Goal: Task Accomplishment & Management: Manage account settings

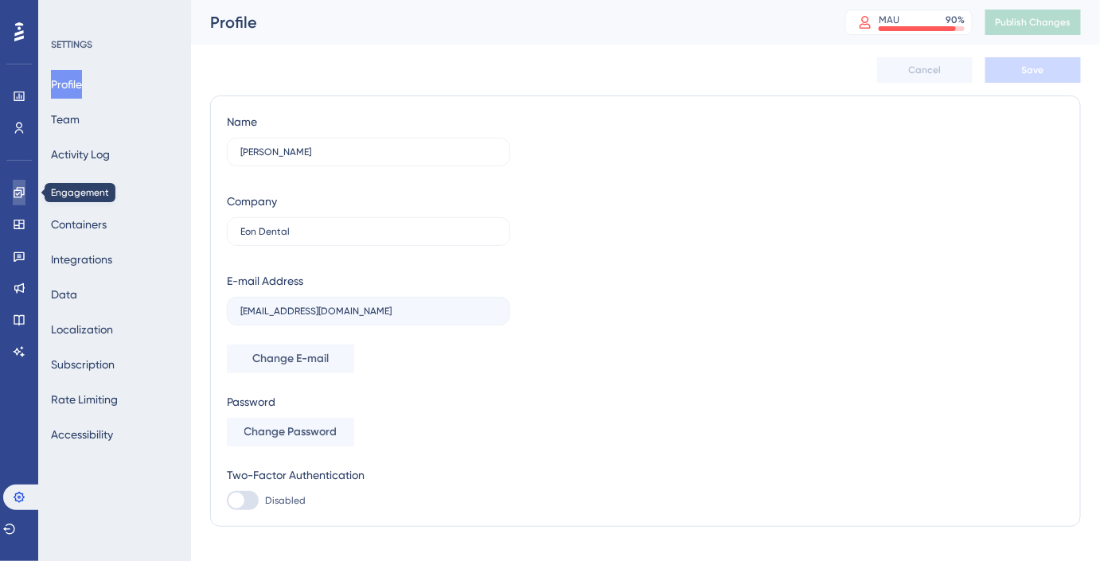
click at [13, 190] on link at bounding box center [19, 192] width 13 height 25
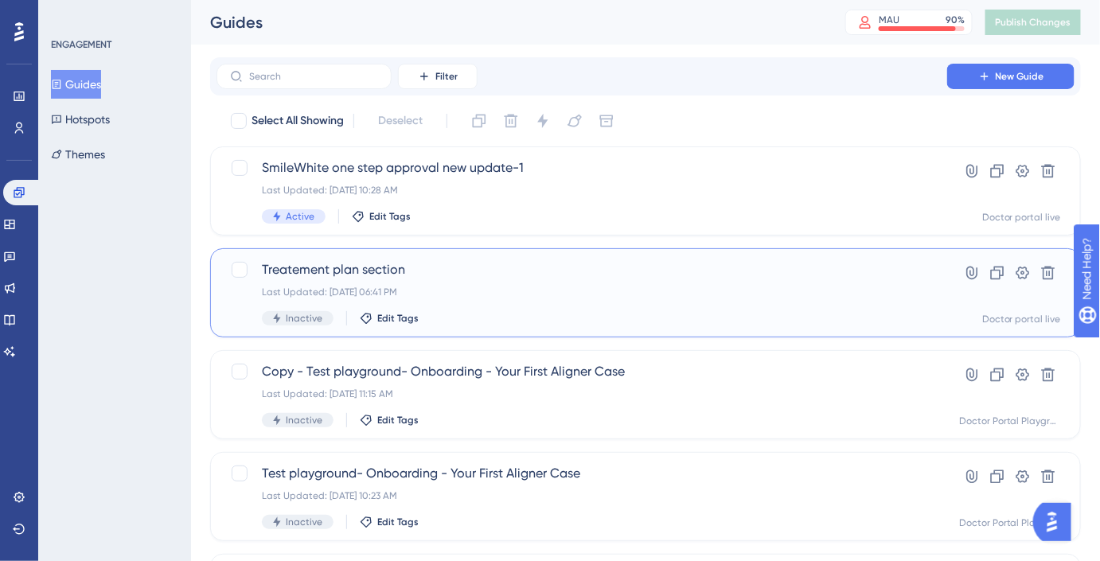
click at [412, 279] on span "Treatement plan section" at bounding box center [582, 269] width 640 height 19
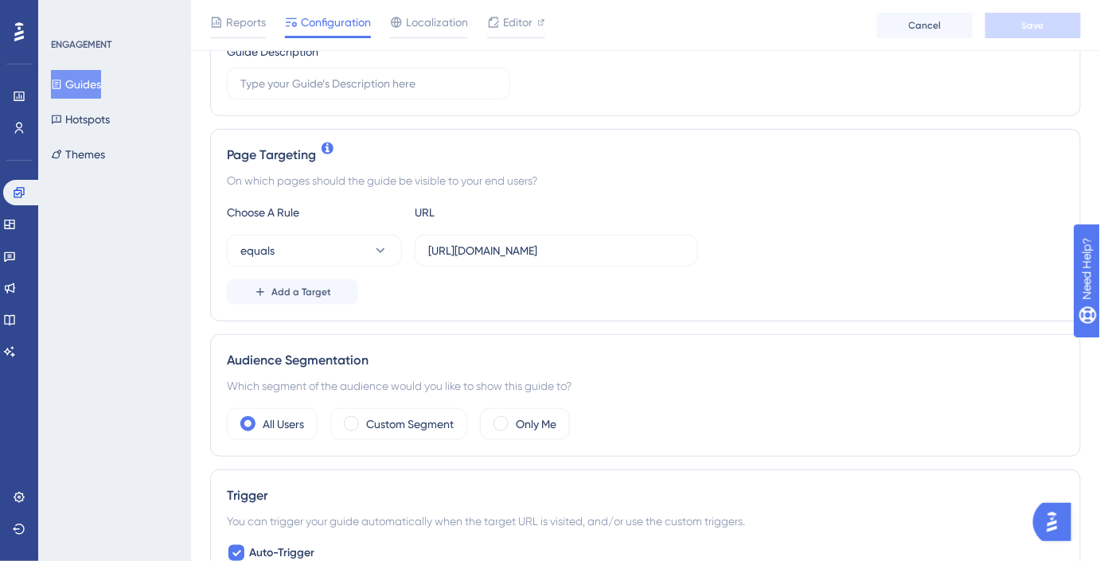
scroll to position [289, 0]
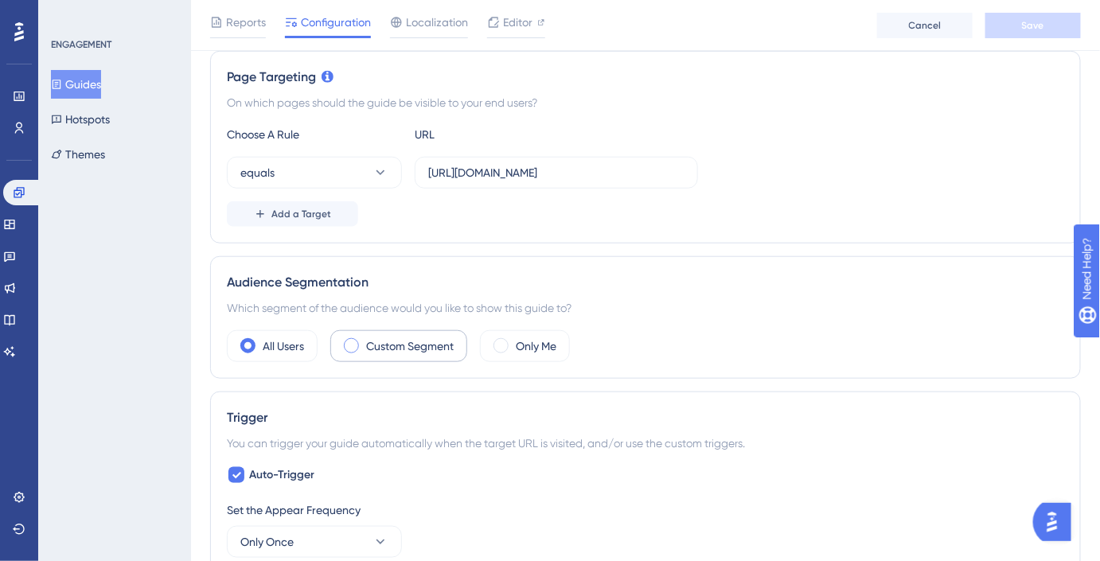
click at [413, 343] on label "Custom Segment" at bounding box center [410, 346] width 88 height 19
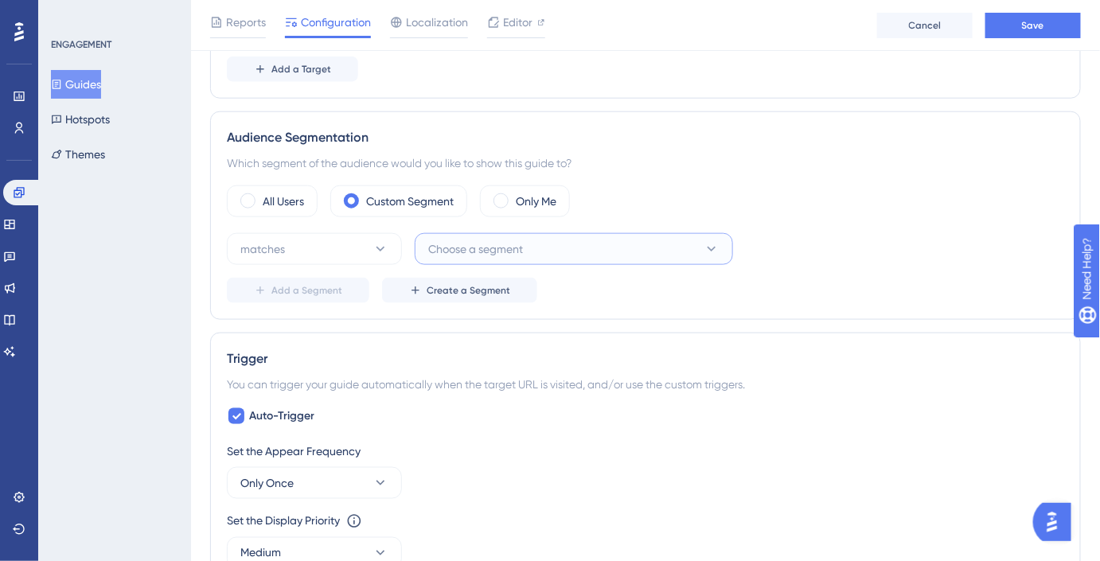
click at [473, 255] on span "Choose a segment" at bounding box center [475, 249] width 95 height 19
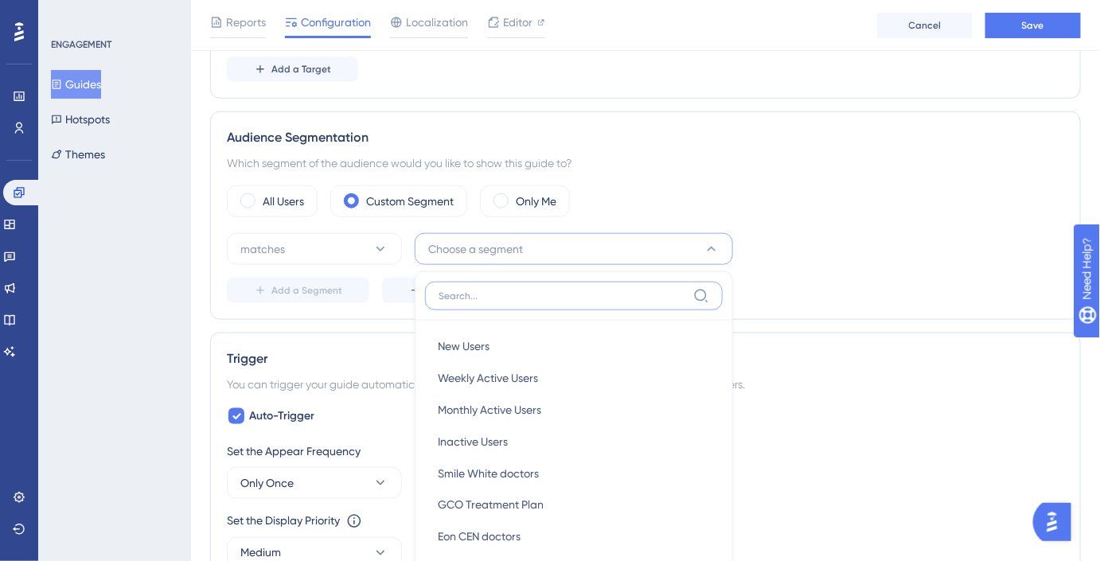
scroll to position [651, 0]
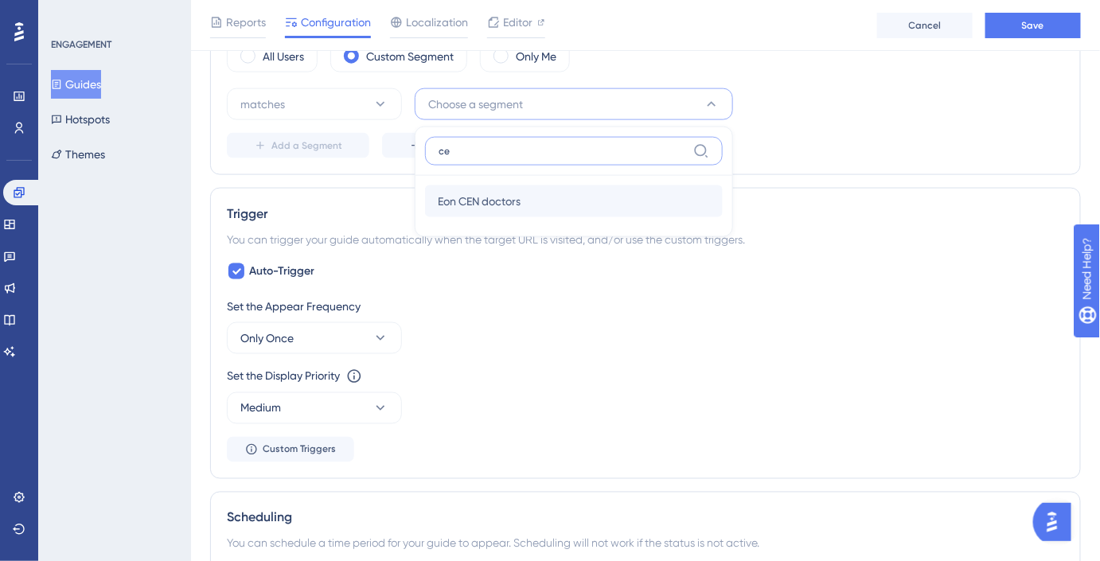
type input "ce"
click at [539, 190] on div "Eon CEN doctors Eon CEN doctors" at bounding box center [574, 202] width 272 height 32
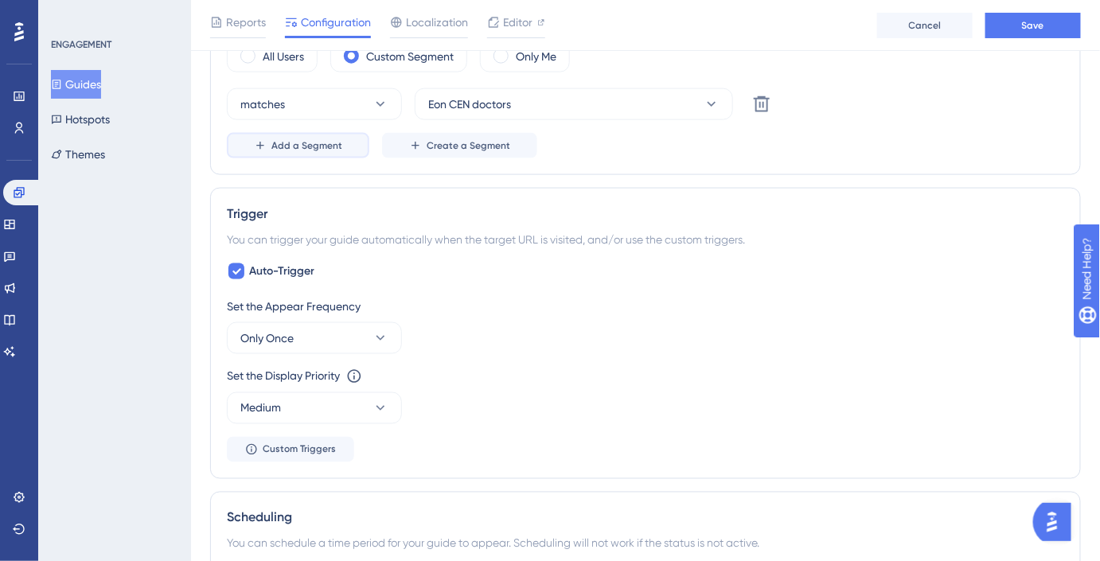
click at [311, 154] on button "Add a Segment" at bounding box center [298, 145] width 143 height 25
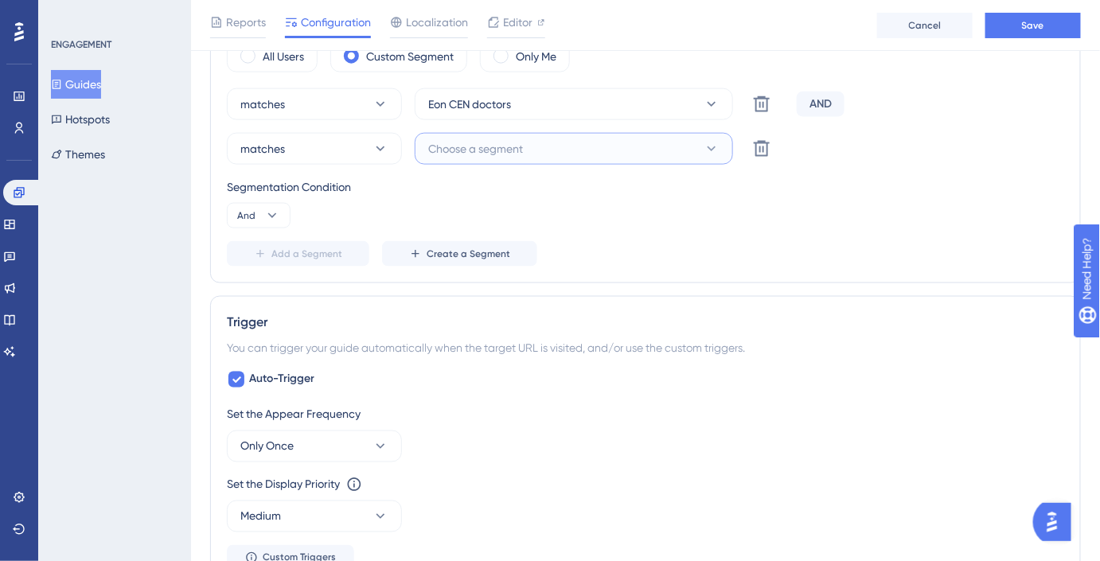
click at [462, 149] on span "Choose a segment" at bounding box center [475, 148] width 95 height 19
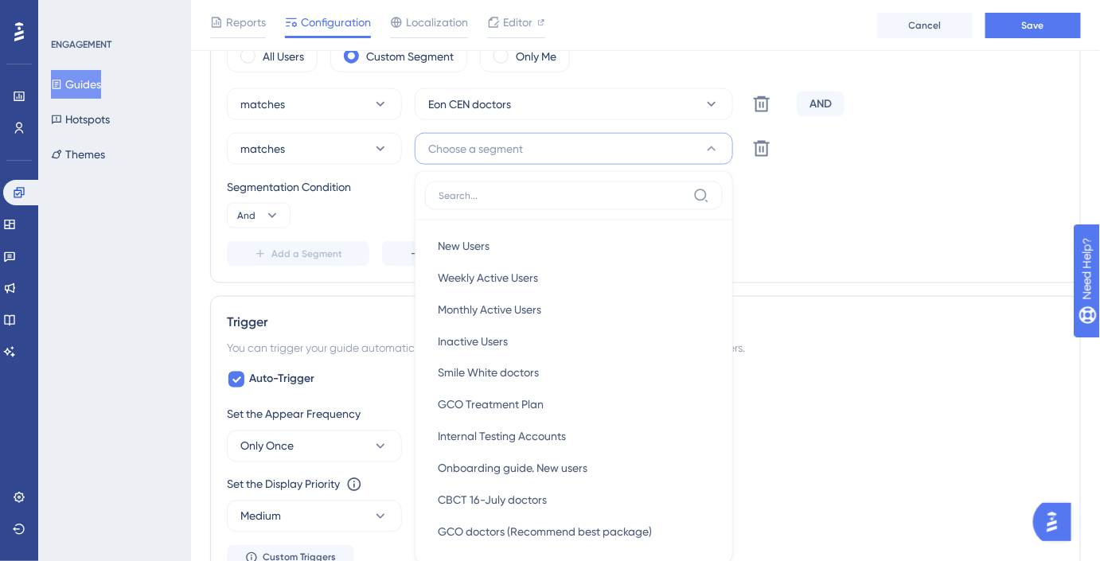
scroll to position [733, 0]
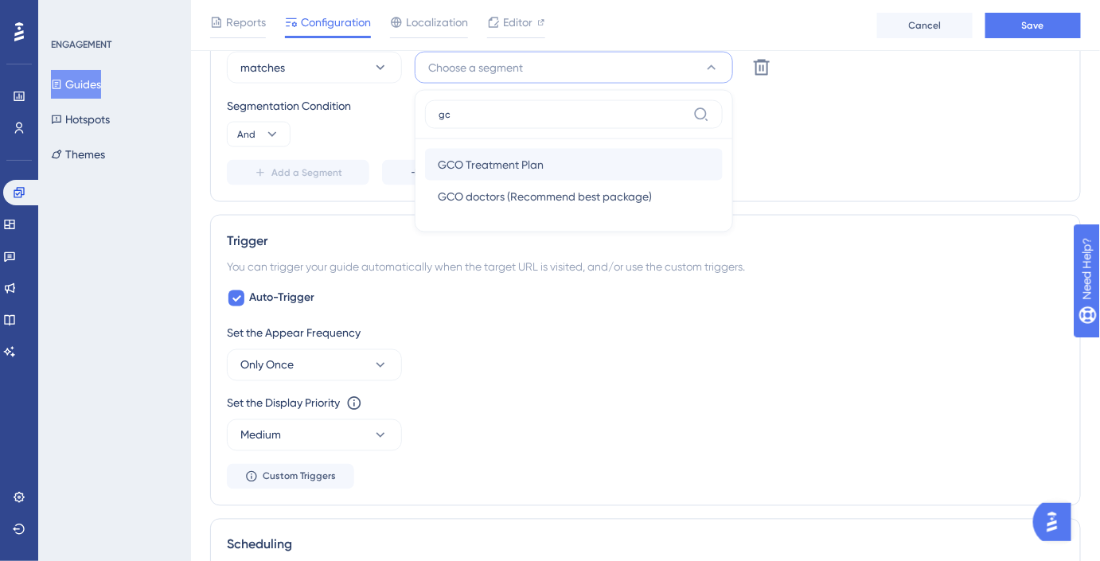
type input "gc"
click at [526, 170] on span "GCO Treatment Plan" at bounding box center [491, 164] width 106 height 19
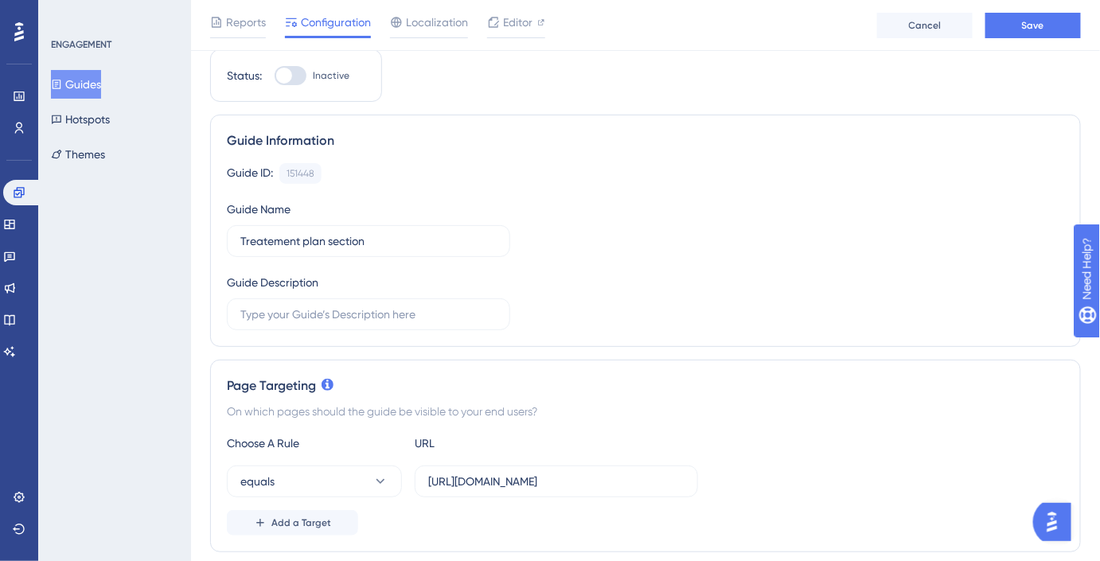
scroll to position [0, 0]
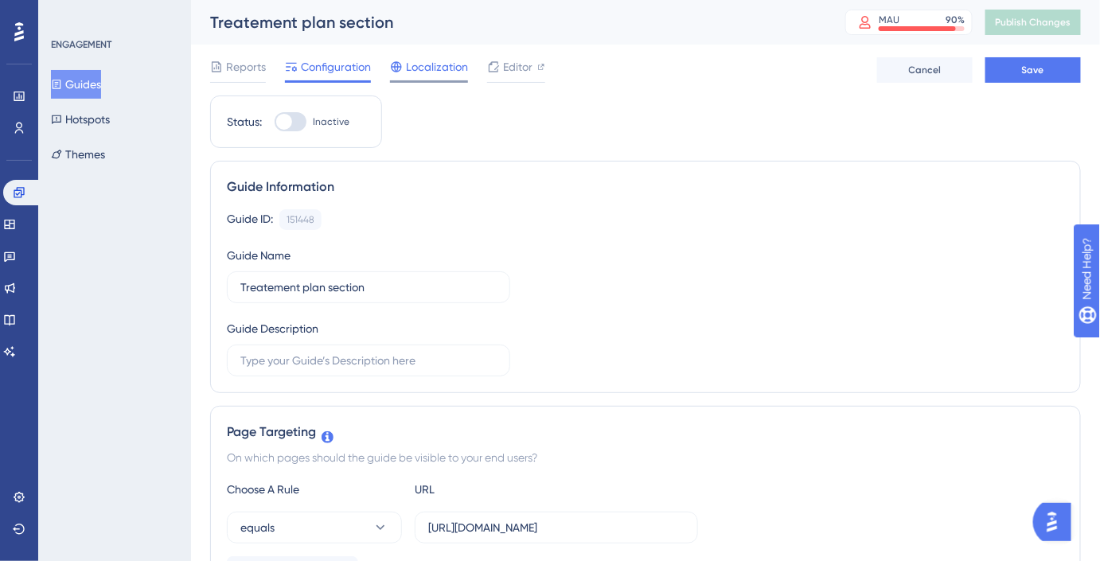
click at [432, 76] on div "Localization" at bounding box center [429, 69] width 78 height 25
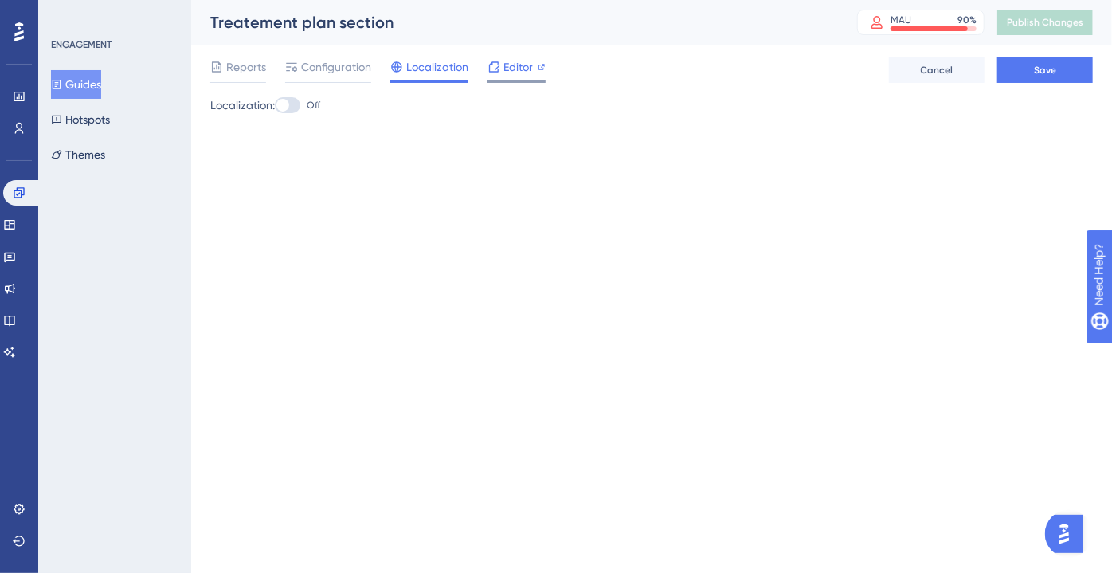
click at [533, 79] on div "Editor" at bounding box center [516, 69] width 58 height 25
click at [289, 102] on div at bounding box center [282, 105] width 13 height 13
click at [275, 105] on input "Off" at bounding box center [274, 105] width 1 height 1
checkbox input "true"
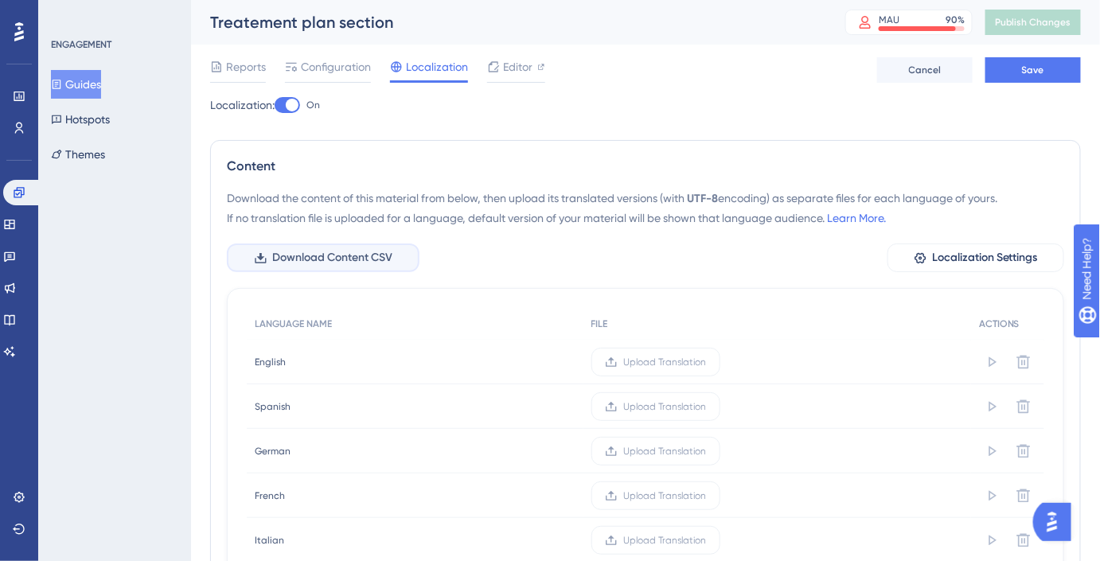
click at [345, 264] on span "Download Content CSV" at bounding box center [332, 257] width 120 height 19
click at [647, 397] on label "Upload Translation" at bounding box center [656, 407] width 129 height 29
click at [707, 407] on input "Upload Translation" at bounding box center [707, 407] width 0 height 0
click at [659, 454] on span "Upload Translation" at bounding box center [649, 451] width 83 height 13
click at [691, 452] on input "Upload Translation" at bounding box center [691, 452] width 0 height 0
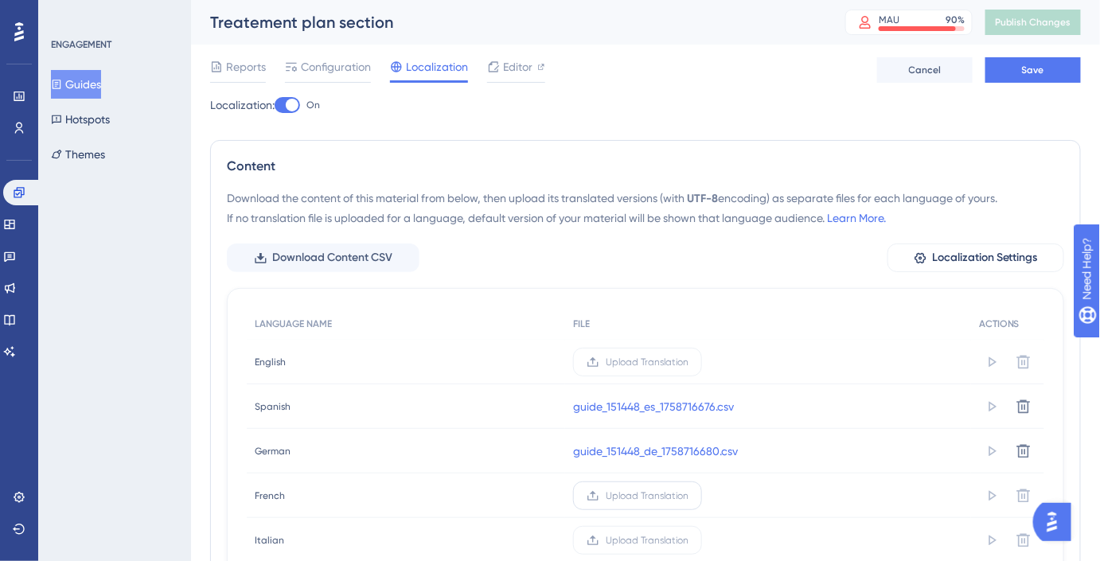
click at [615, 501] on label "Upload Translation" at bounding box center [637, 496] width 129 height 29
click at [689, 496] on input "Upload Translation" at bounding box center [689, 496] width 0 height 0
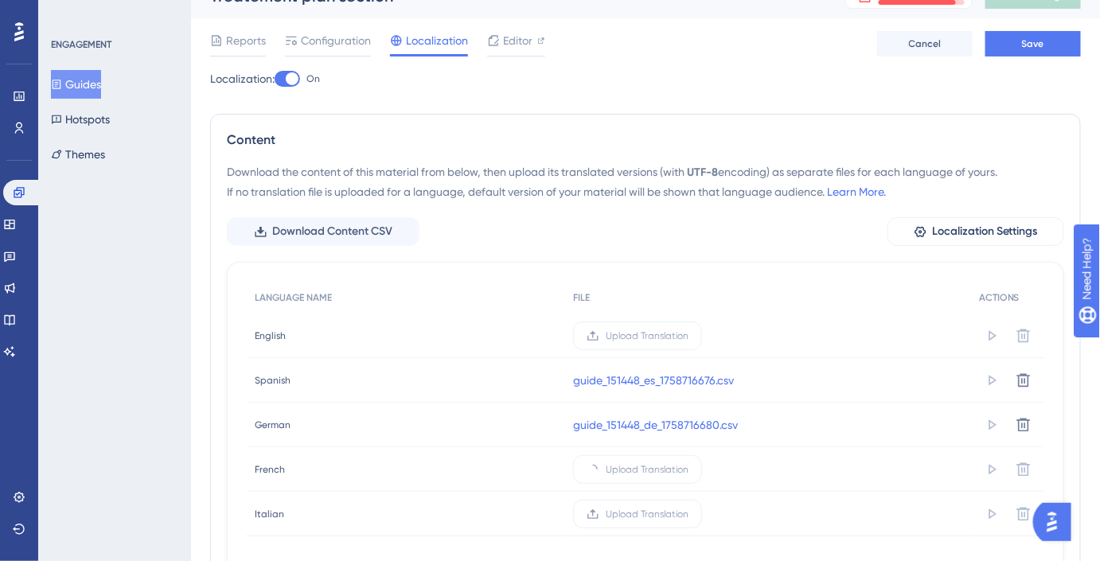
scroll to position [72, 0]
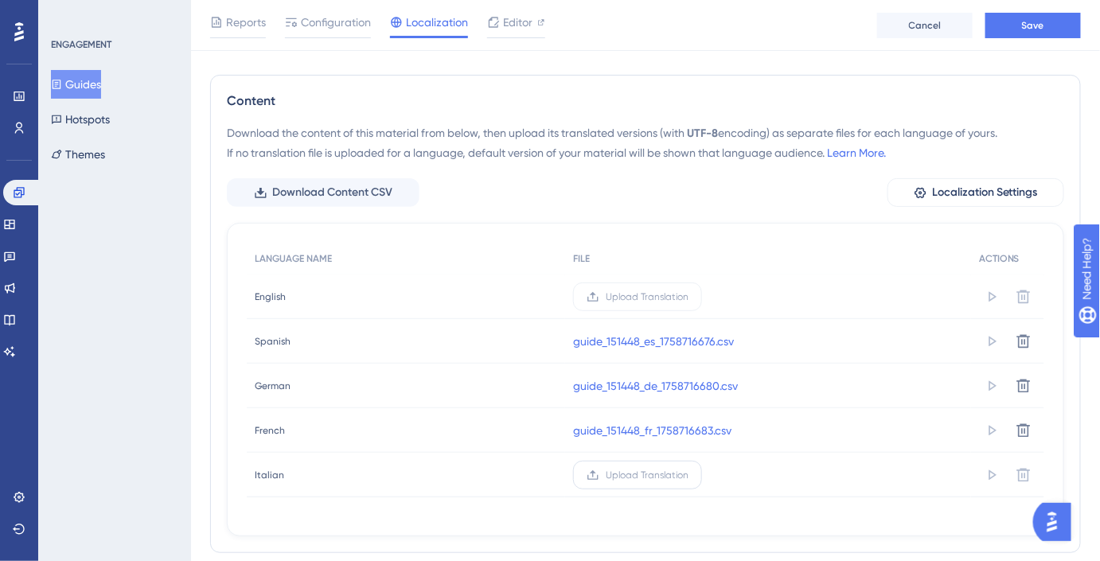
click at [651, 465] on label "Upload Translation" at bounding box center [637, 475] width 129 height 29
click at [689, 475] on input "Upload Translation" at bounding box center [689, 475] width 0 height 0
click at [1038, 33] on button "Save" at bounding box center [1034, 25] width 96 height 25
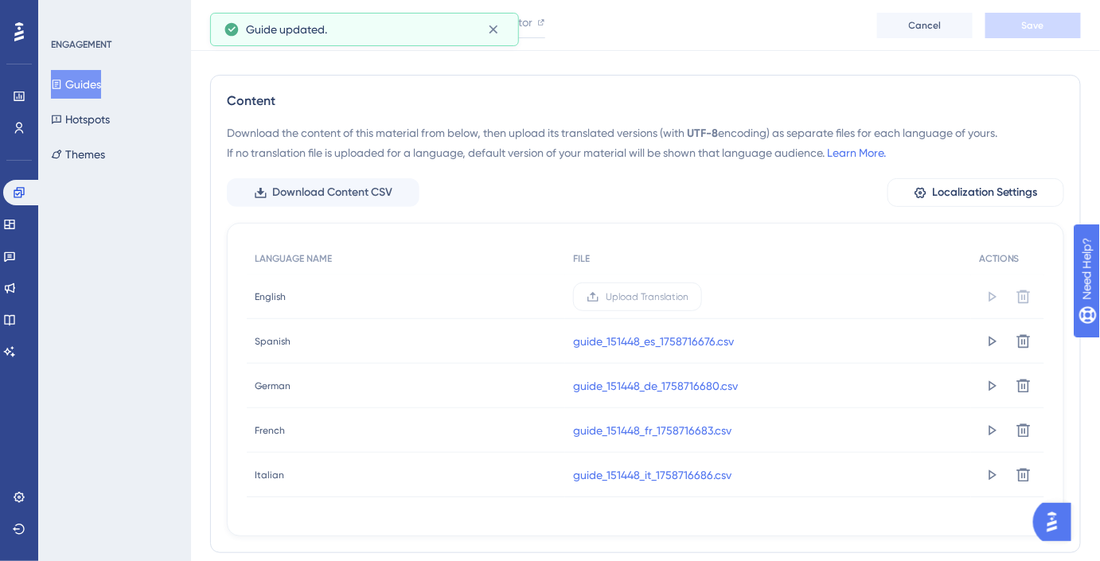
scroll to position [0, 0]
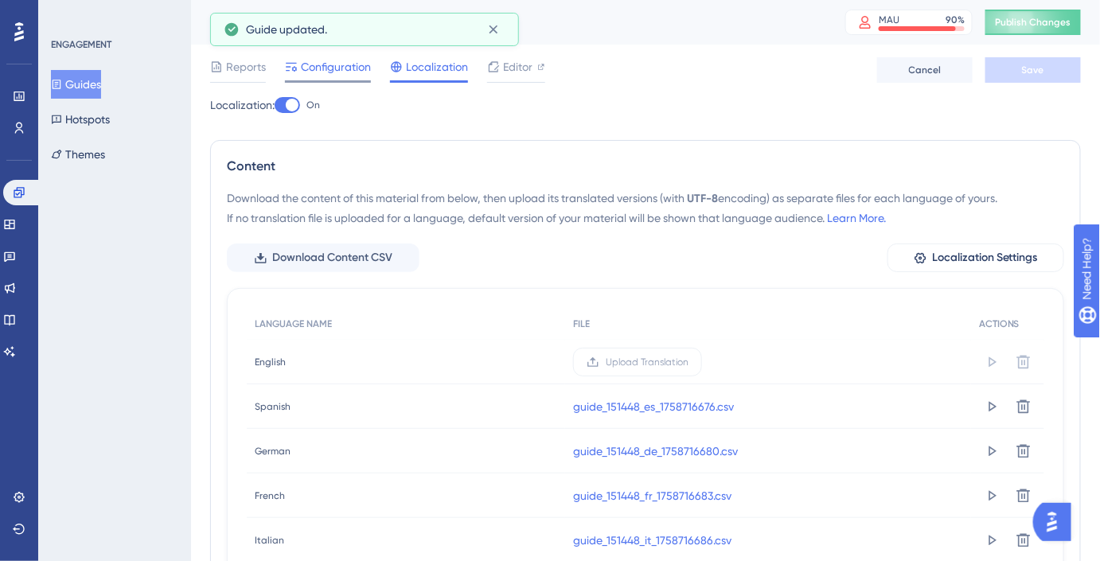
click at [346, 76] on span "Configuration" at bounding box center [336, 66] width 70 height 19
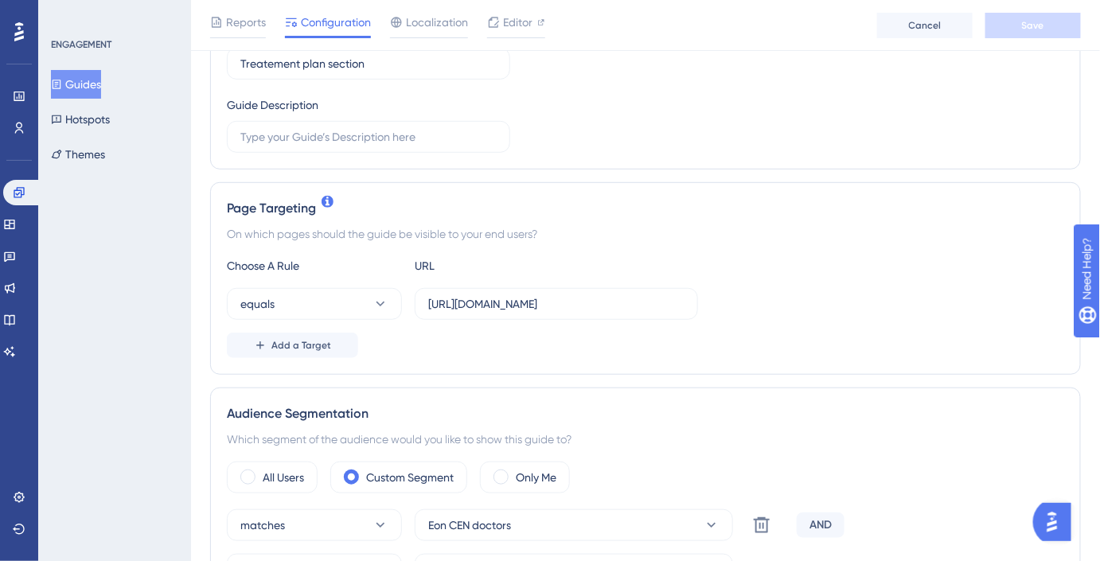
scroll to position [289, 0]
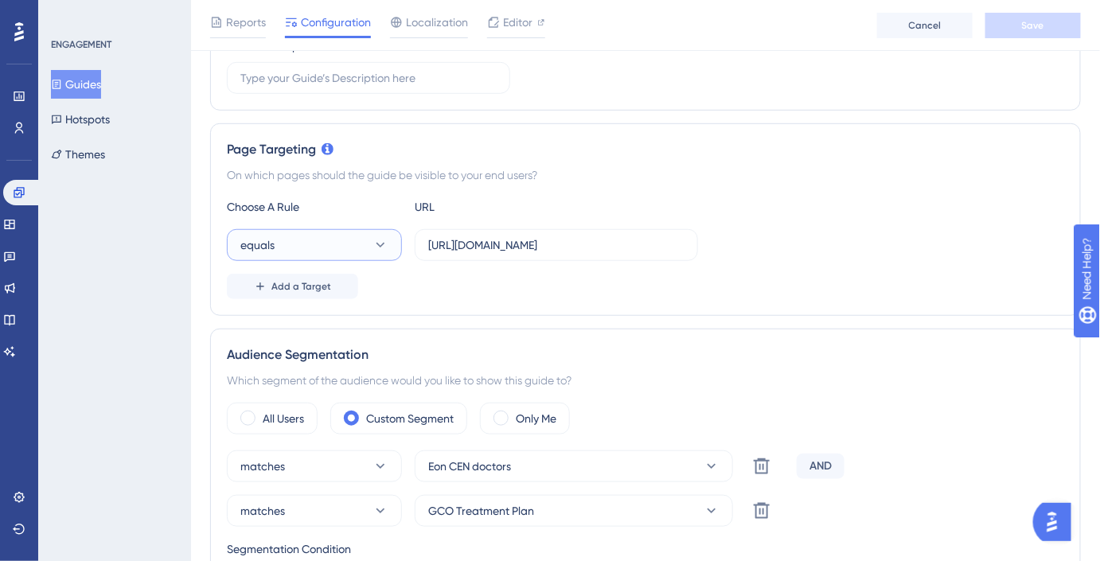
click at [358, 252] on button "equals" at bounding box center [314, 245] width 175 height 32
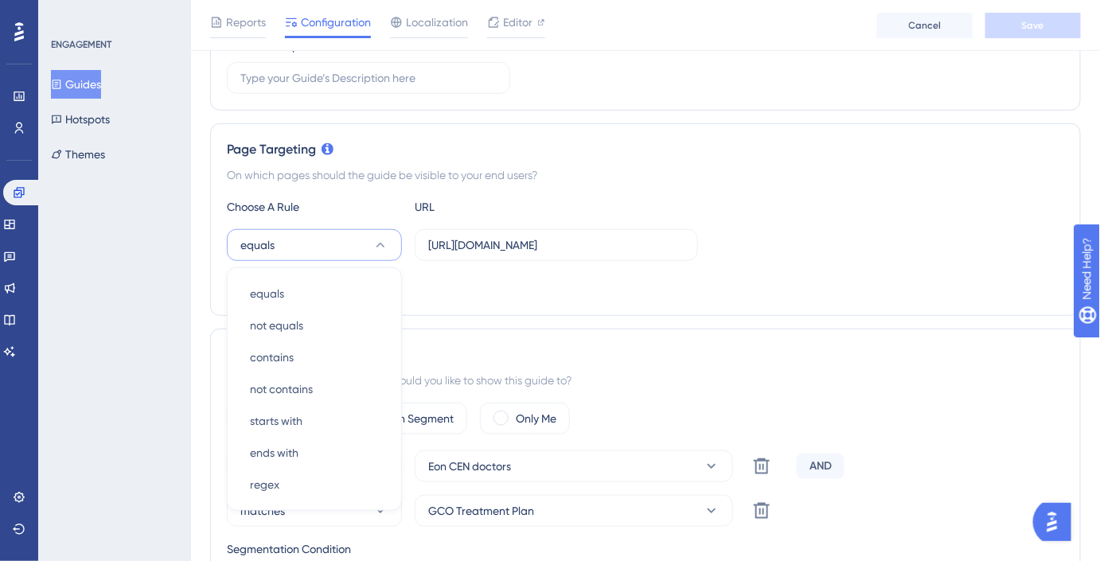
scroll to position [396, 0]
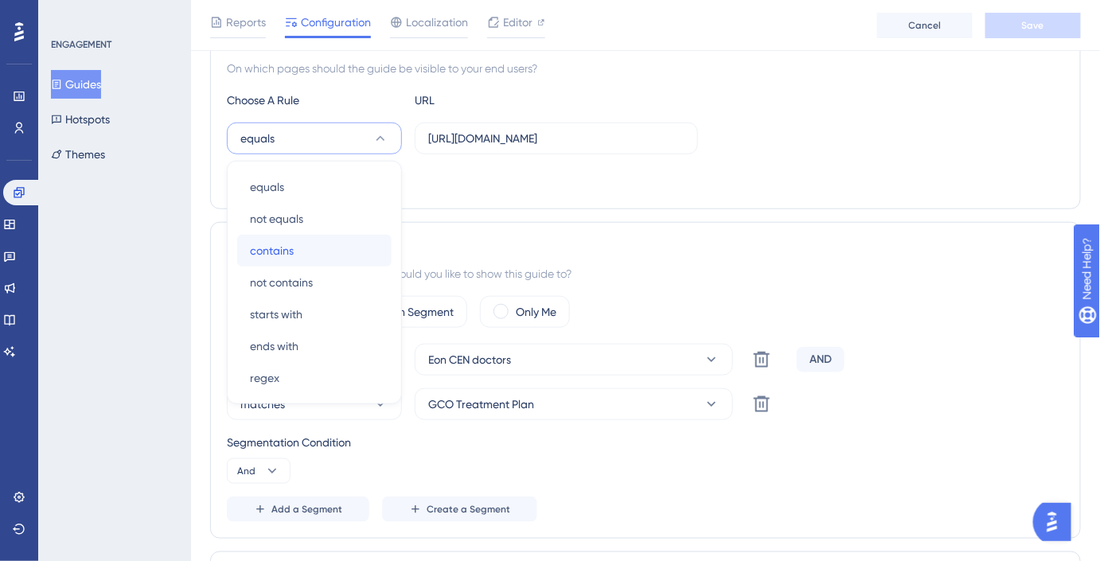
click at [308, 235] on div "contains contains" at bounding box center [314, 251] width 129 height 32
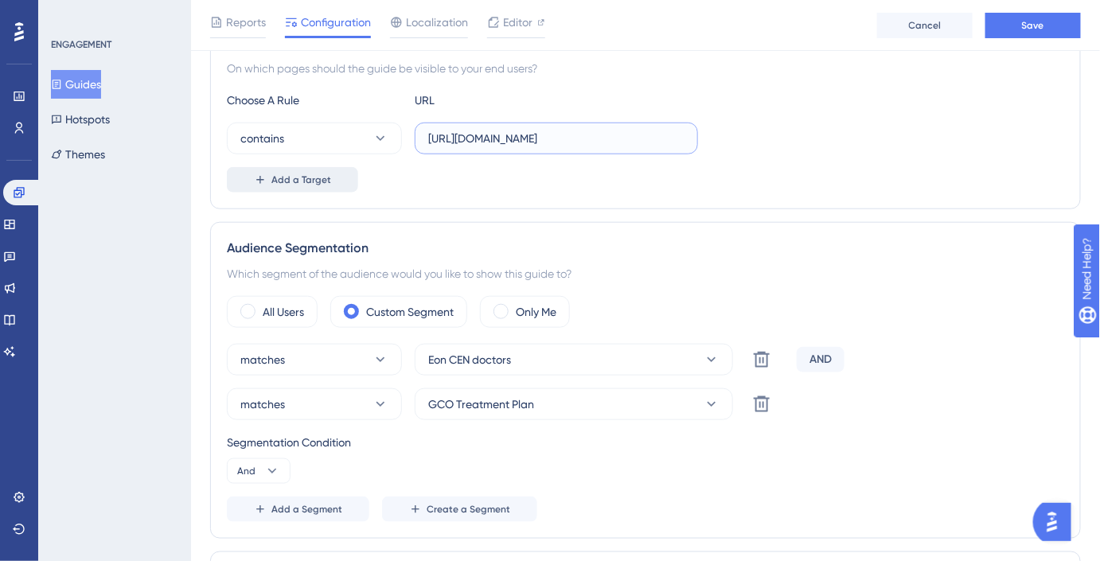
drag, startPoint x: 639, startPoint y: 139, endPoint x: 342, endPoint y: 183, distance: 300.2
click at [342, 158] on div "Choose A Rule URL contains https://www.eonaccess.eonaligner.com/cases Add a Tar…" at bounding box center [646, 142] width 838 height 102
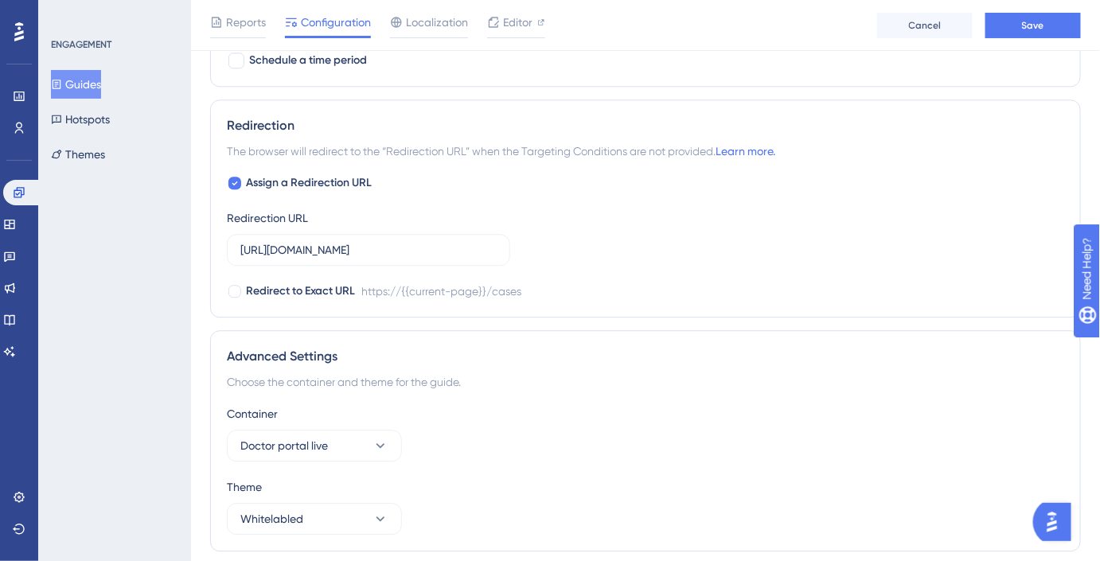
scroll to position [1324, 0]
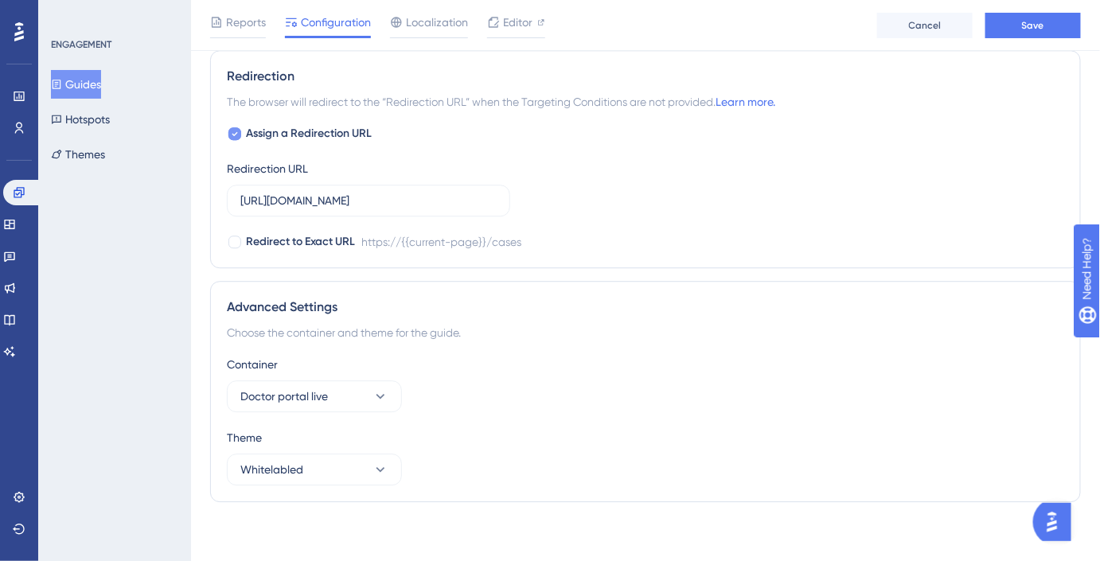
type input "cases"
click at [315, 137] on span "Assign a Redirection URL" at bounding box center [309, 133] width 126 height 19
checkbox input "false"
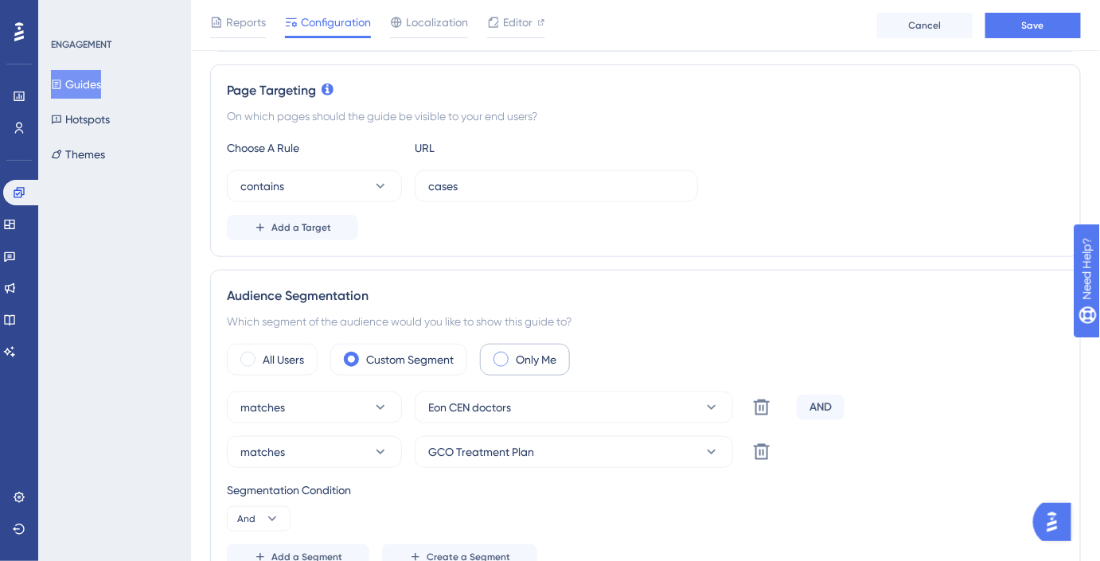
scroll to position [347, 0]
click at [275, 518] on icon at bounding box center [272, 520] width 9 height 5
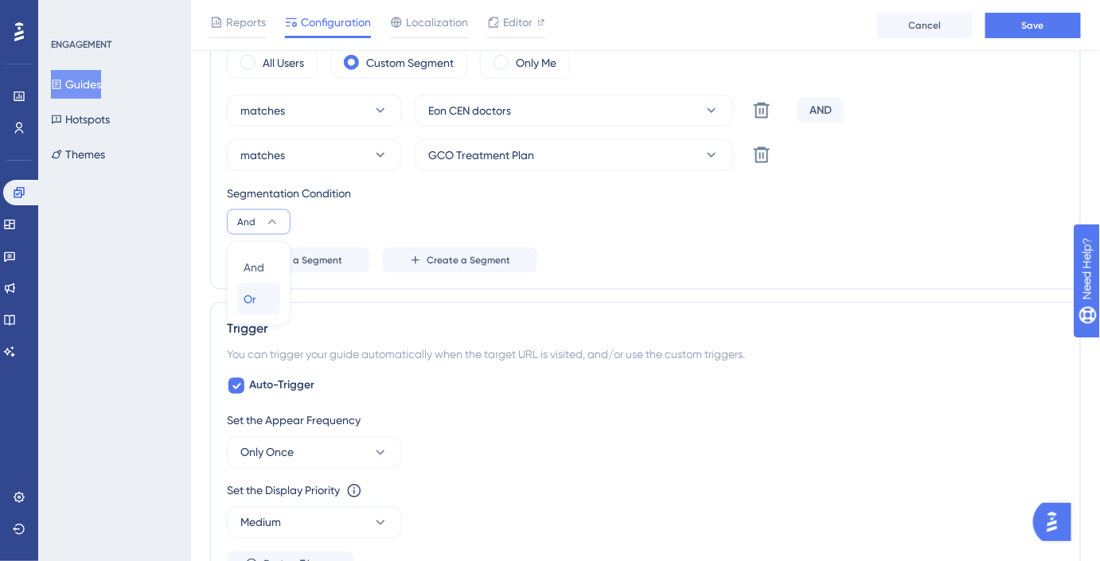
click at [266, 297] on div "Or Or" at bounding box center [259, 299] width 30 height 32
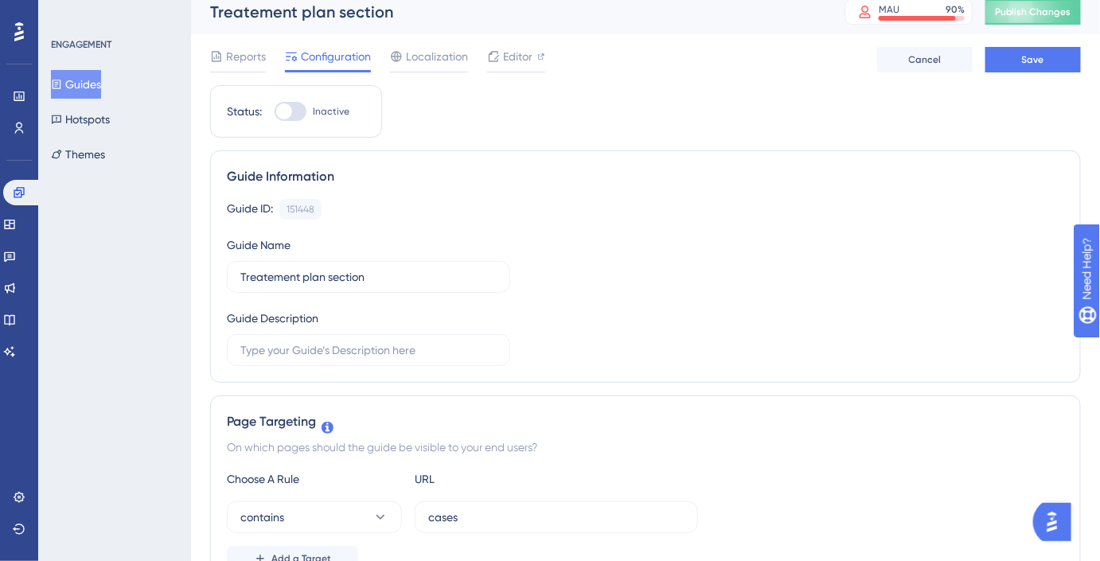
scroll to position [0, 0]
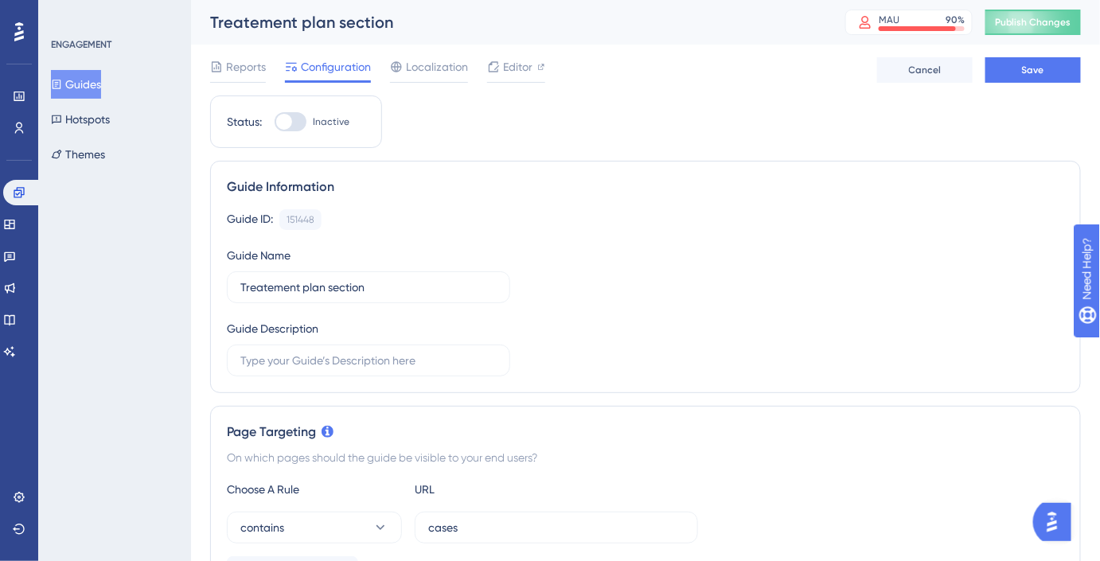
click at [300, 116] on div at bounding box center [291, 121] width 32 height 19
click at [275, 122] on input "Inactive" at bounding box center [274, 122] width 1 height 1
checkbox input "true"
click at [1047, 74] on button "Save" at bounding box center [1034, 69] width 96 height 25
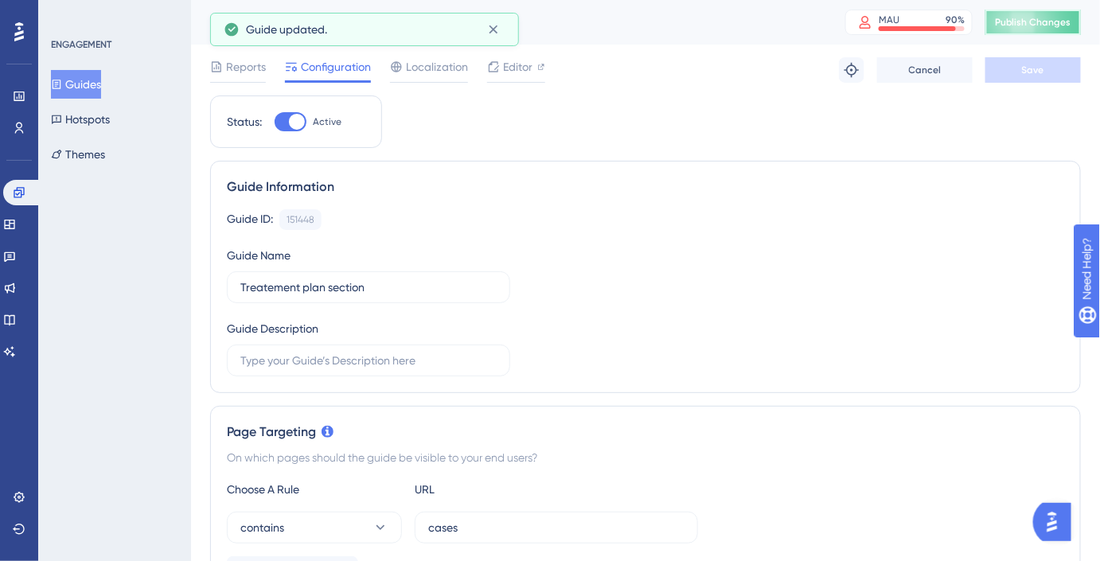
click at [1070, 22] on button "Publish Changes" at bounding box center [1034, 22] width 96 height 25
click at [250, 70] on span "Reports" at bounding box center [246, 66] width 40 height 19
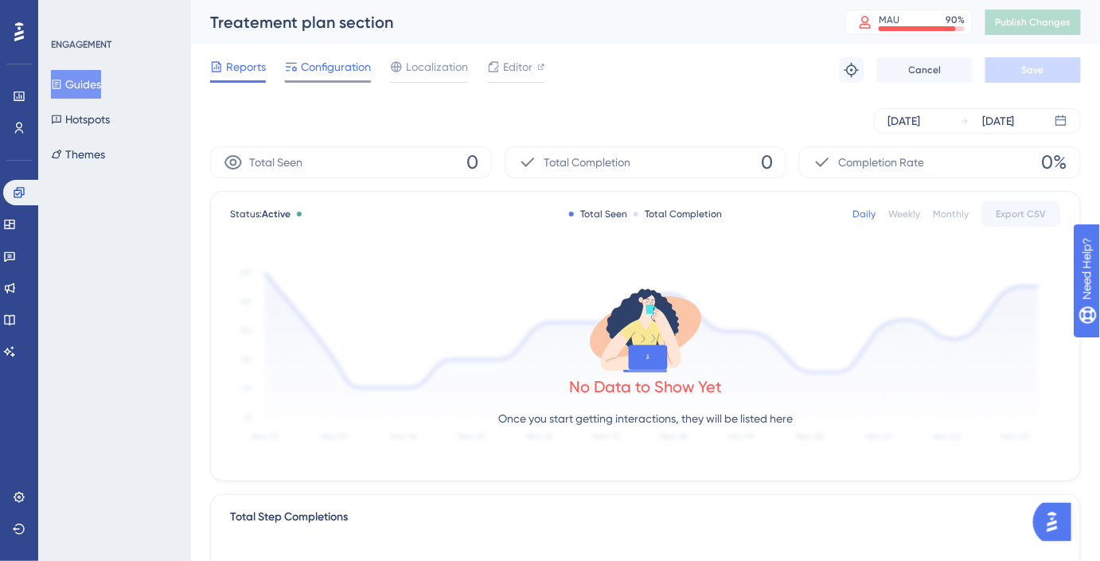
click at [335, 58] on span "Configuration" at bounding box center [336, 66] width 70 height 19
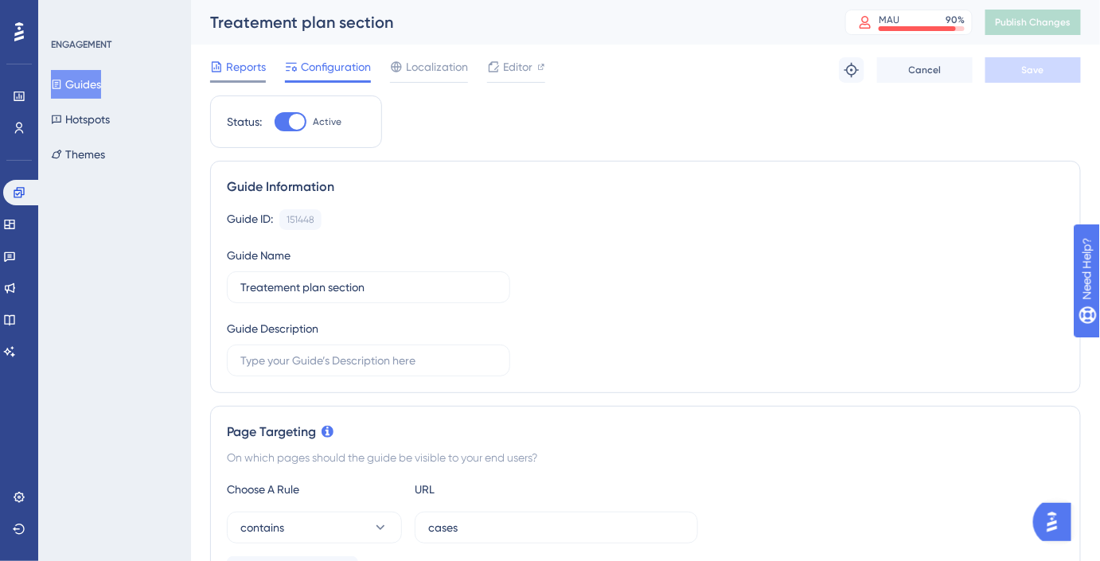
click at [213, 68] on icon at bounding box center [216, 67] width 13 height 13
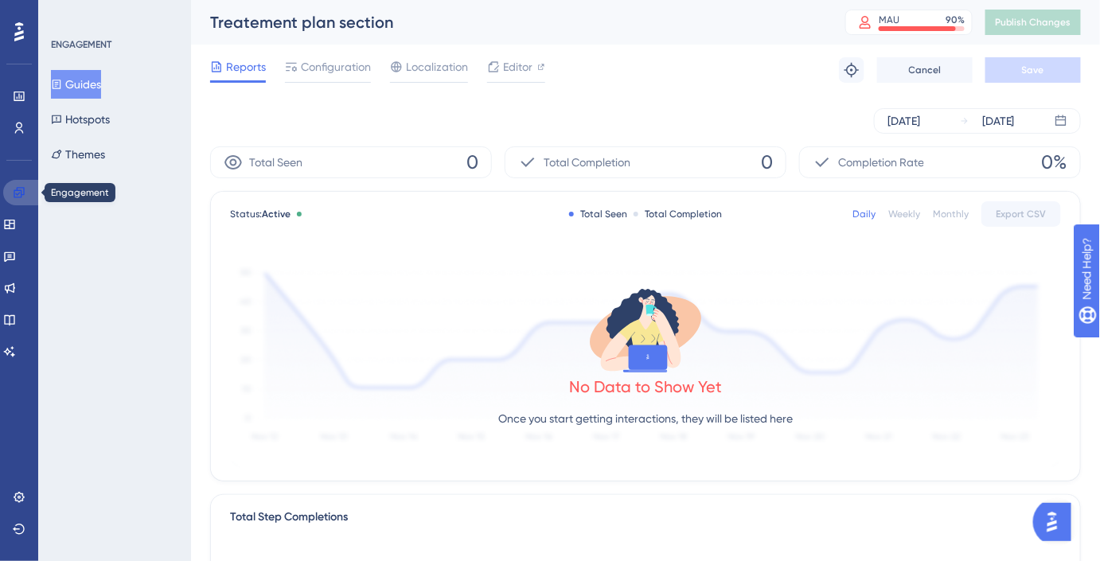
click at [33, 196] on link at bounding box center [22, 192] width 38 height 25
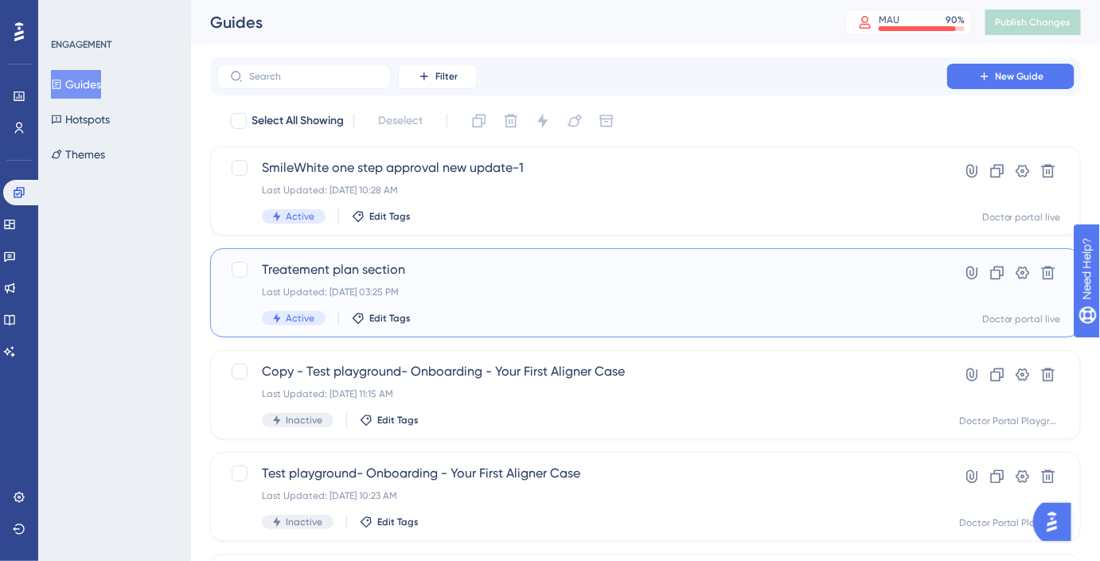
click at [507, 283] on div "Treatement plan section Last Updated: Sep 24 2025, 03:25 PM Active Edit Tags" at bounding box center [582, 292] width 640 height 65
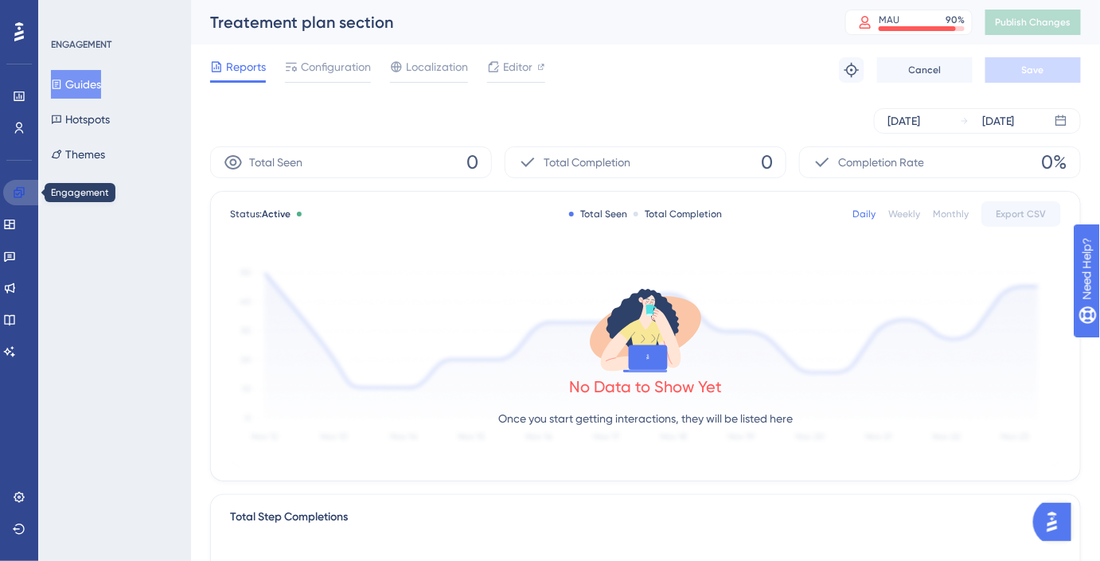
click at [12, 189] on link at bounding box center [22, 192] width 38 height 25
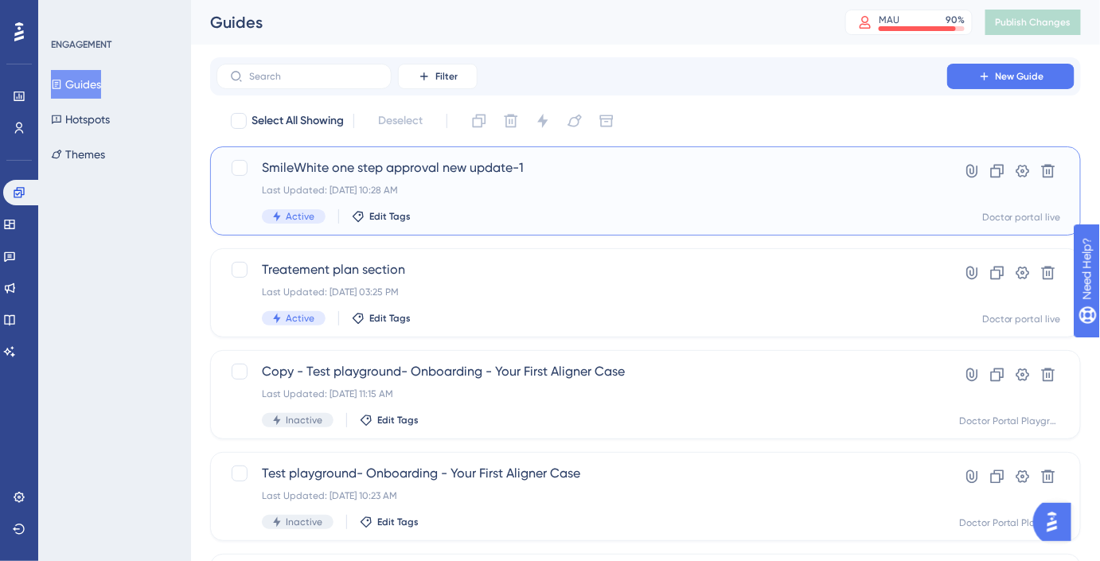
click at [530, 180] on div "SmileWhite one step approval new update-1 Last Updated: Sep 23 2025, 10:28 AM A…" at bounding box center [582, 190] width 640 height 65
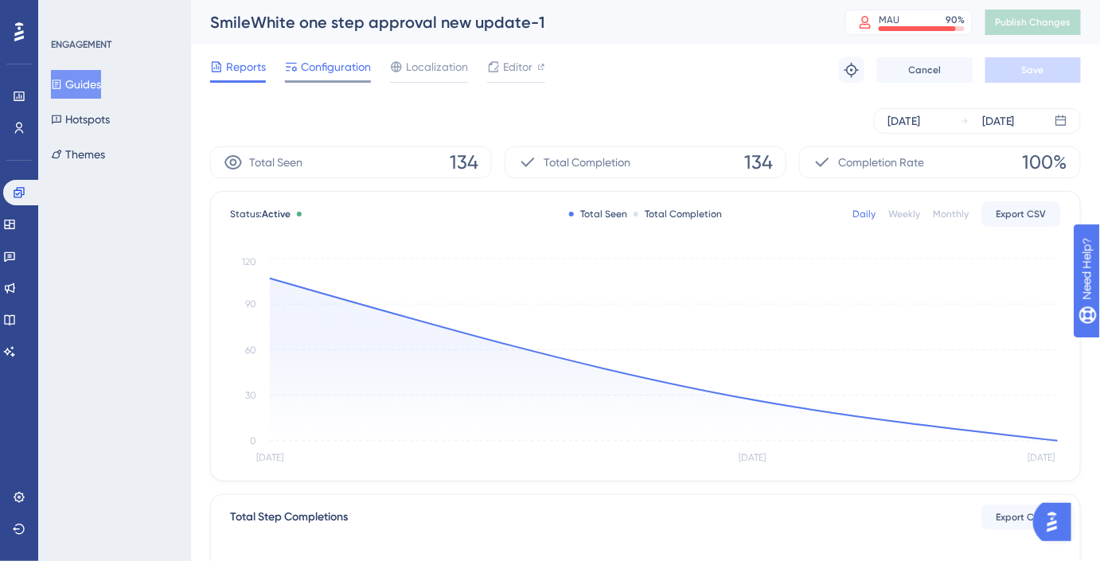
click at [327, 67] on span "Configuration" at bounding box center [336, 66] width 70 height 19
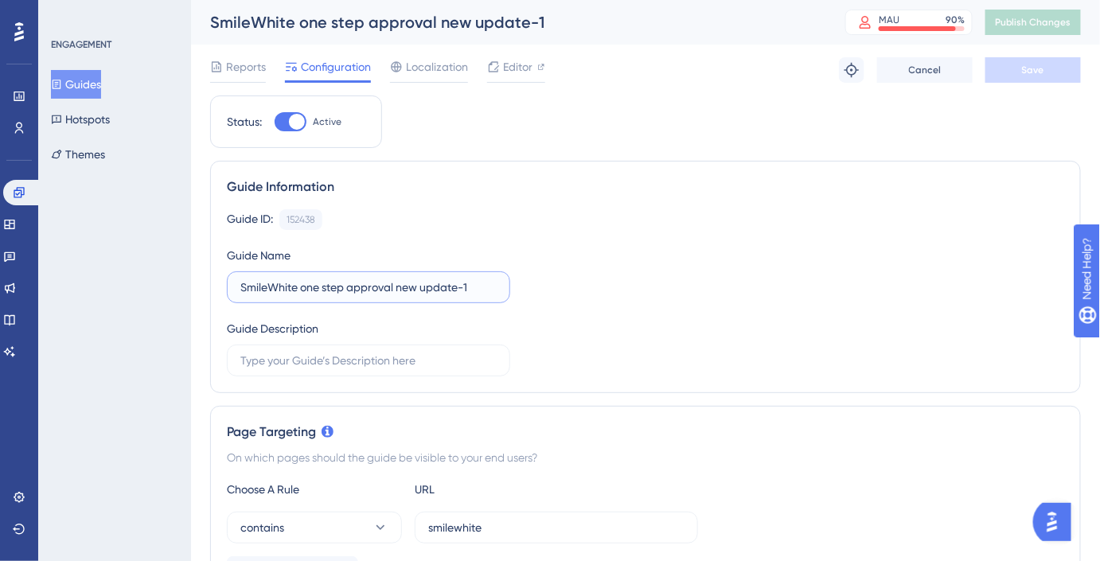
click at [482, 287] on input "SmileWhite one step approval new update-1" at bounding box center [368, 288] width 256 height 18
type input "SmileWhite one step approval new update"
click at [1073, 53] on div "Reports Configuration Localization Editor Troubleshoot Cancel Save" at bounding box center [645, 70] width 871 height 51
click at [1072, 67] on button "Save" at bounding box center [1034, 69] width 96 height 25
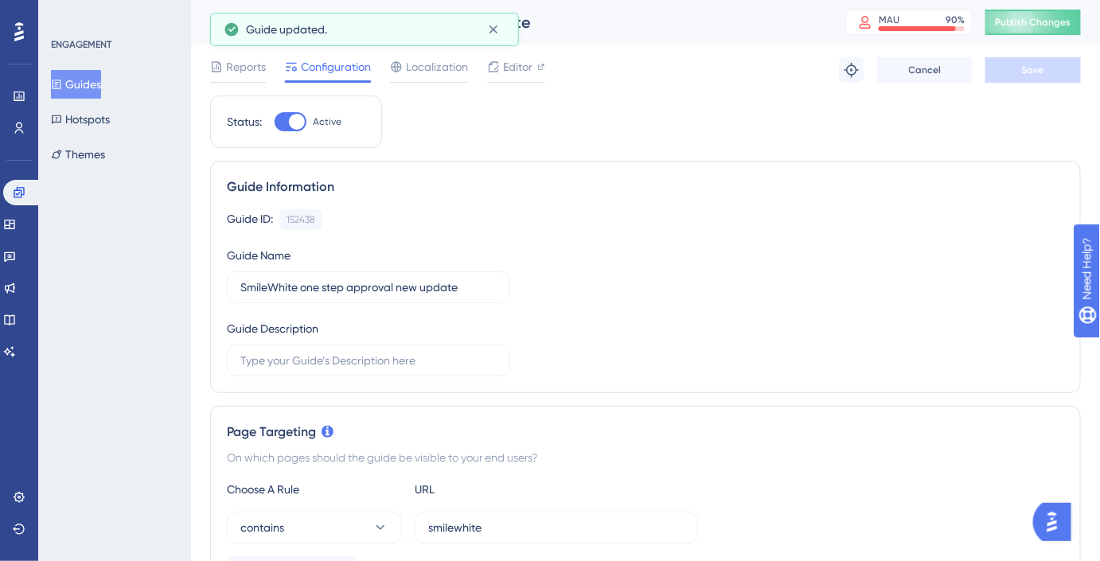
click at [1049, 28] on button "Publish Changes" at bounding box center [1034, 22] width 96 height 25
click at [16, 256] on icon at bounding box center [9, 256] width 13 height 13
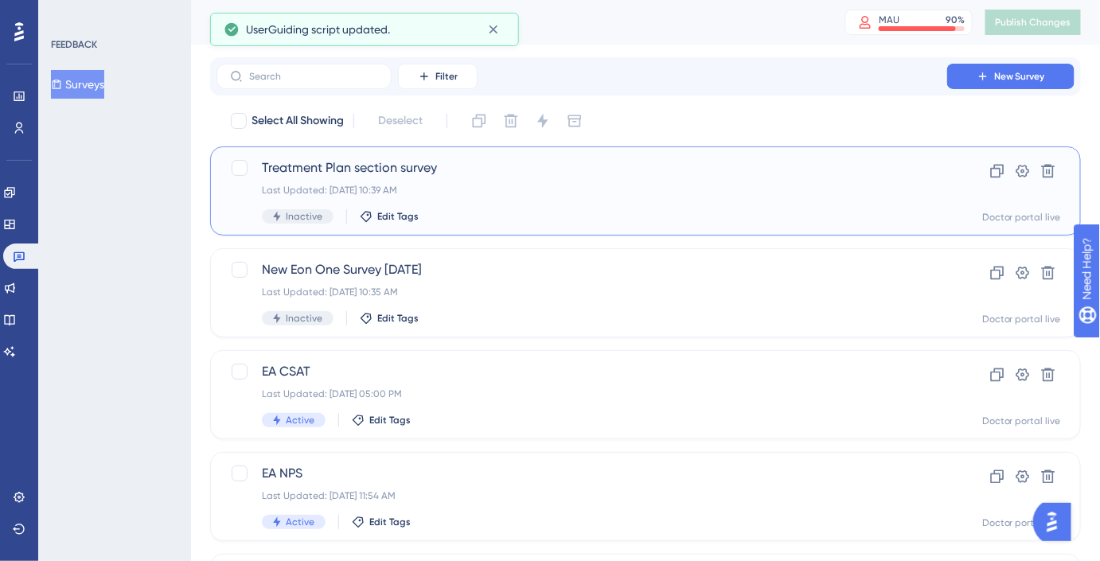
click at [488, 178] on div "Treatment Plan section survey Last Updated: Sep 23 2025, 10:39 AM Inactive Edit…" at bounding box center [582, 190] width 640 height 65
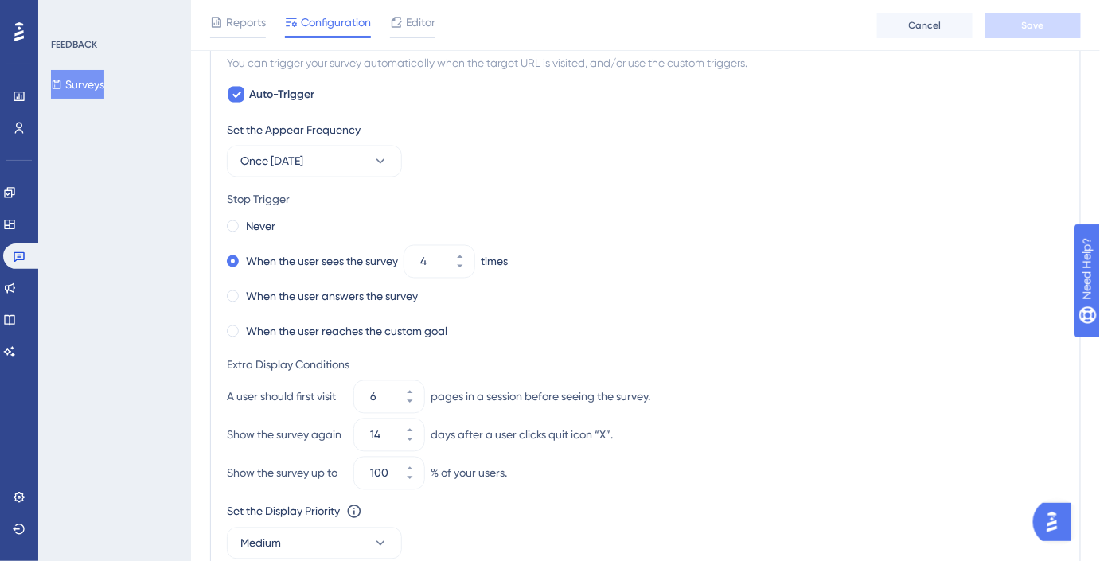
scroll to position [868, 0]
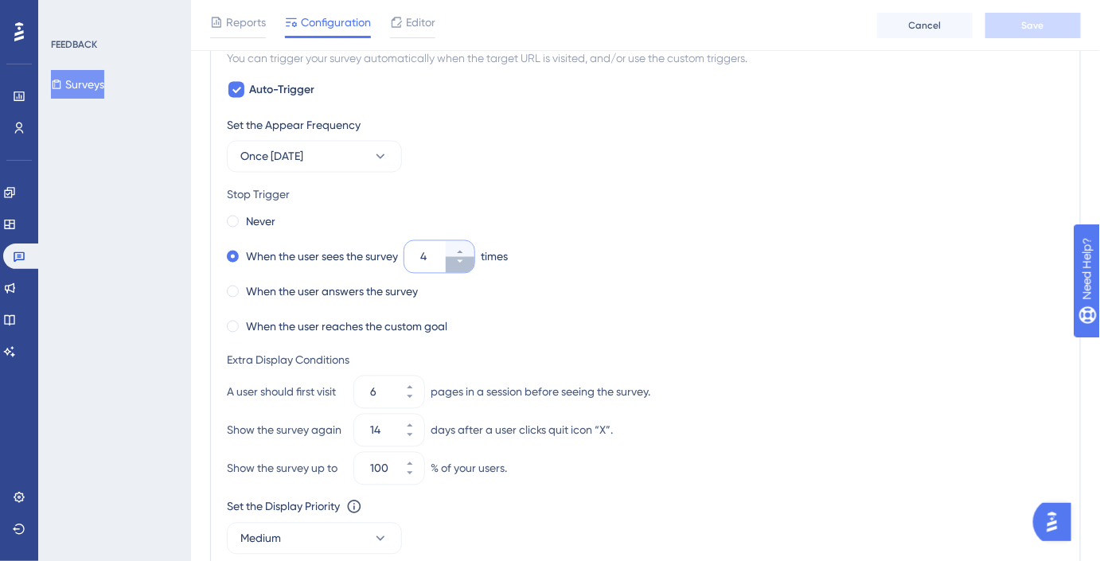
click at [469, 260] on button "4" at bounding box center [460, 265] width 29 height 16
type input "3"
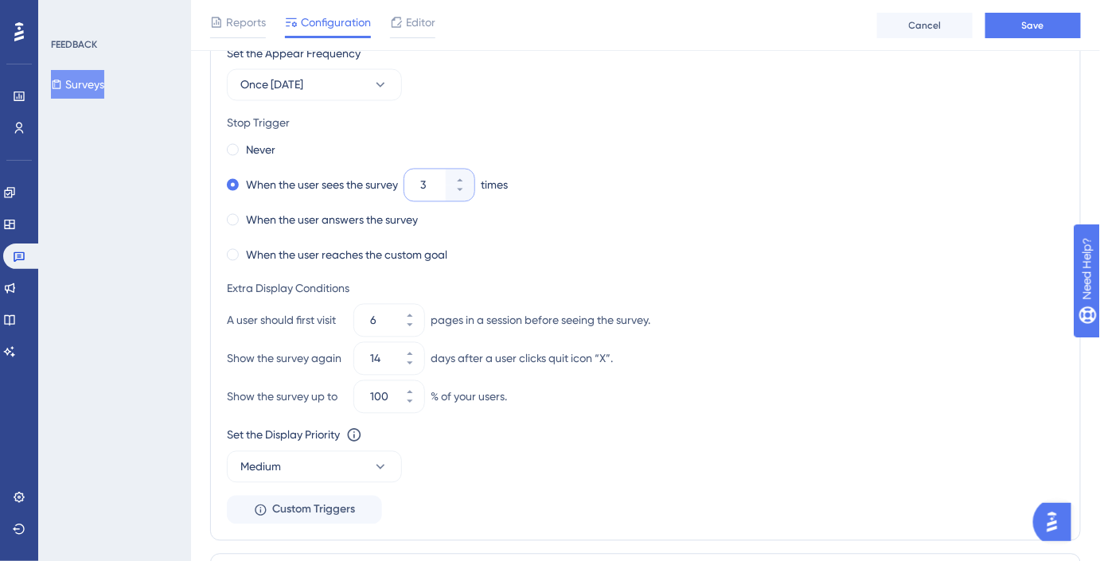
scroll to position [940, 0]
click at [409, 330] on button "6" at bounding box center [410, 328] width 29 height 16
type input "5"
click at [416, 365] on button "14" at bounding box center [410, 366] width 29 height 16
click at [416, 366] on button "13" at bounding box center [410, 366] width 29 height 16
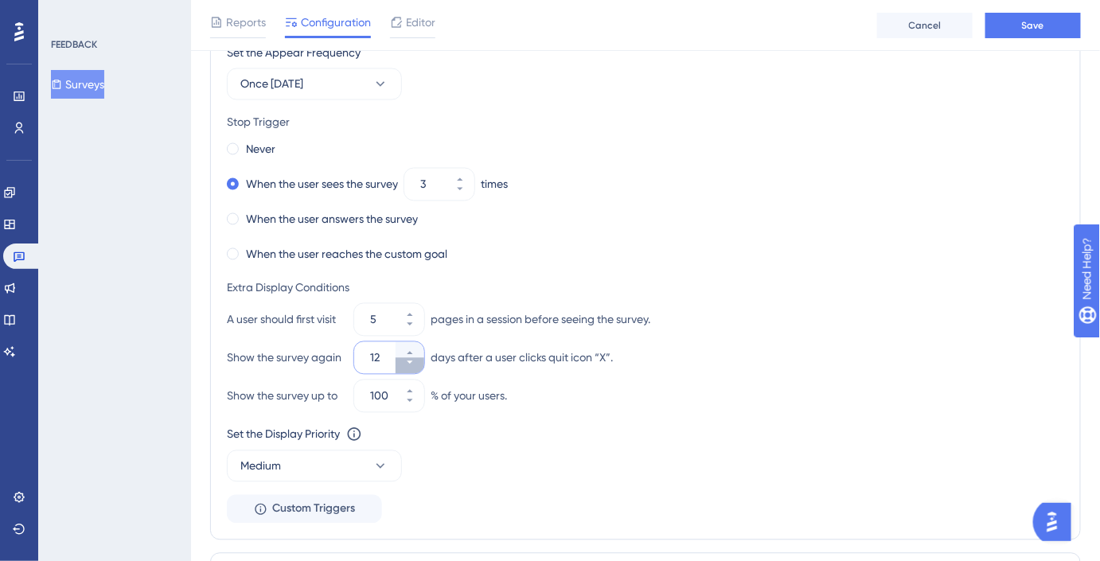
click at [417, 366] on button "12" at bounding box center [410, 366] width 29 height 16
click at [418, 366] on button "11" at bounding box center [410, 366] width 29 height 16
click at [420, 366] on button "10" at bounding box center [410, 366] width 29 height 16
click at [420, 366] on button "9" at bounding box center [410, 366] width 29 height 16
click at [420, 365] on button "8" at bounding box center [410, 366] width 29 height 16
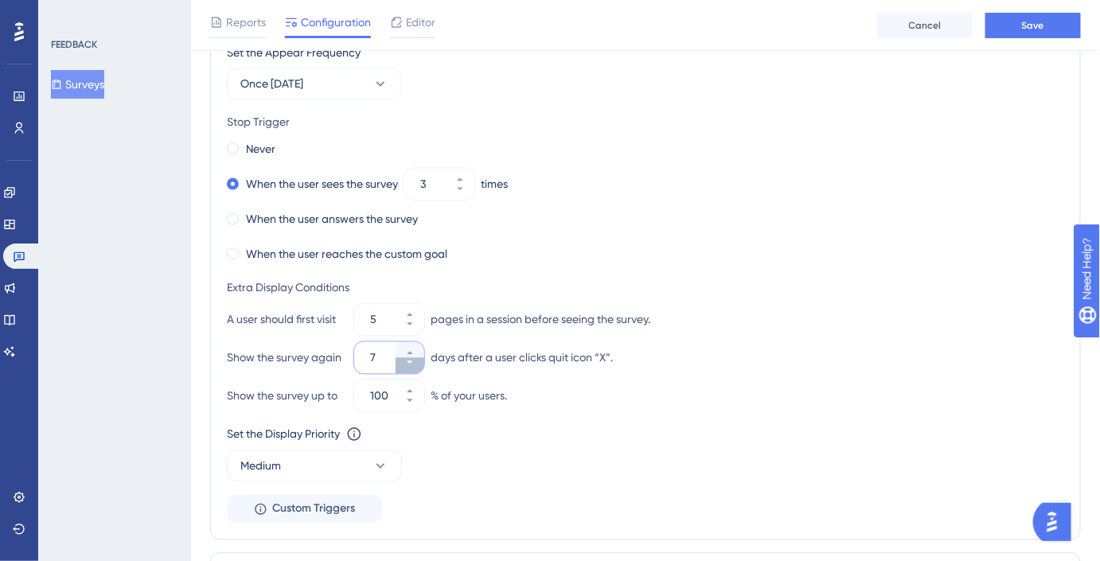
click at [420, 365] on button "7" at bounding box center [410, 366] width 29 height 16
click at [412, 349] on icon at bounding box center [410, 354] width 10 height 10
type input "7"
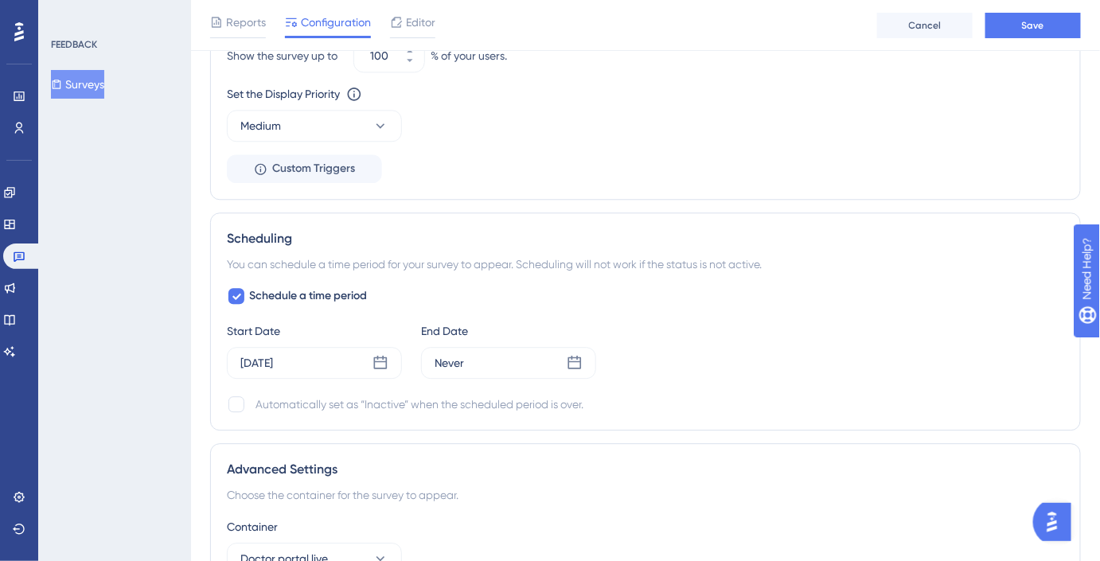
scroll to position [1303, 0]
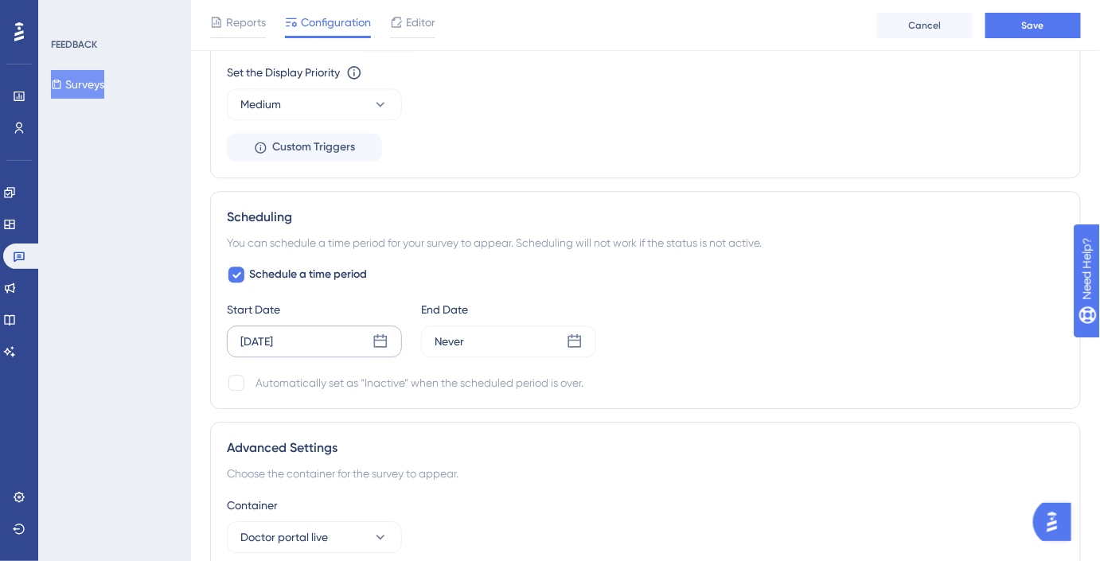
click at [317, 352] on div "Oct 01 2025" at bounding box center [314, 342] width 175 height 32
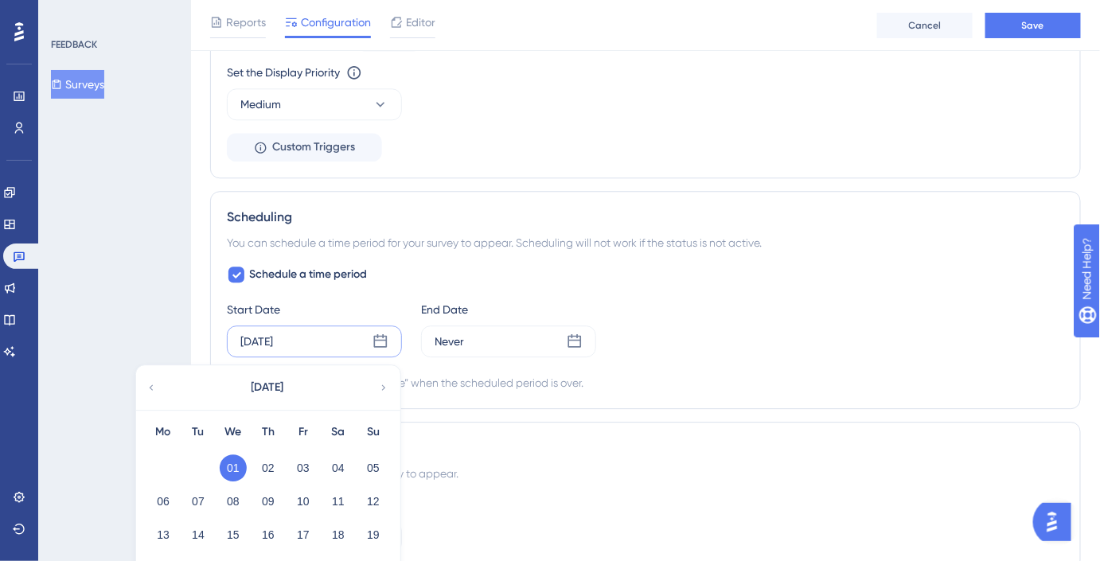
click at [147, 384] on icon at bounding box center [151, 388] width 11 height 14
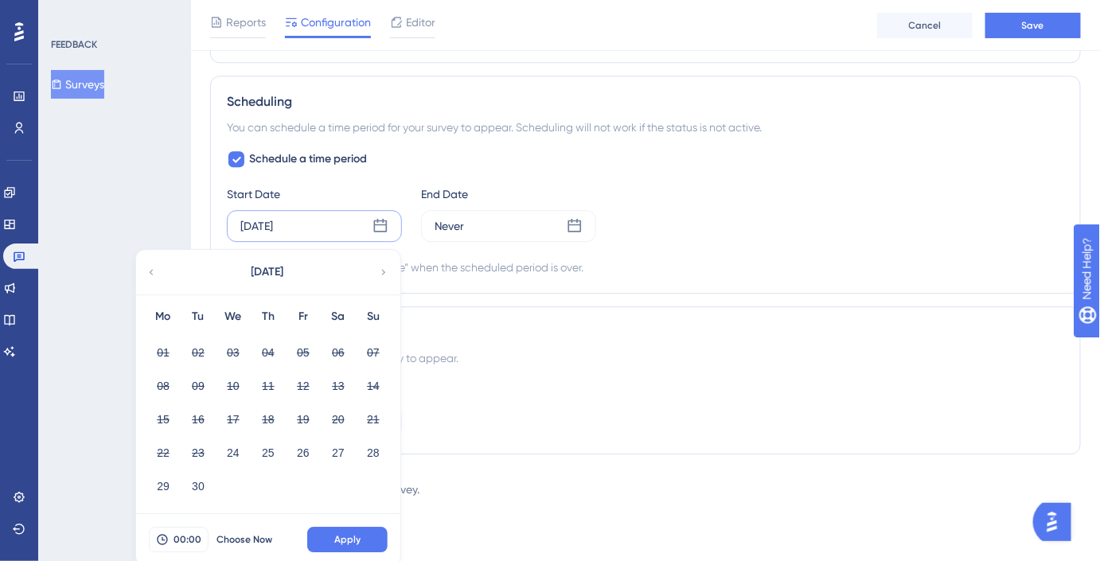
scroll to position [1418, 0]
click at [373, 441] on button "28" at bounding box center [373, 453] width 27 height 27
click at [355, 529] on button "Apply" at bounding box center [347, 539] width 80 height 25
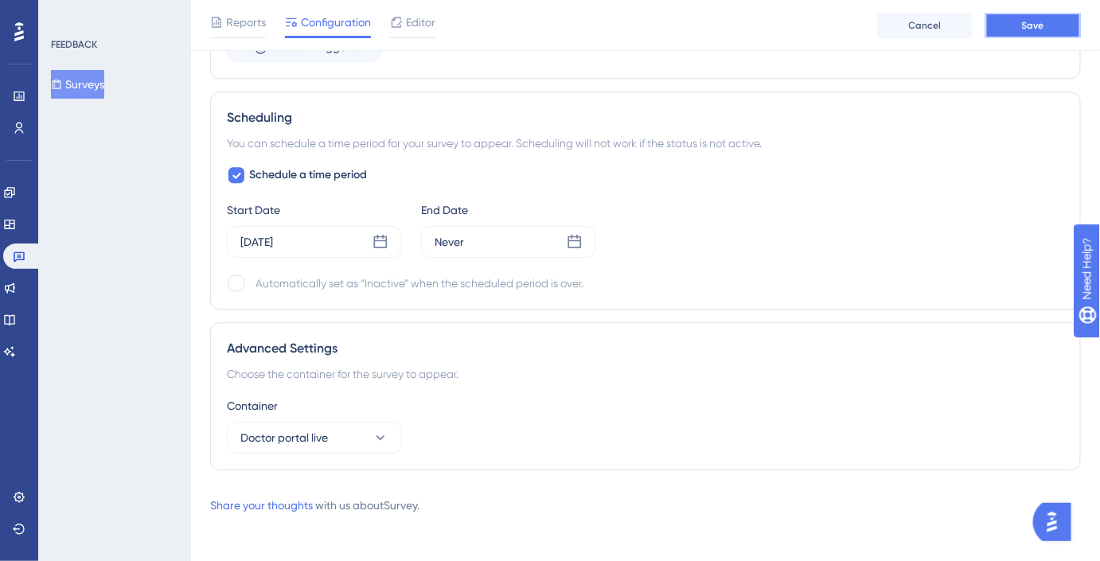
drag, startPoint x: 1012, startPoint y: 22, endPoint x: 937, endPoint y: 168, distance: 163.8
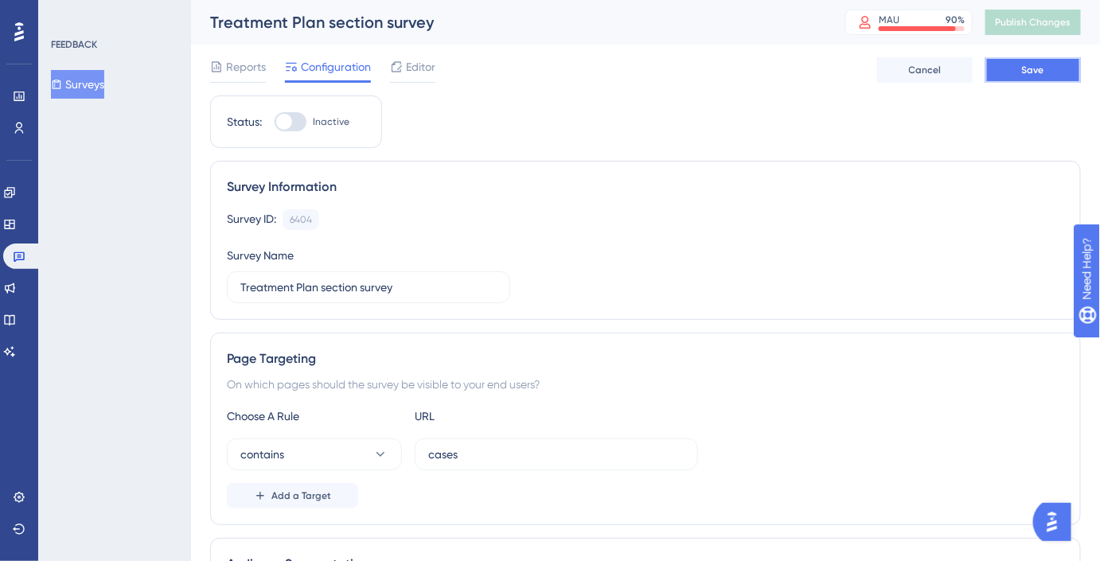
scroll to position [0, 0]
click at [291, 124] on div at bounding box center [291, 121] width 32 height 19
click at [275, 123] on input "Inactive" at bounding box center [274, 122] width 1 height 1
checkbox input "true"
click at [1017, 63] on button "Save" at bounding box center [1034, 69] width 96 height 25
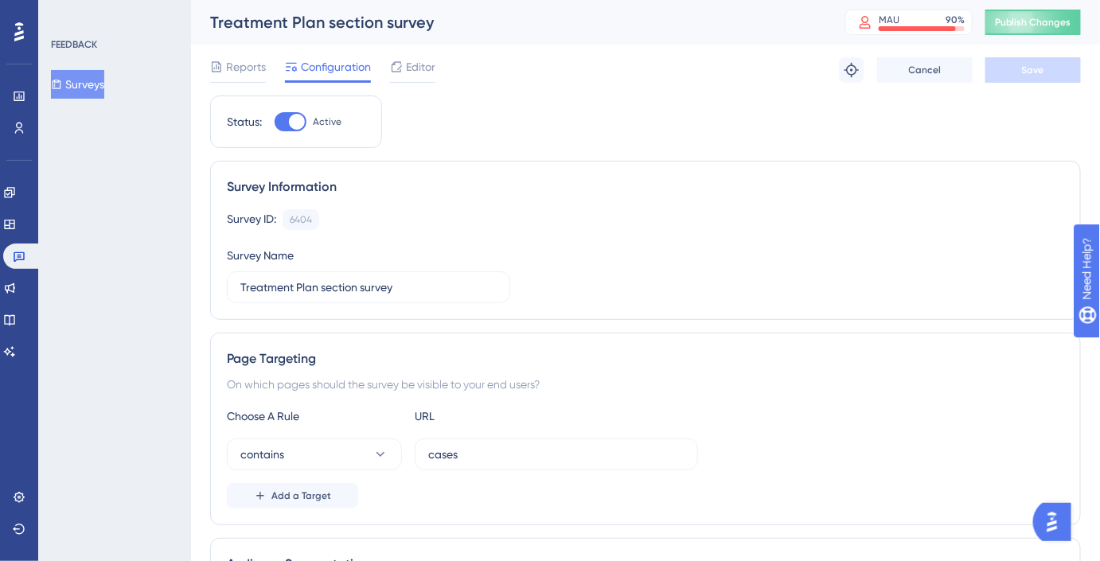
click at [1007, 40] on div "Treatment Plan section survey MAU 90 % Click to see add-on and upgrade options …" at bounding box center [645, 22] width 909 height 45
click at [1010, 19] on span "Publish Changes" at bounding box center [1033, 22] width 76 height 13
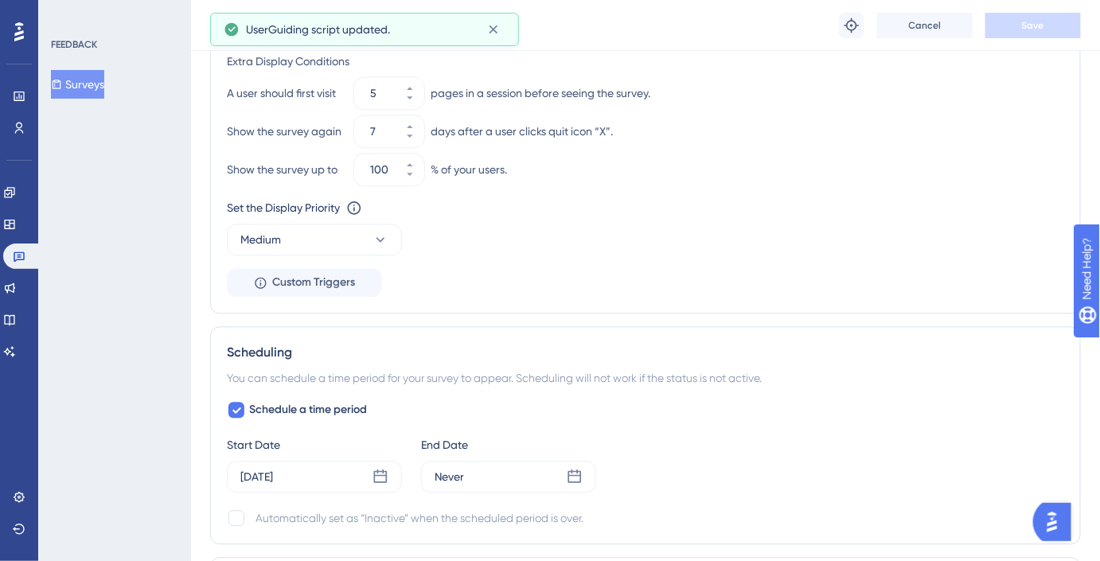
scroll to position [1402, 0]
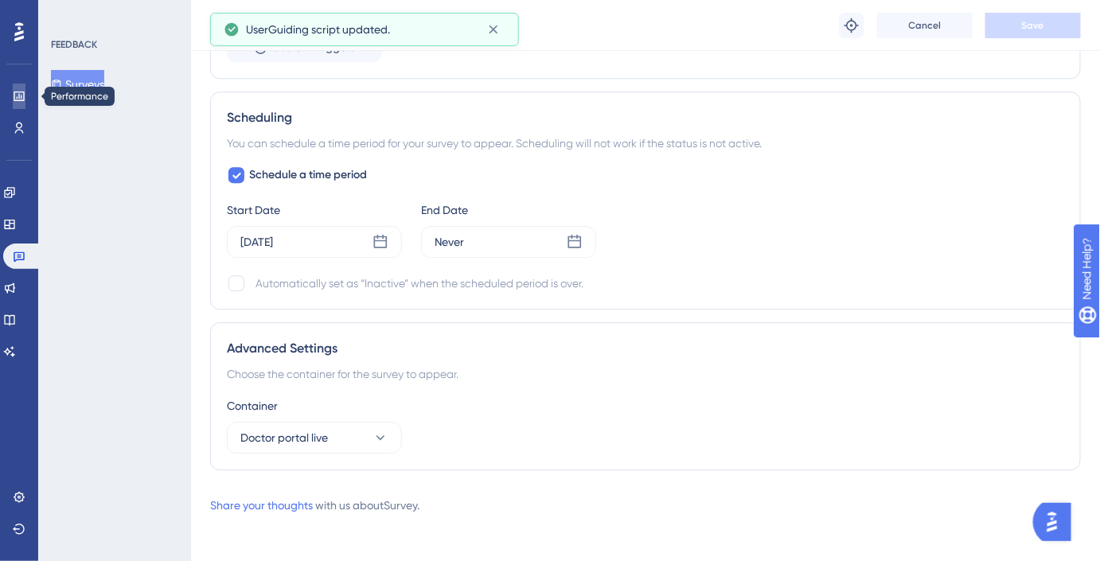
click at [23, 91] on icon at bounding box center [19, 96] width 13 height 13
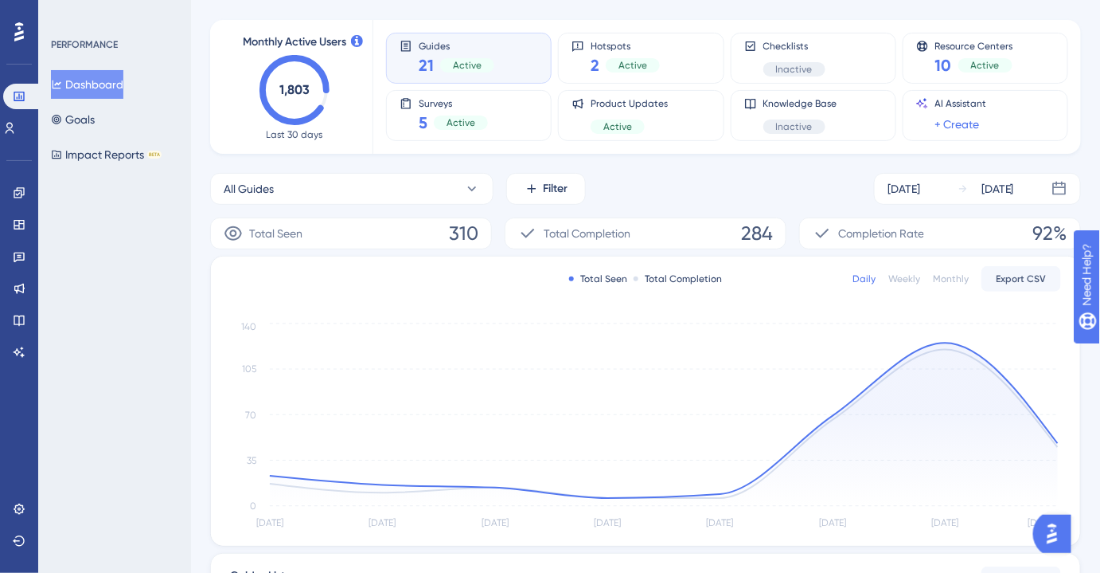
scroll to position [72, 0]
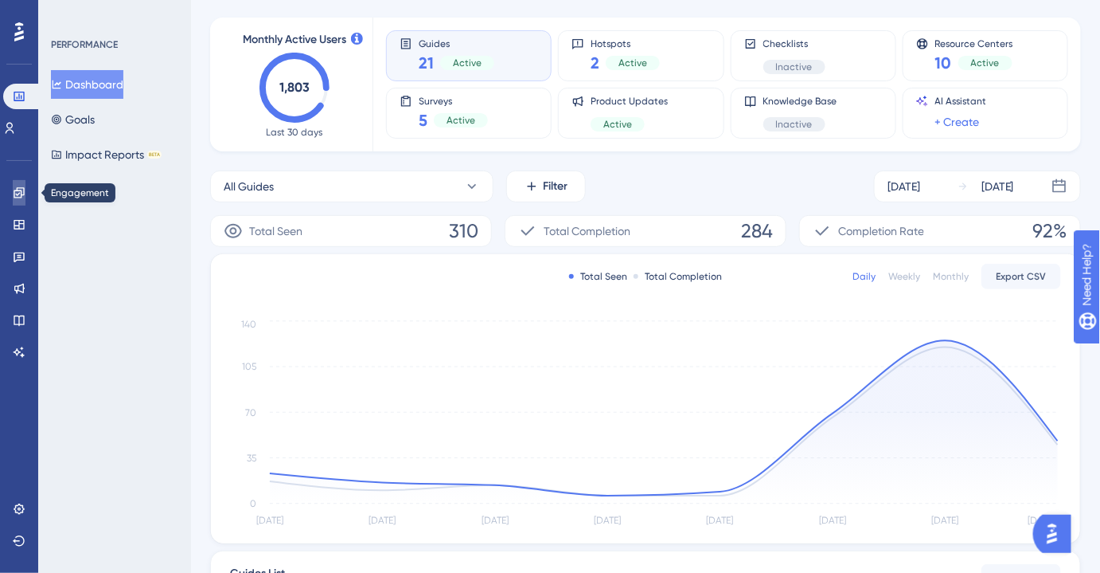
click at [25, 194] on link at bounding box center [19, 192] width 13 height 25
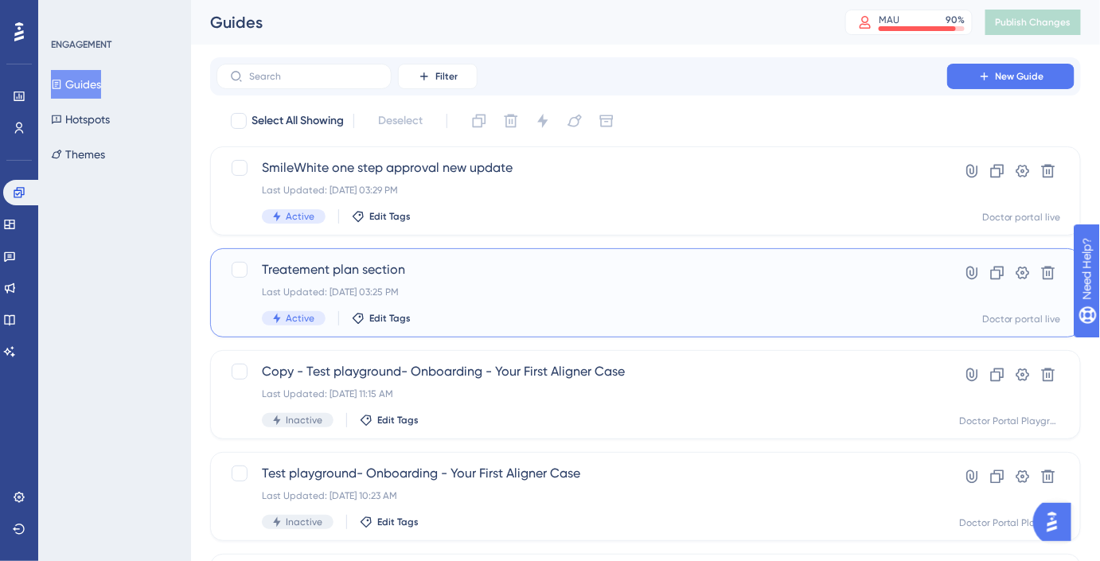
click at [511, 252] on div "Treatement plan section Last Updated: Sep 24 2025, 03:25 PM Active Edit Tags Hy…" at bounding box center [645, 292] width 871 height 89
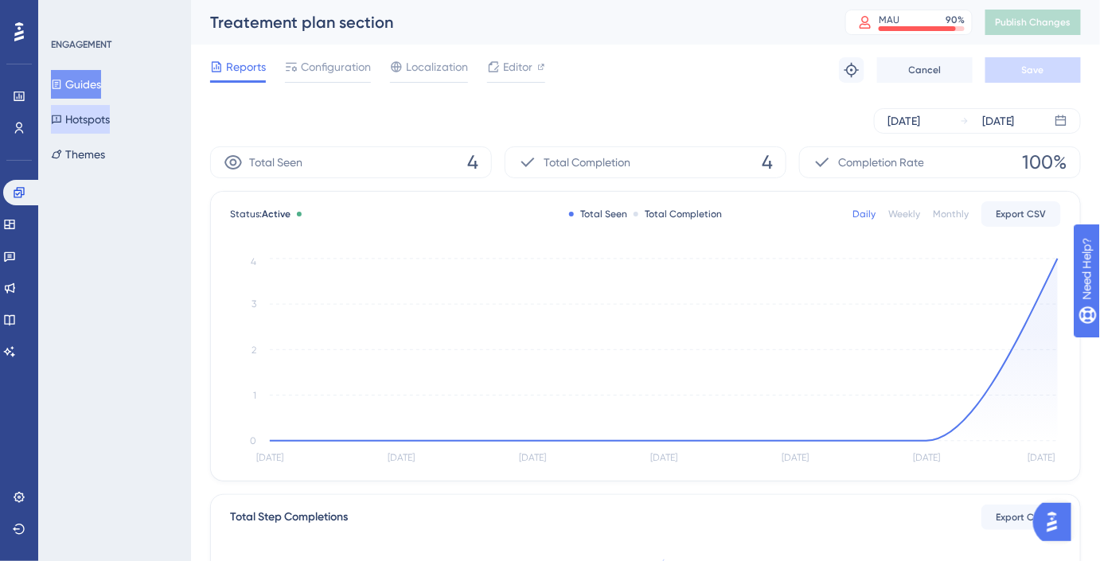
click at [85, 127] on button "Hotspots" at bounding box center [80, 119] width 59 height 29
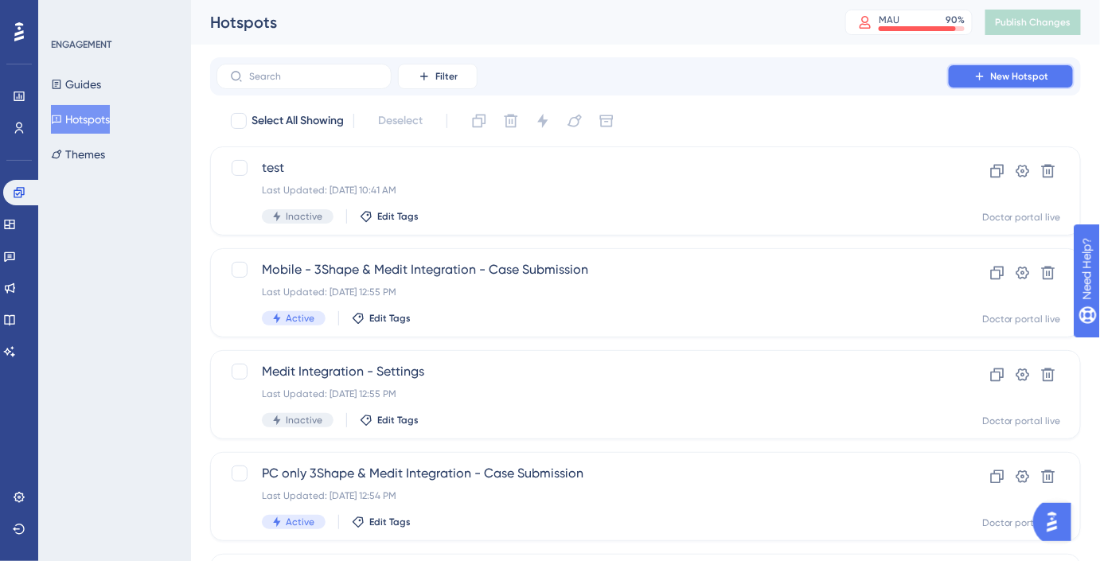
click at [1016, 87] on button "New Hotspot" at bounding box center [1011, 76] width 127 height 25
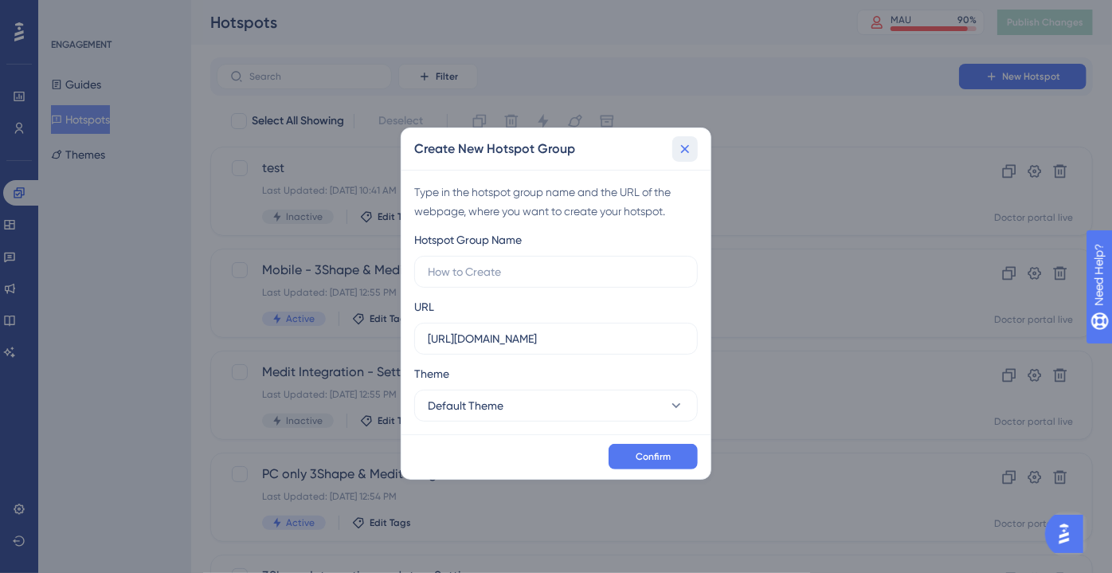
click at [677, 153] on icon at bounding box center [685, 149] width 16 height 16
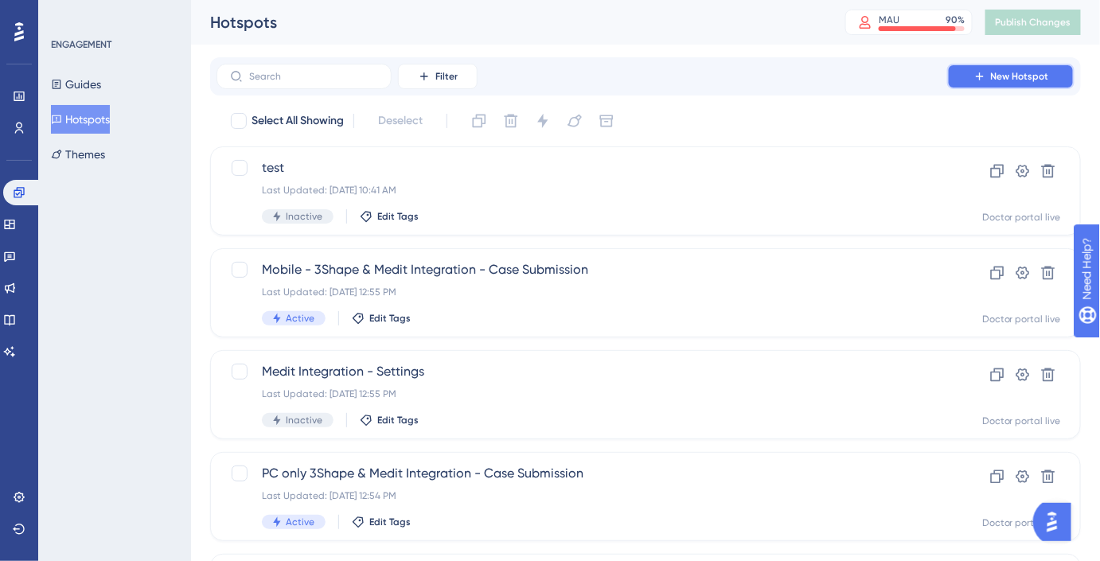
click at [1055, 79] on button "New Hotspot" at bounding box center [1011, 76] width 127 height 25
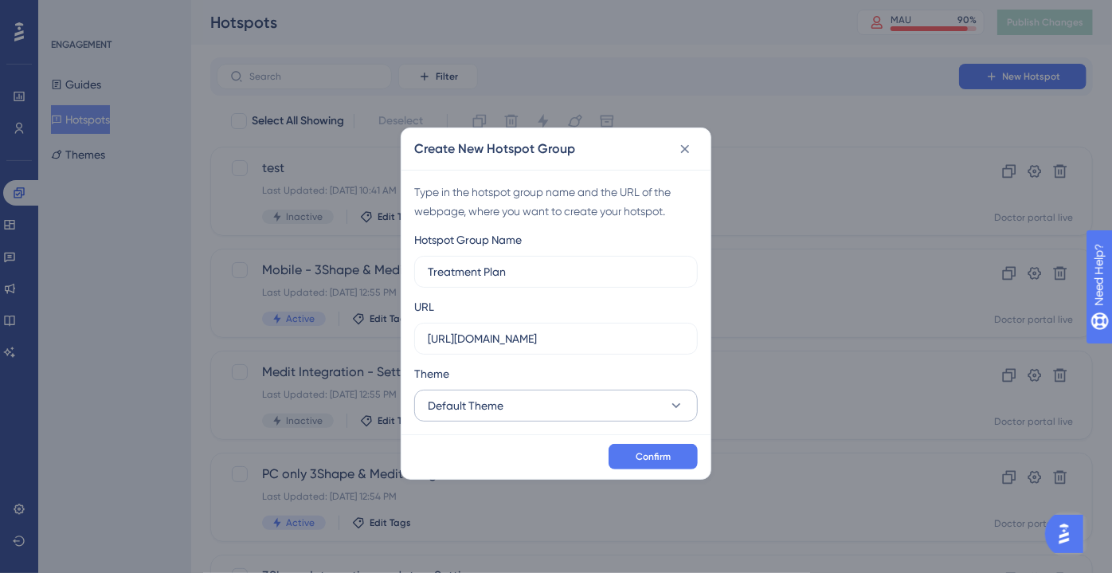
type input "Treatment Plan"
click at [622, 398] on button "Default Theme" at bounding box center [555, 405] width 283 height 32
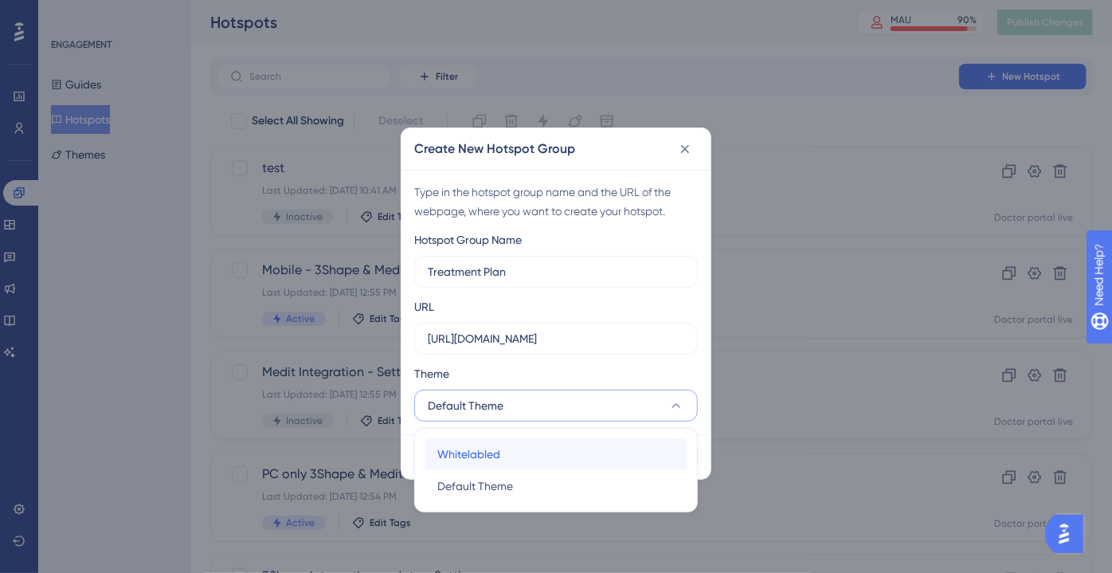
click at [609, 455] on div "Whitelabled Whitelabled" at bounding box center [555, 454] width 237 height 32
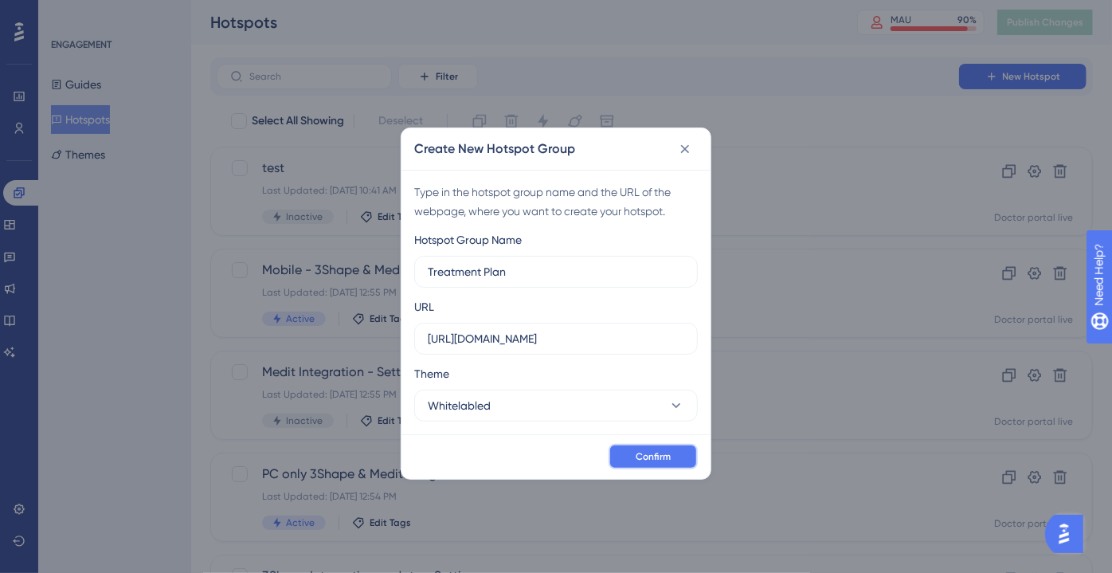
click at [636, 452] on span "Confirm" at bounding box center [652, 456] width 35 height 13
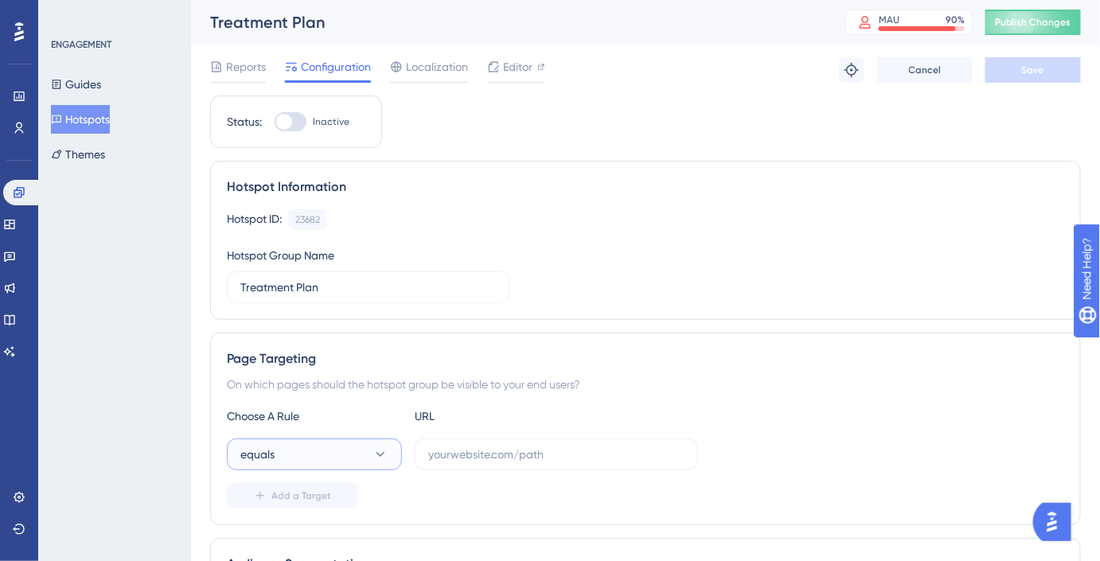
click at [348, 454] on button "equals" at bounding box center [314, 455] width 175 height 32
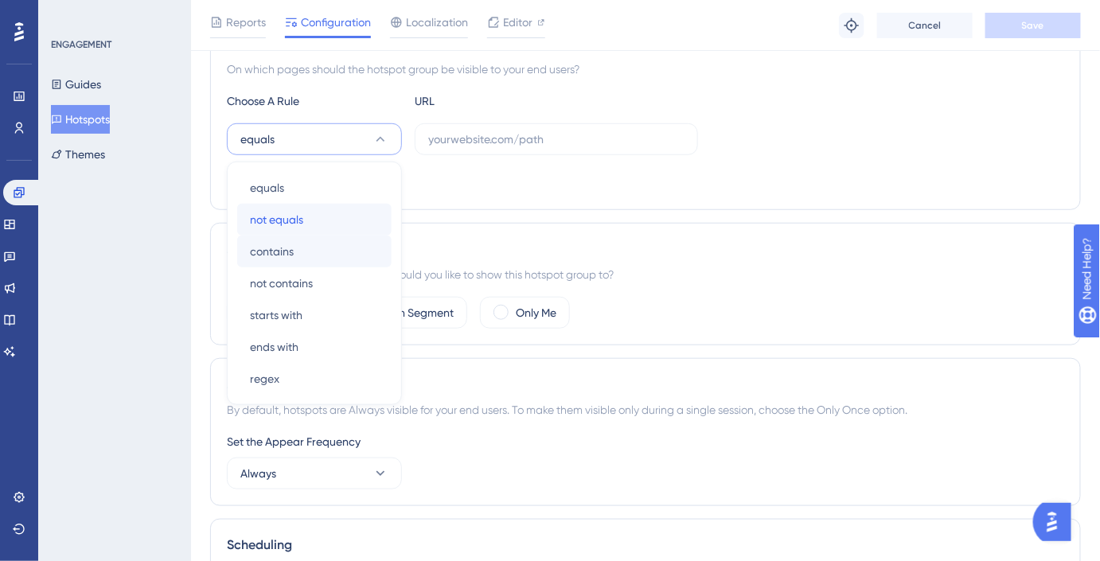
drag, startPoint x: 323, startPoint y: 233, endPoint x: 327, endPoint y: 243, distance: 11.4
click at [323, 233] on div "equals equals not equals not equals contains contains not contains not contains…" at bounding box center [314, 283] width 154 height 223
click at [329, 244] on div "contains contains" at bounding box center [314, 252] width 129 height 32
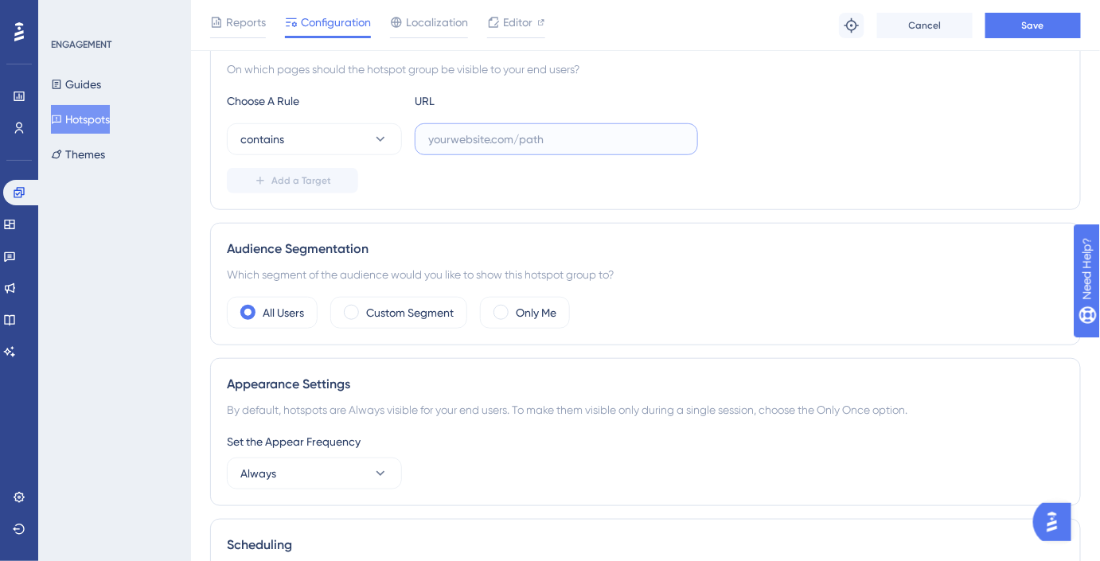
click at [469, 131] on input "text" at bounding box center [556, 140] width 256 height 18
paste input "case-submission"
type input "case-submission"
click at [386, 319] on label "Custom Segment" at bounding box center [410, 312] width 88 height 19
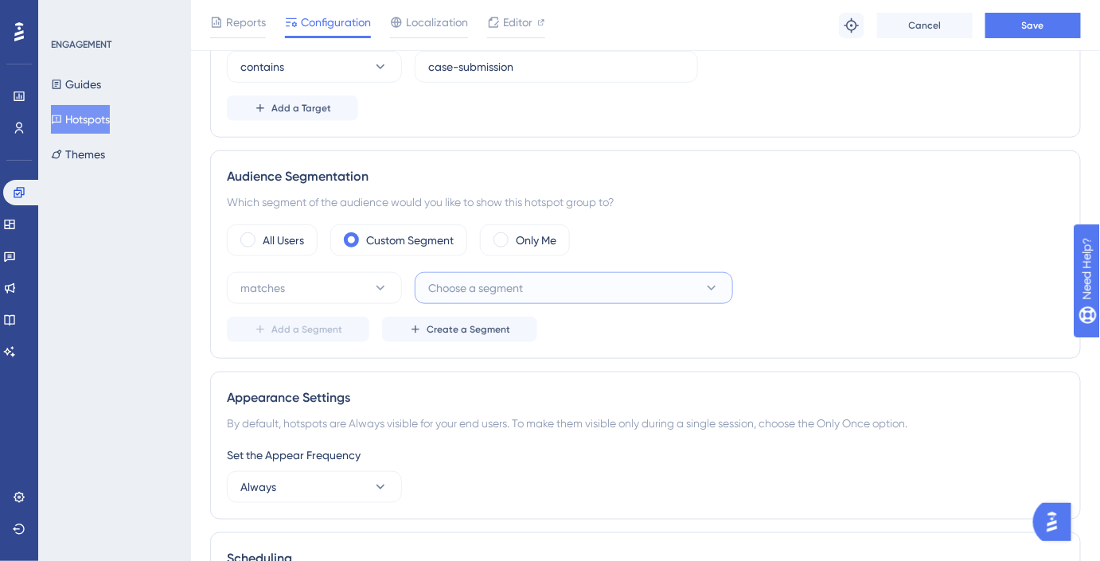
click at [457, 279] on span "Choose a segment" at bounding box center [475, 288] width 95 height 19
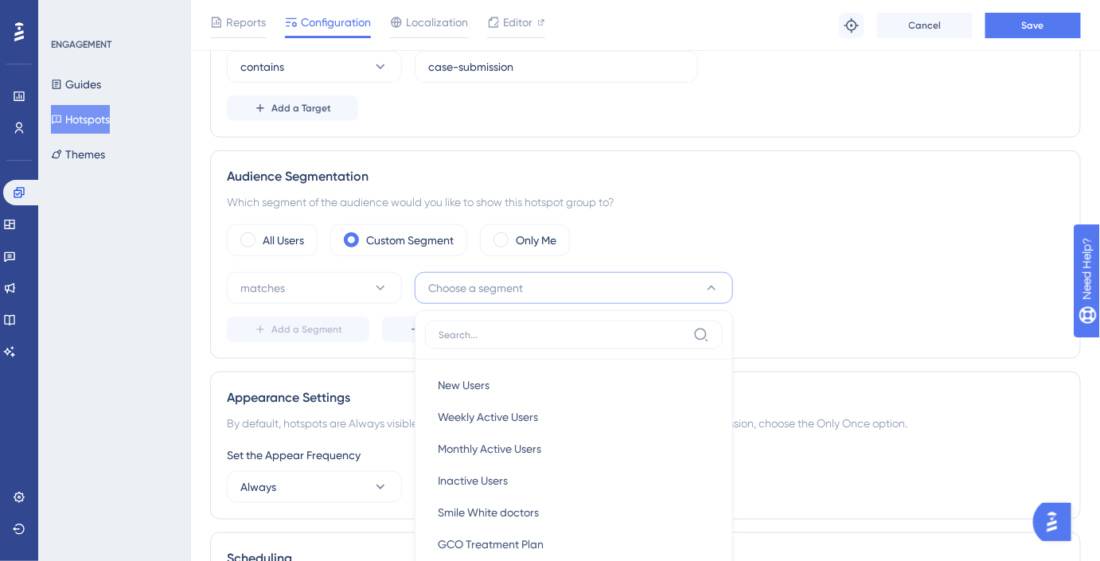
scroll to position [576, 0]
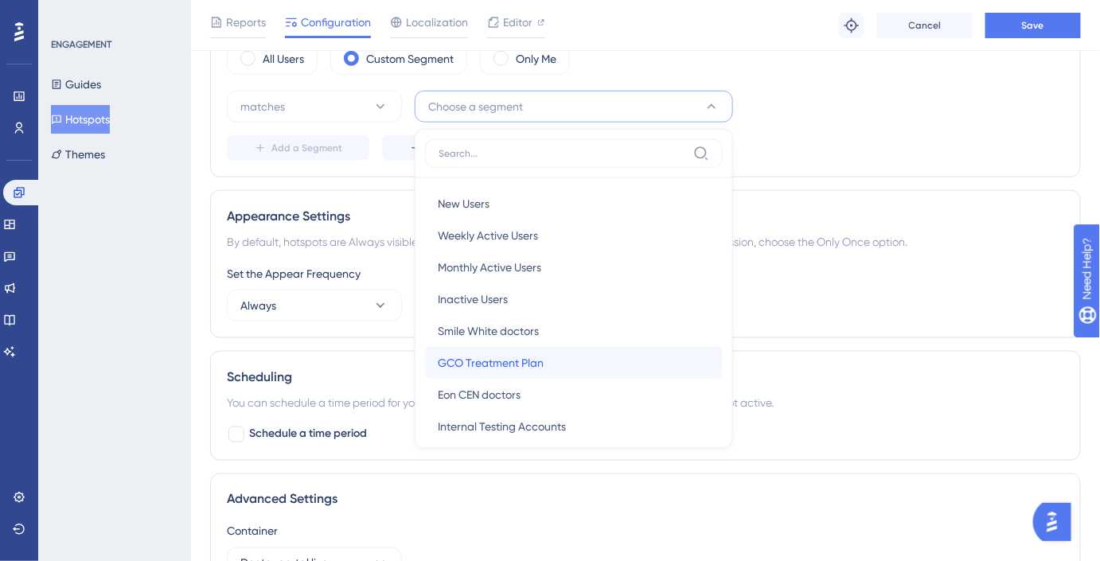
click at [546, 355] on div "GCO Treatment Plan GCO Treatment Plan" at bounding box center [574, 363] width 272 height 32
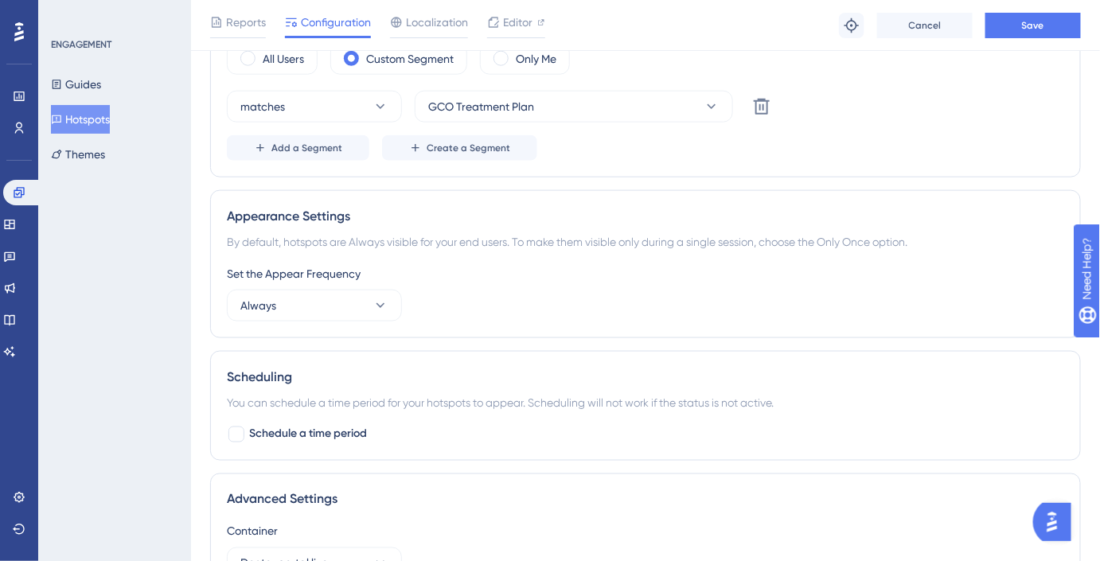
click at [297, 158] on div "Audience Segmentation Which segment of the audience would you like to show this…" at bounding box center [645, 73] width 871 height 209
click at [291, 153] on button "Add a Segment" at bounding box center [298, 147] width 143 height 25
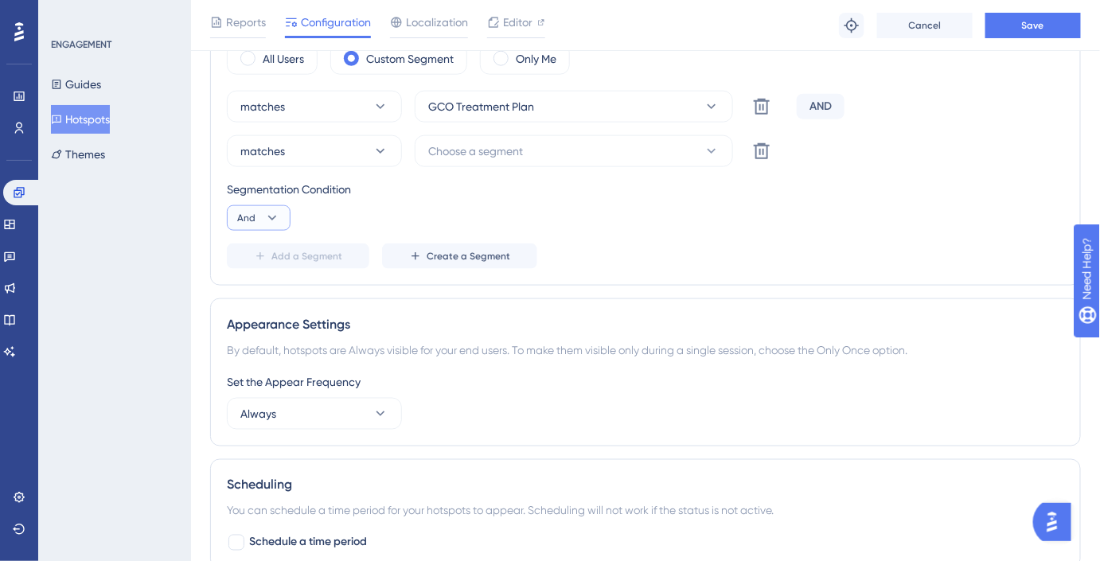
click at [276, 219] on icon at bounding box center [272, 218] width 16 height 16
click at [269, 285] on div "Or Or" at bounding box center [259, 296] width 30 height 32
drag, startPoint x: 480, startPoint y: 131, endPoint x: 493, endPoint y: 140, distance: 15.9
click at [483, 130] on div "matches GCO Treatment Plan Delete OR matches Choose a segment Delete Segmentati…" at bounding box center [646, 180] width 838 height 178
click at [495, 145] on span "Choose a segment" at bounding box center [475, 151] width 95 height 19
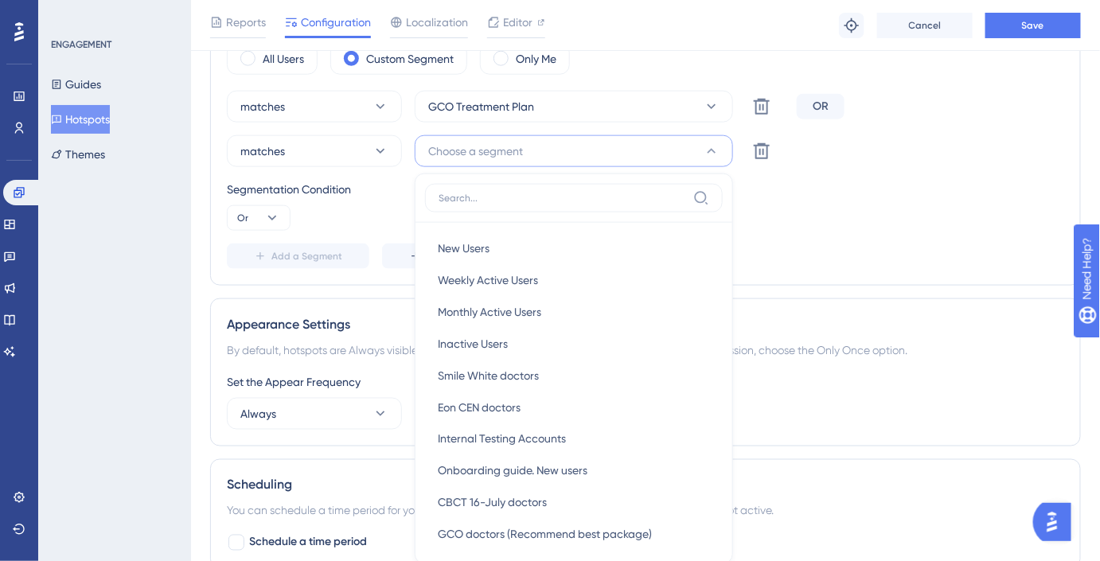
scroll to position [658, 0]
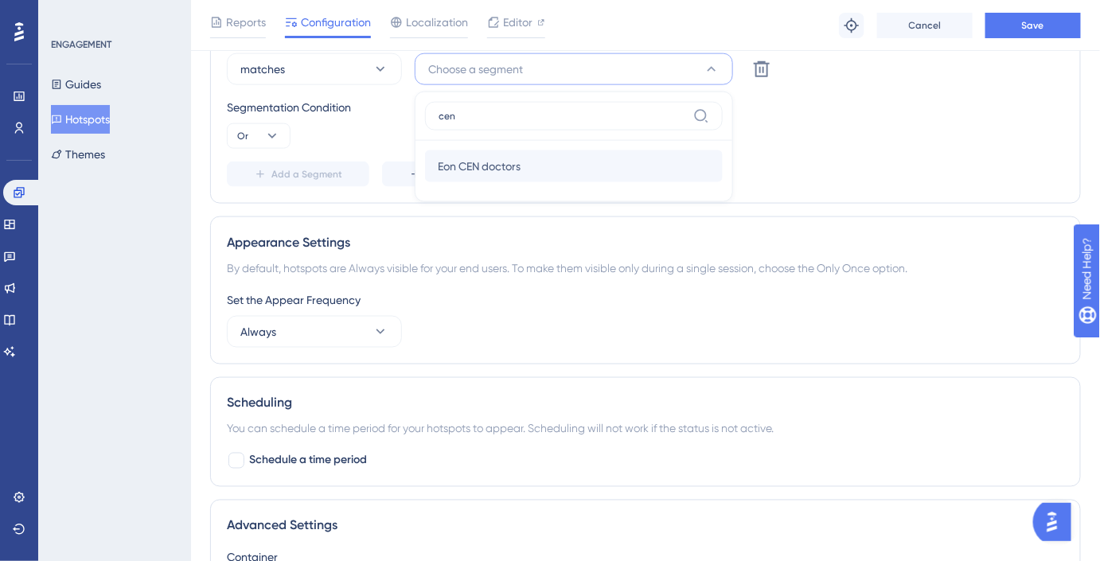
type input "cen"
click at [513, 157] on span "Eon CEN doctors" at bounding box center [479, 166] width 83 height 19
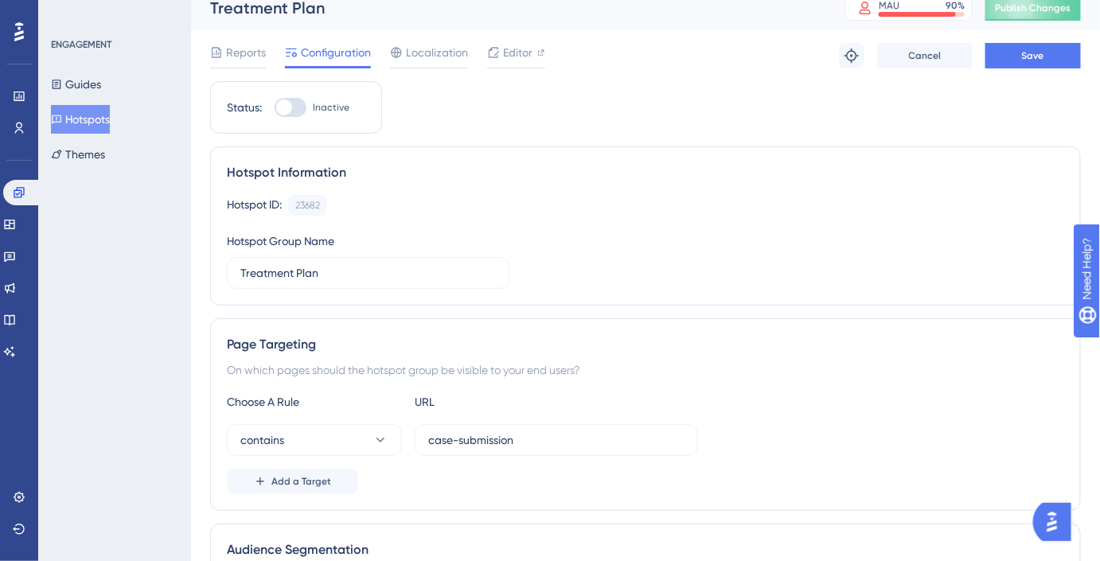
scroll to position [0, 0]
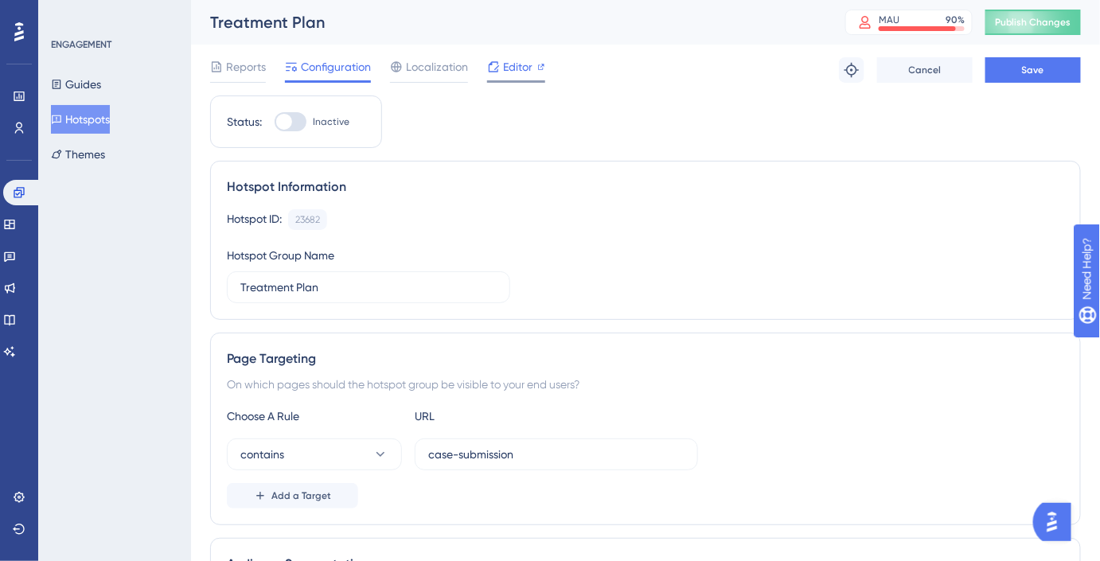
click at [518, 68] on span "Editor" at bounding box center [517, 66] width 29 height 19
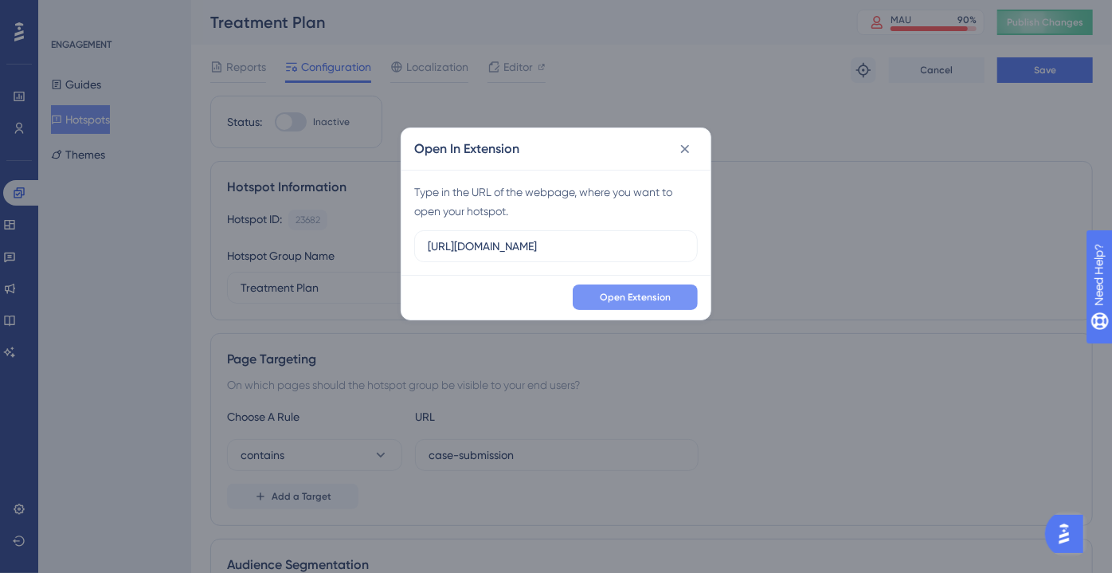
click at [643, 288] on button "Open Extension" at bounding box center [635, 296] width 125 height 25
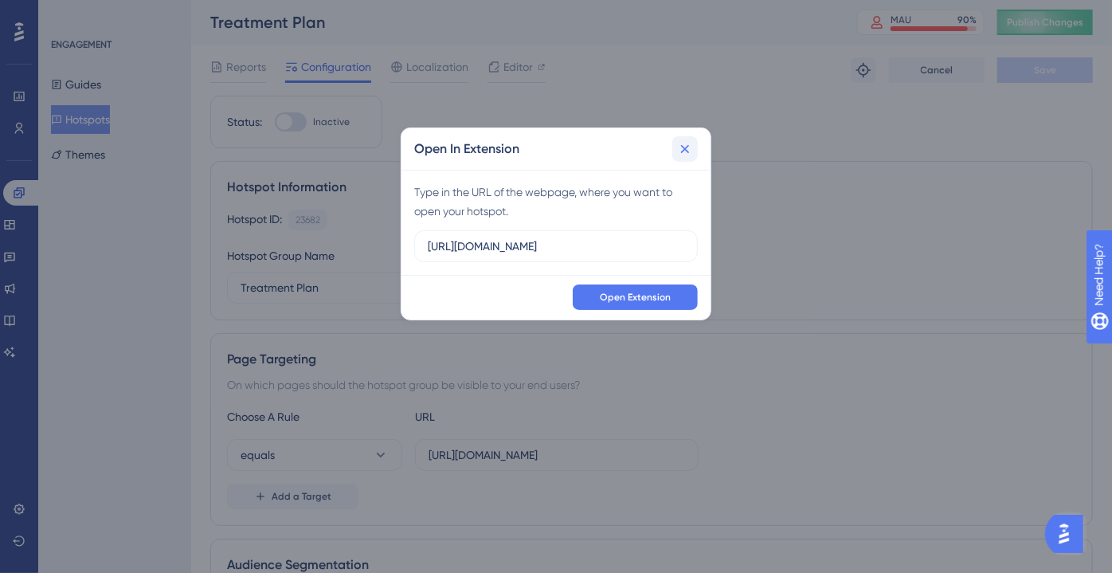
click at [682, 148] on icon at bounding box center [685, 149] width 16 height 16
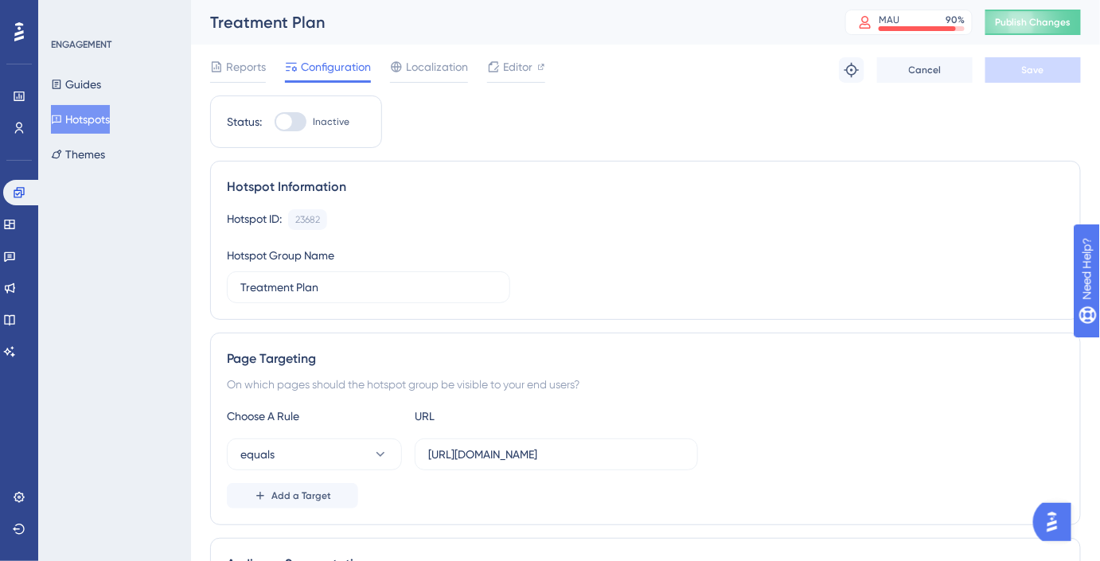
click at [299, 118] on div at bounding box center [291, 121] width 32 height 19
click at [275, 122] on input "Inactive" at bounding box center [274, 122] width 1 height 1
checkbox input "true"
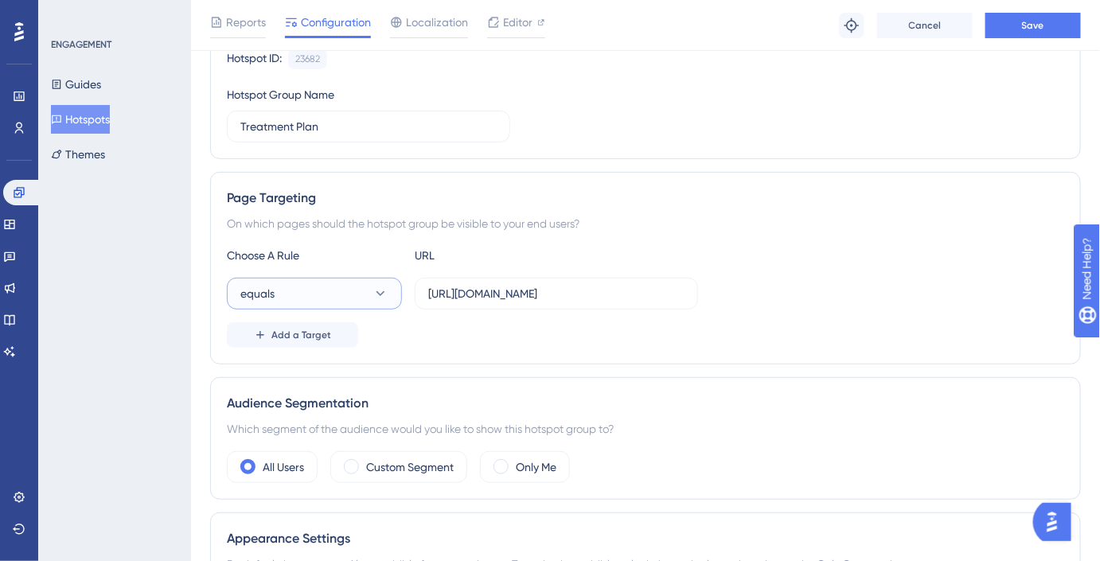
click at [351, 292] on button "equals" at bounding box center [314, 294] width 175 height 32
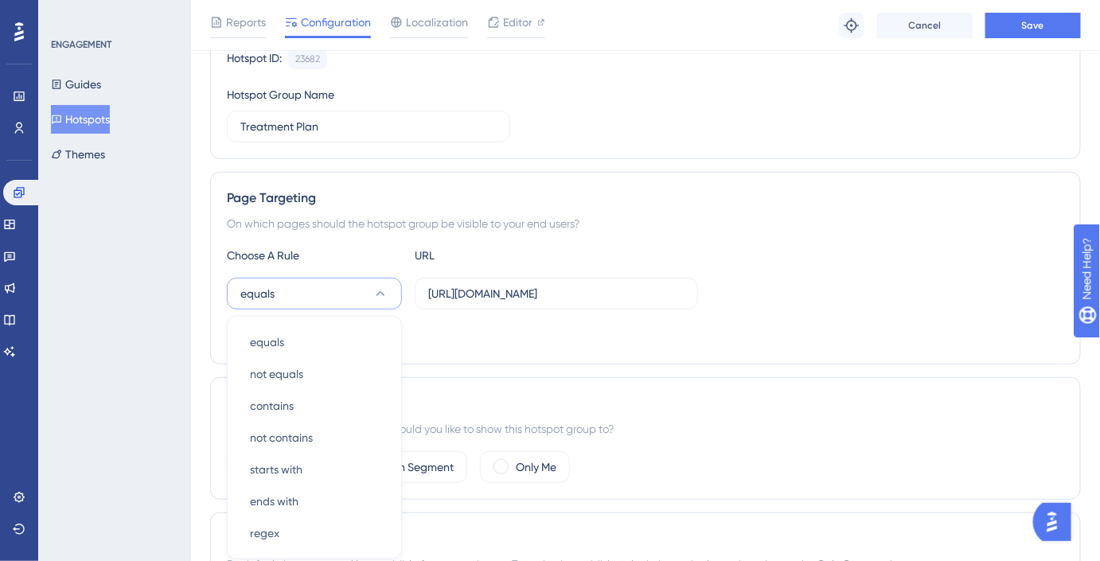
scroll to position [320, 0]
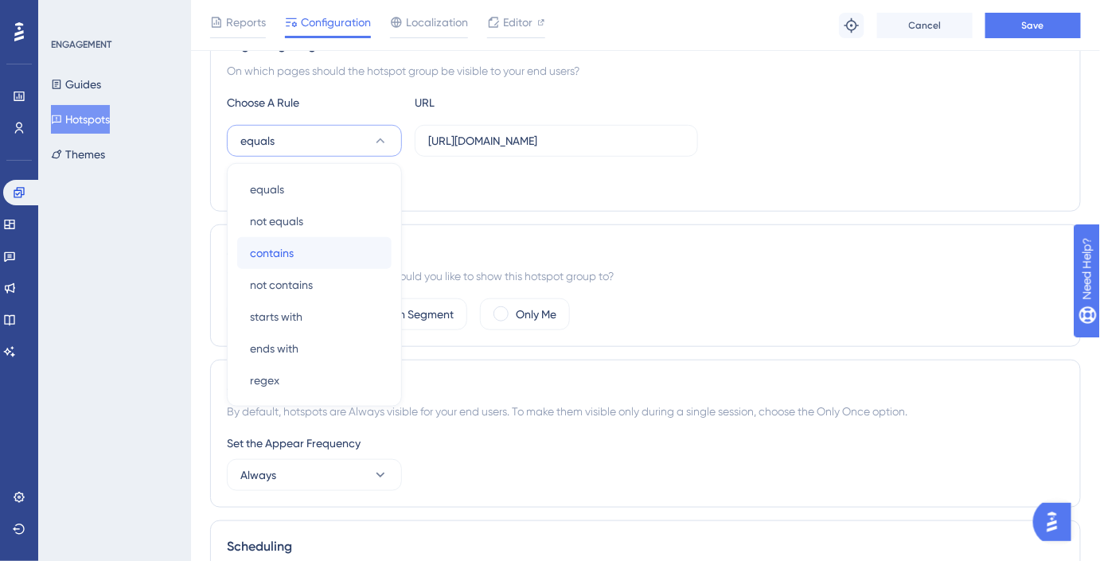
click at [337, 240] on div "contains contains" at bounding box center [314, 253] width 129 height 32
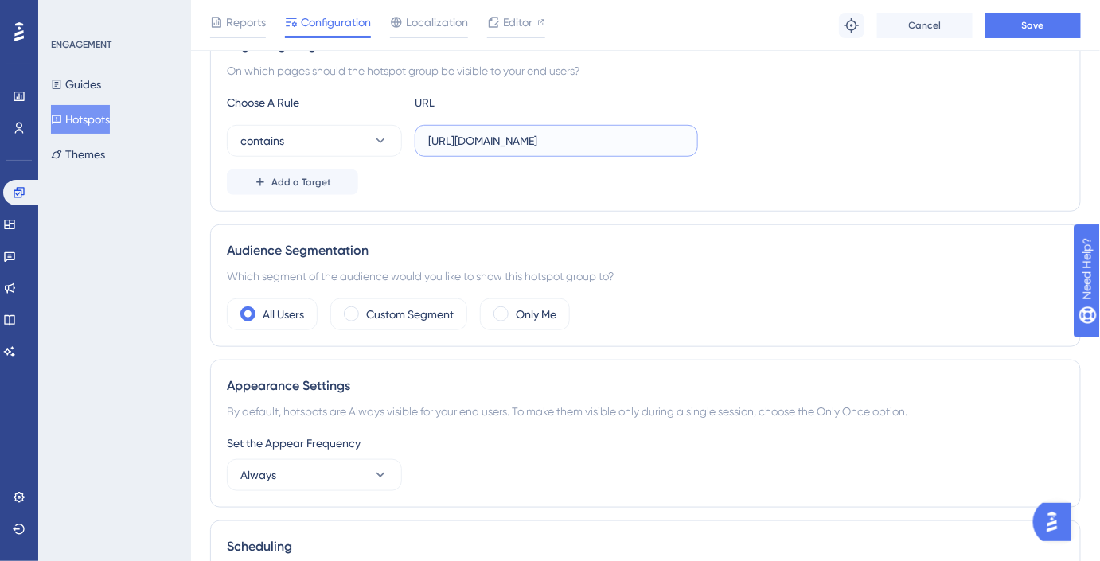
click at [634, 143] on input "https://www.eonaccess.eonaligner.com/case-submission?id=a06eca10ede4430a8c14008…" at bounding box center [556, 141] width 256 height 18
drag, startPoint x: 637, startPoint y: 142, endPoint x: 369, endPoint y: 181, distance: 271.2
click at [369, 181] on div "Choose A Rule URL contains https://www.eonaccess.eonaligner.com/case-submission…" at bounding box center [646, 144] width 838 height 102
drag, startPoint x: 511, startPoint y: 145, endPoint x: 737, endPoint y: 157, distance: 226.5
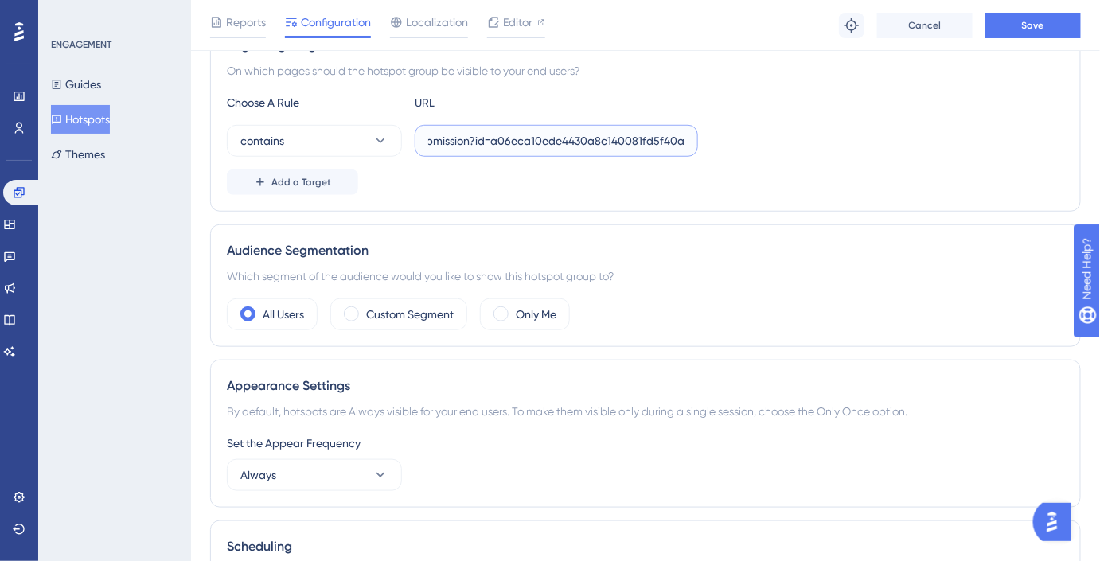
click at [737, 157] on div "Choose A Rule URL contains case-submission?id=a06eca10ede4430a8c140081fd5f40af …" at bounding box center [646, 144] width 838 height 102
type input "case-submission"
click at [552, 205] on div "Page Targeting On which pages should the hotspot group be visible to your end u…" at bounding box center [645, 115] width 871 height 193
click at [441, 309] on label "Custom Segment" at bounding box center [410, 314] width 88 height 19
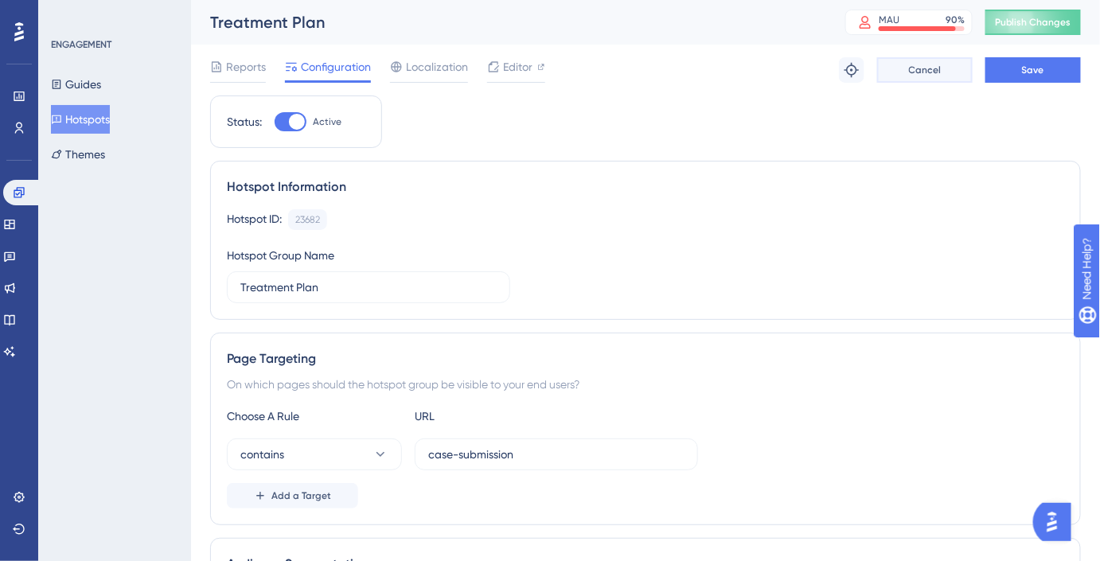
click at [940, 72] on span "Cancel" at bounding box center [925, 70] width 33 height 13
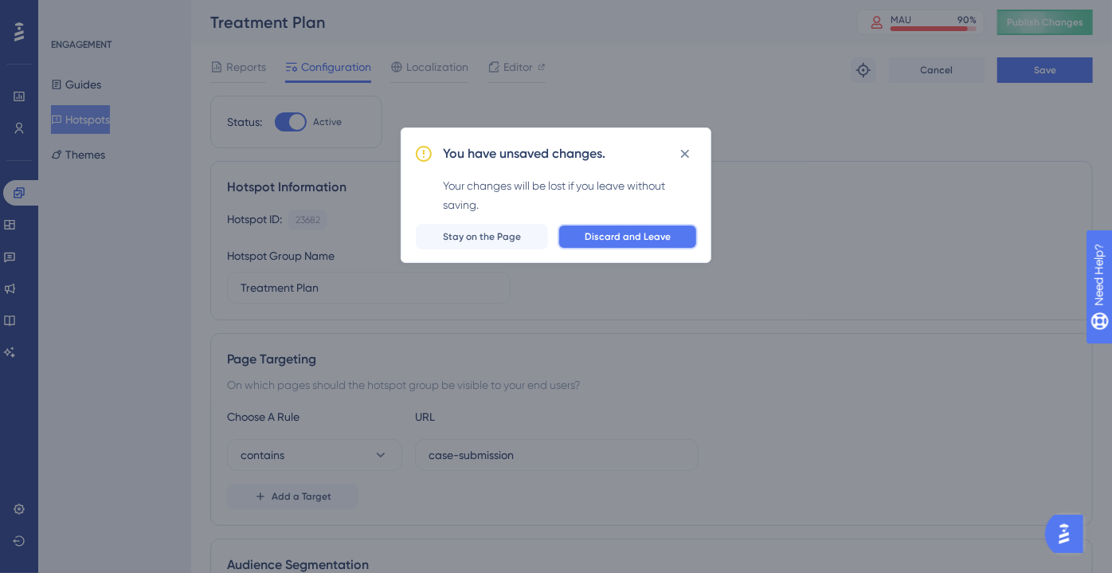
click at [615, 239] on span "Discard and Leave" at bounding box center [627, 236] width 86 height 13
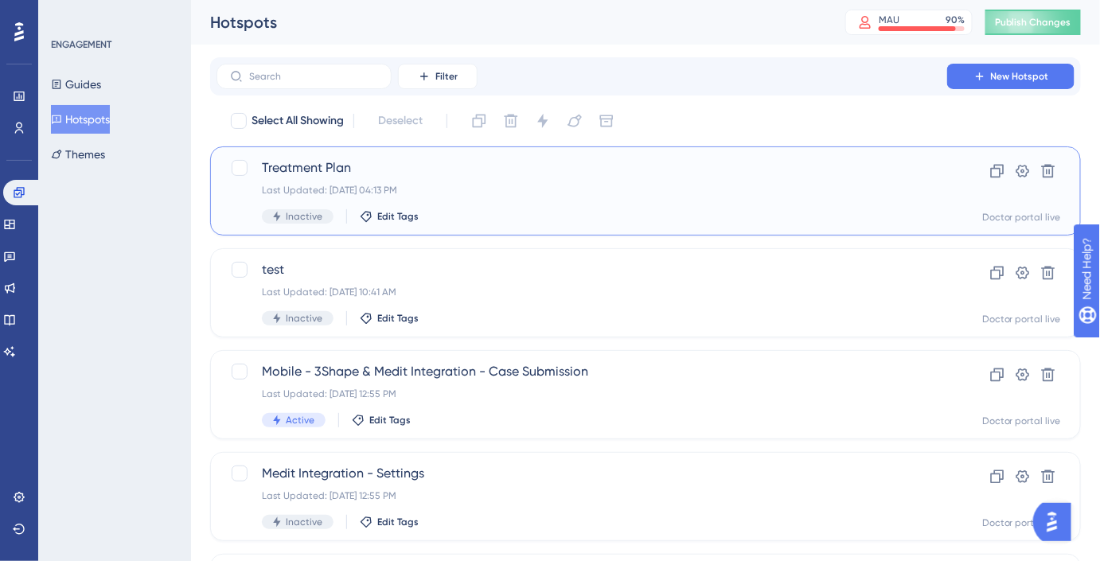
click at [363, 162] on span "Treatment Plan" at bounding box center [582, 167] width 640 height 19
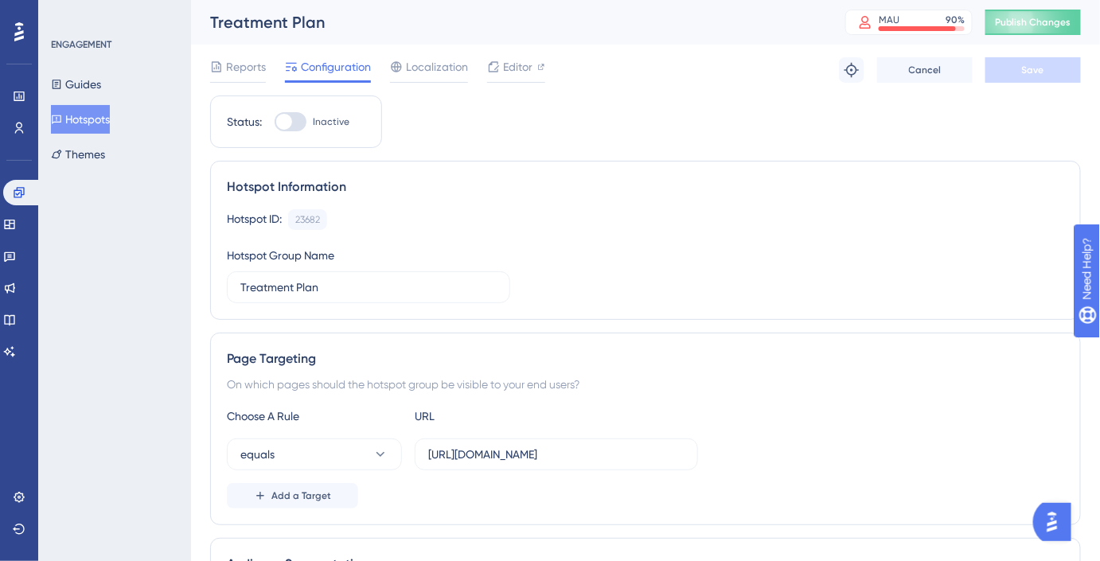
click at [299, 125] on div at bounding box center [291, 121] width 32 height 19
click at [275, 123] on input "Inactive" at bounding box center [274, 122] width 1 height 1
checkbox input "true"
drag, startPoint x: 639, startPoint y: 455, endPoint x: 397, endPoint y: 477, distance: 243.1
click at [397, 477] on div "Choose A Rule URL equals https://www.eonaccess.eonaligner.com/case-submission?i…" at bounding box center [646, 458] width 838 height 102
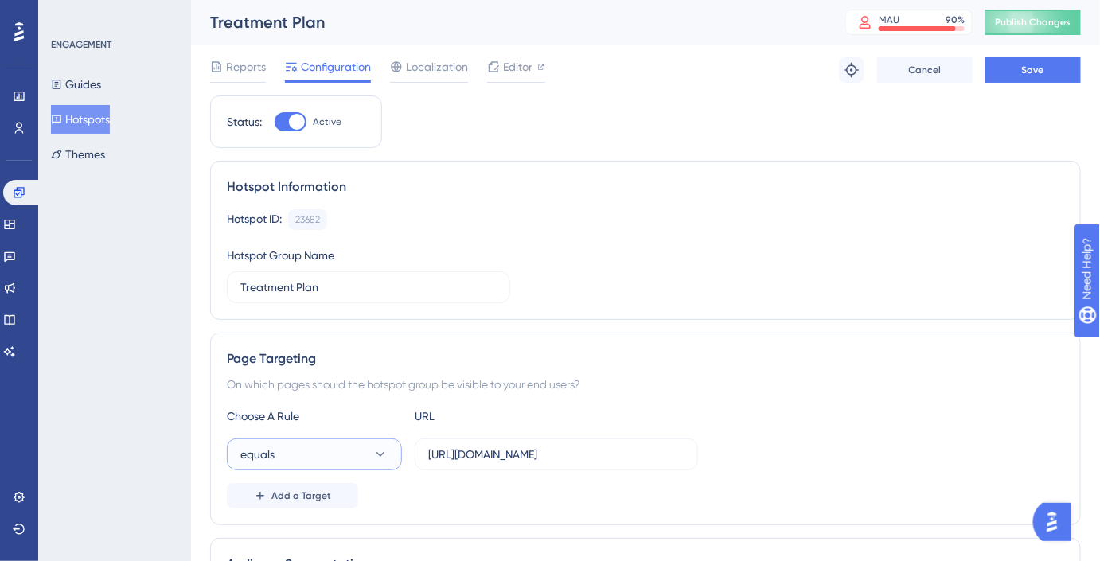
click at [348, 445] on button "equals" at bounding box center [314, 455] width 175 height 32
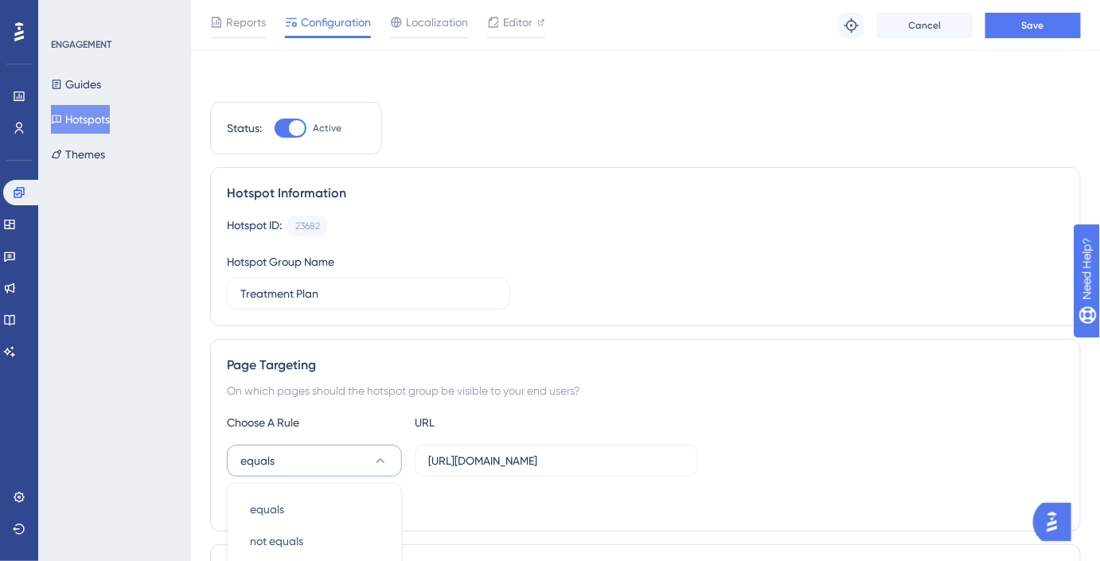
scroll to position [322, 0]
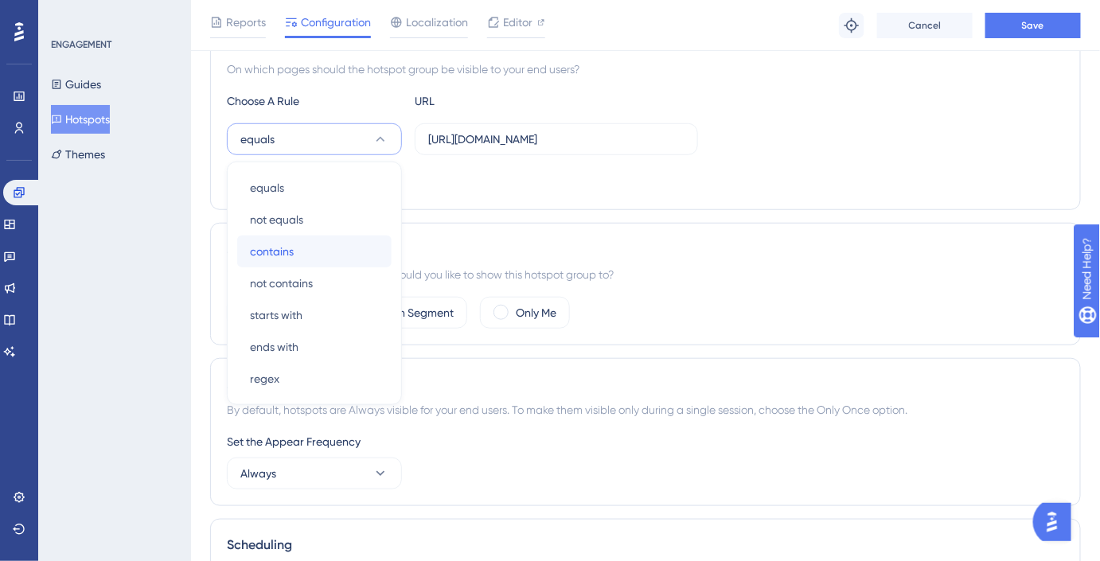
click at [306, 248] on div "contains contains" at bounding box center [314, 252] width 129 height 32
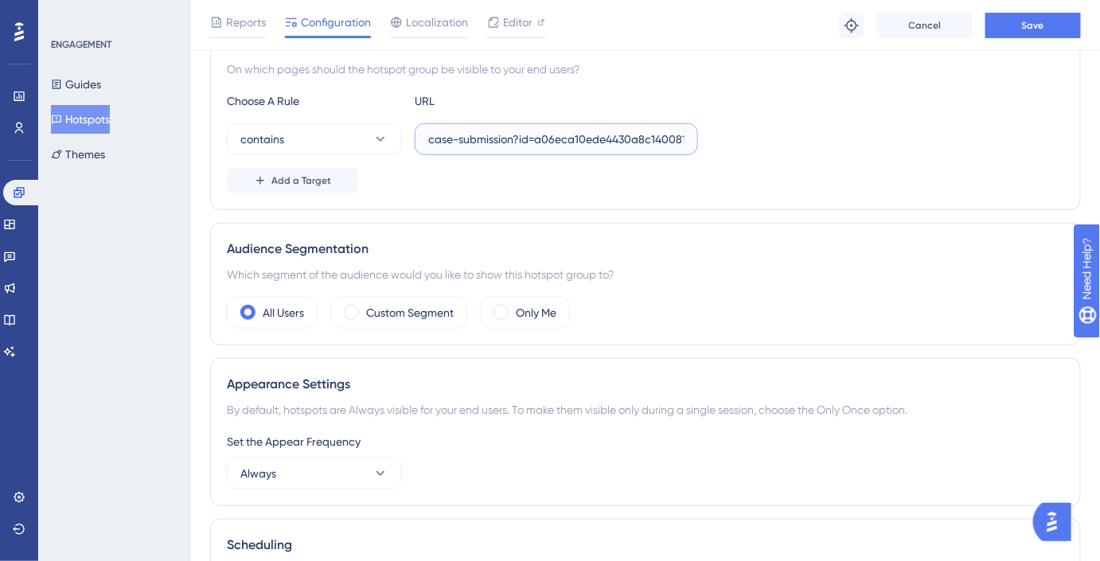
scroll to position [0, 44]
drag, startPoint x: 520, startPoint y: 140, endPoint x: 771, endPoint y: 164, distance: 252.0
click at [771, 164] on div "Choose A Rule URL contains case-submission?id=a06eca10ede4430a8c140081fd5f40af …" at bounding box center [646, 143] width 838 height 102
type input "case-submission"
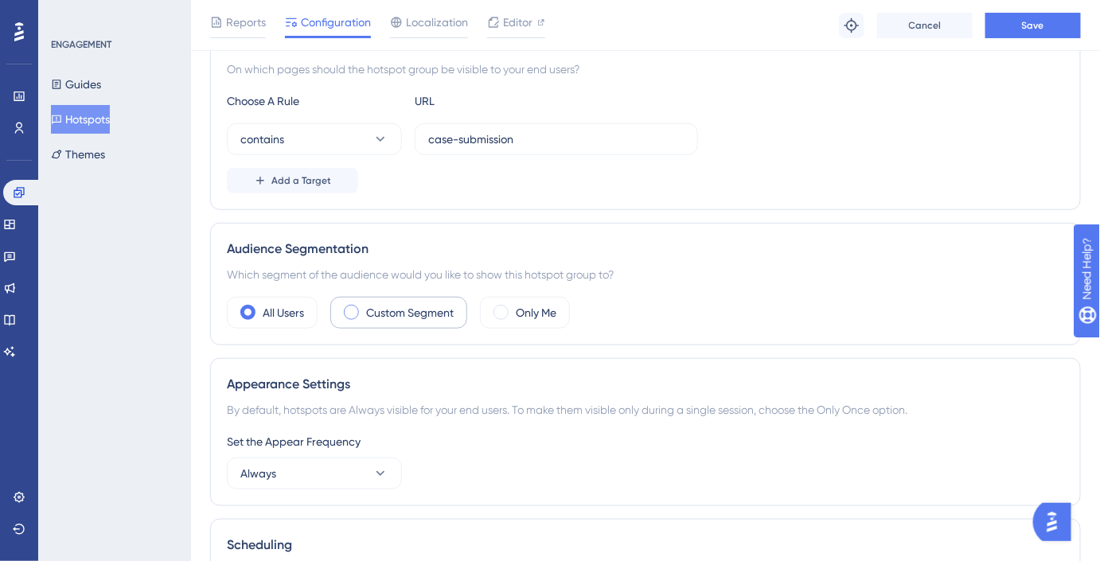
click at [422, 304] on label "Custom Segment" at bounding box center [410, 312] width 88 height 19
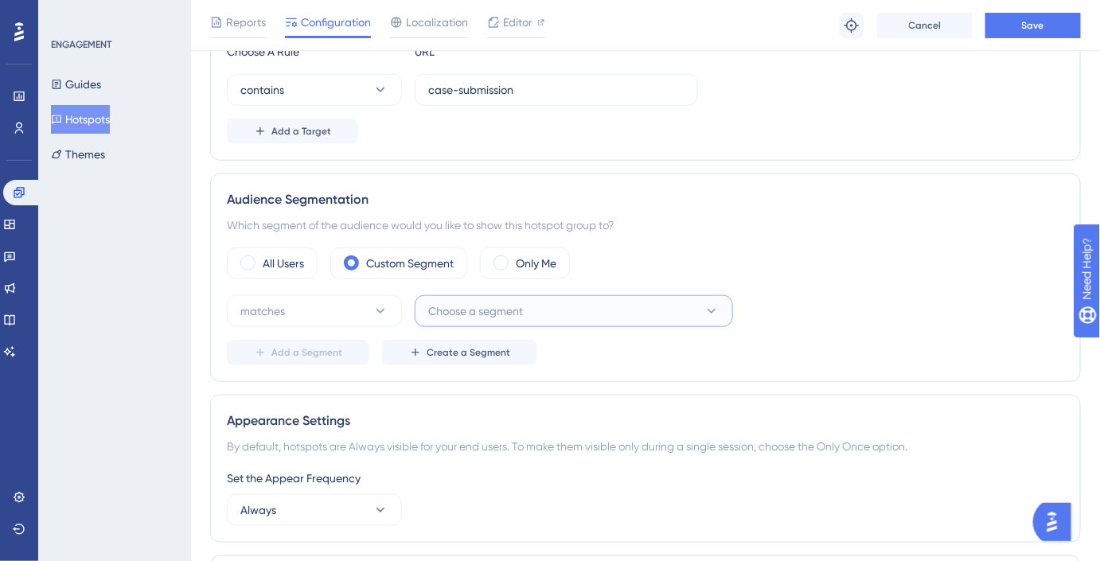
click at [452, 302] on span "Choose a segment" at bounding box center [475, 311] width 95 height 19
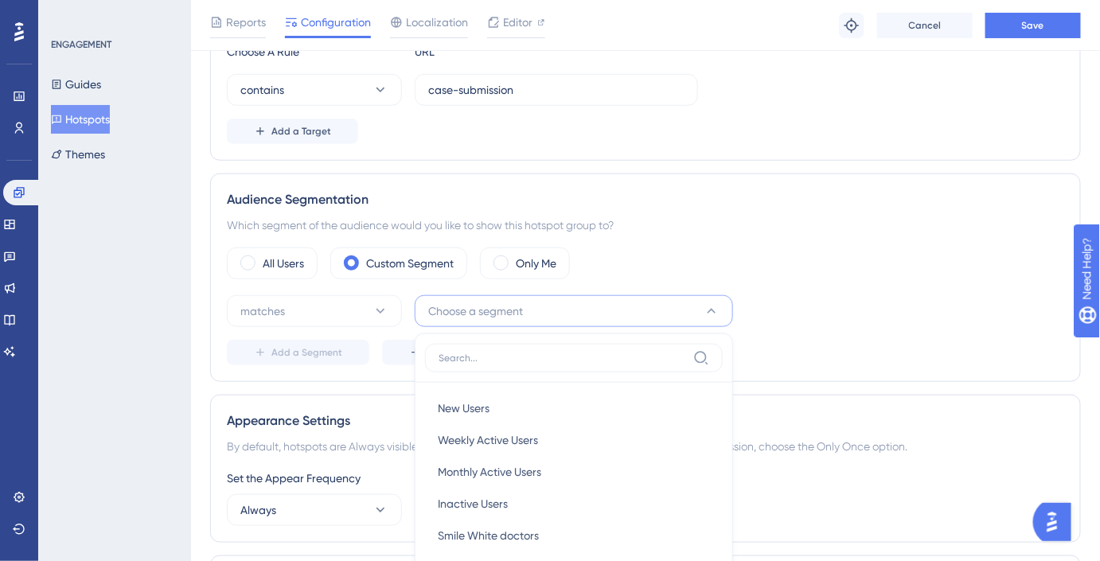
scroll to position [581, 0]
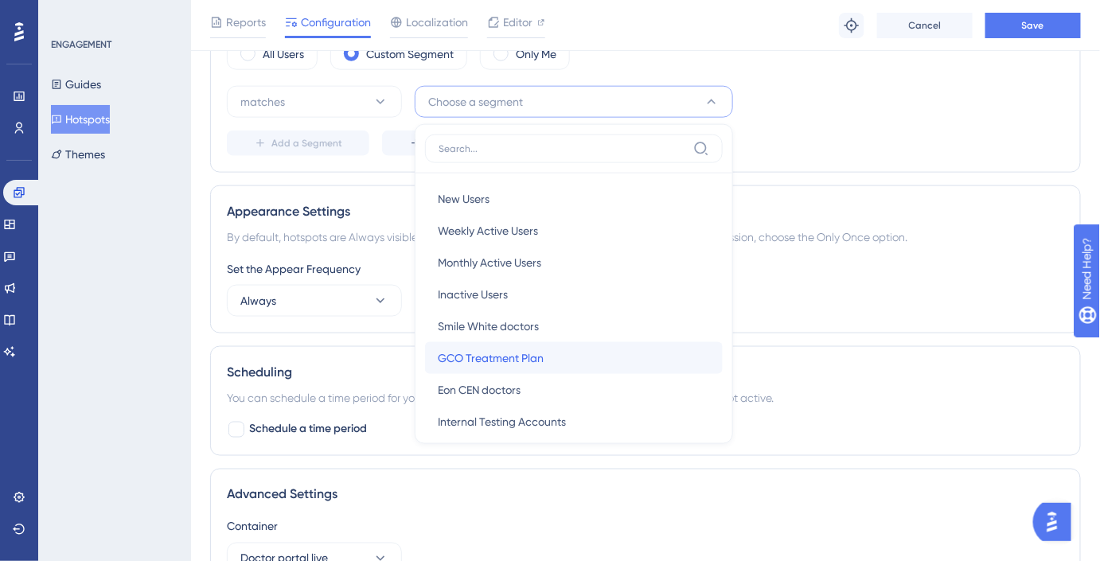
click at [505, 351] on span "GCO Treatment Plan" at bounding box center [491, 358] width 106 height 19
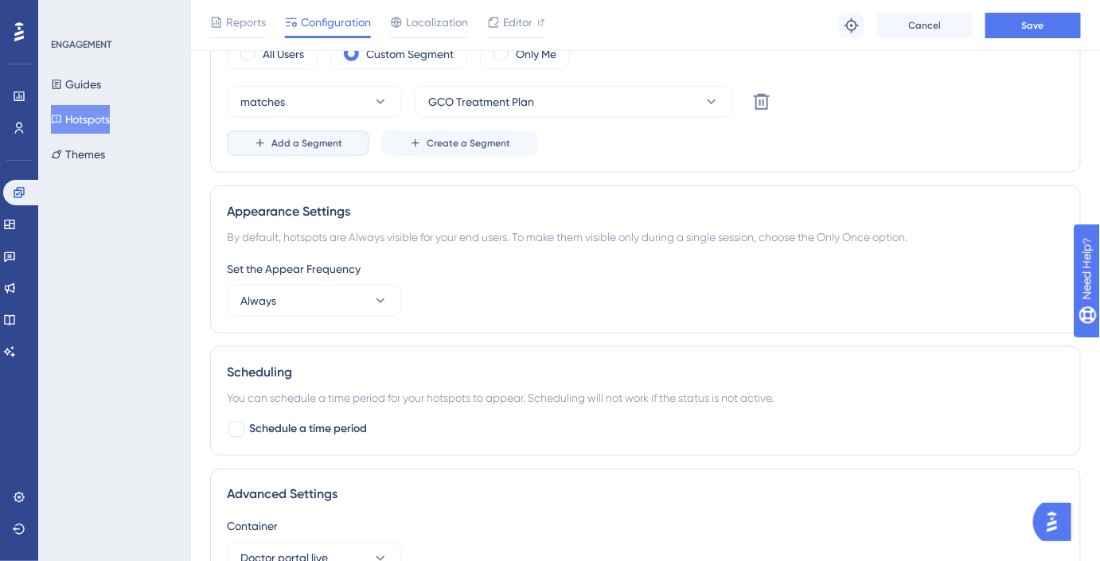
click at [315, 147] on button "Add a Segment" at bounding box center [298, 143] width 143 height 25
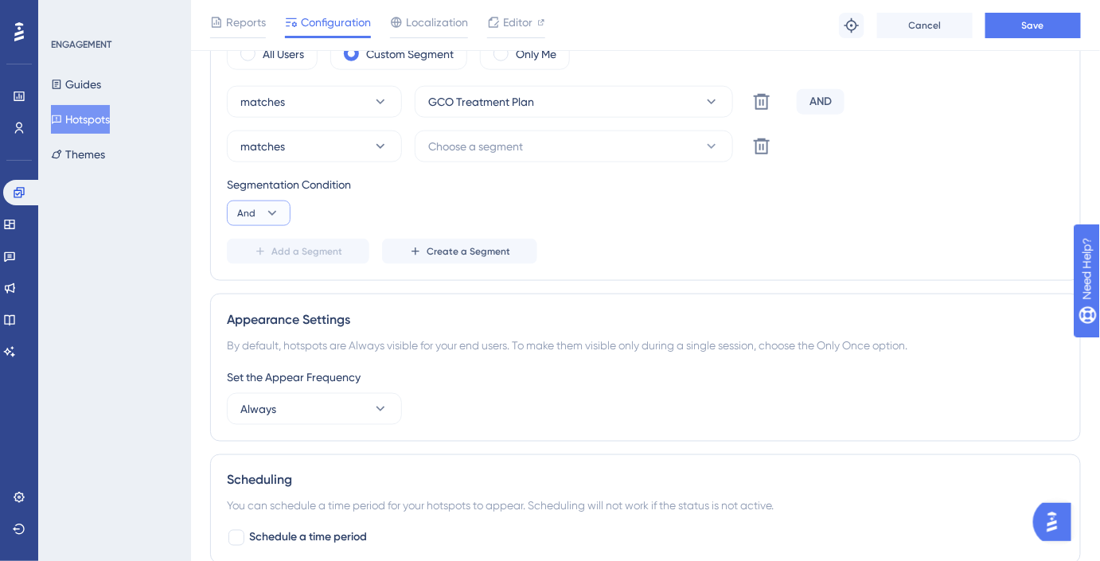
click at [275, 210] on icon at bounding box center [272, 213] width 16 height 16
click at [262, 287] on div "Or Or" at bounding box center [259, 291] width 30 height 32
click at [553, 156] on button "Choose a segment" at bounding box center [574, 147] width 319 height 32
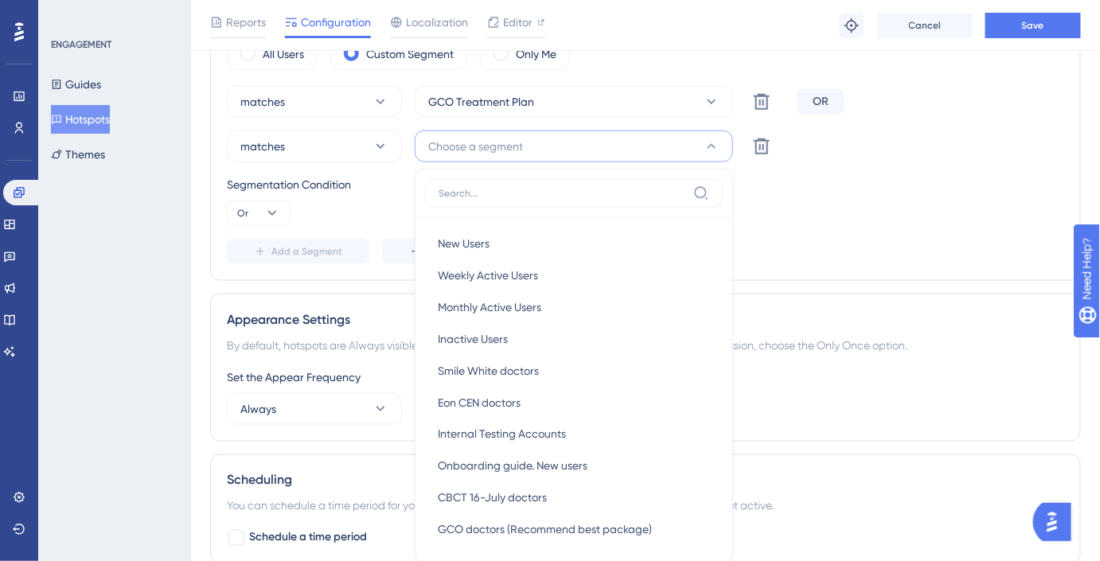
scroll to position [651, 0]
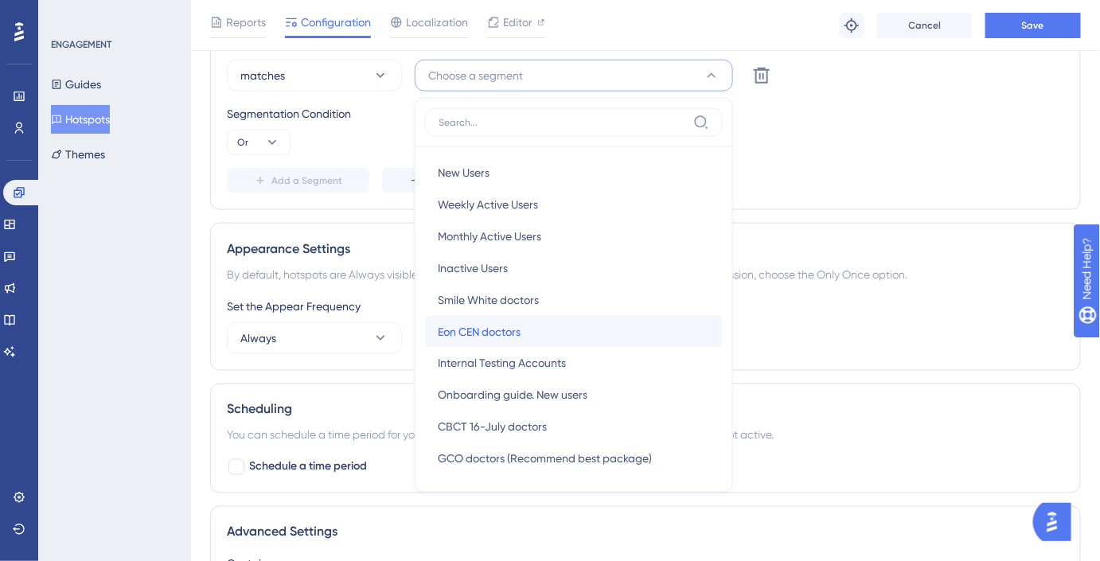
click at [497, 316] on div "Eon CEN doctors Eon CEN doctors" at bounding box center [574, 332] width 272 height 32
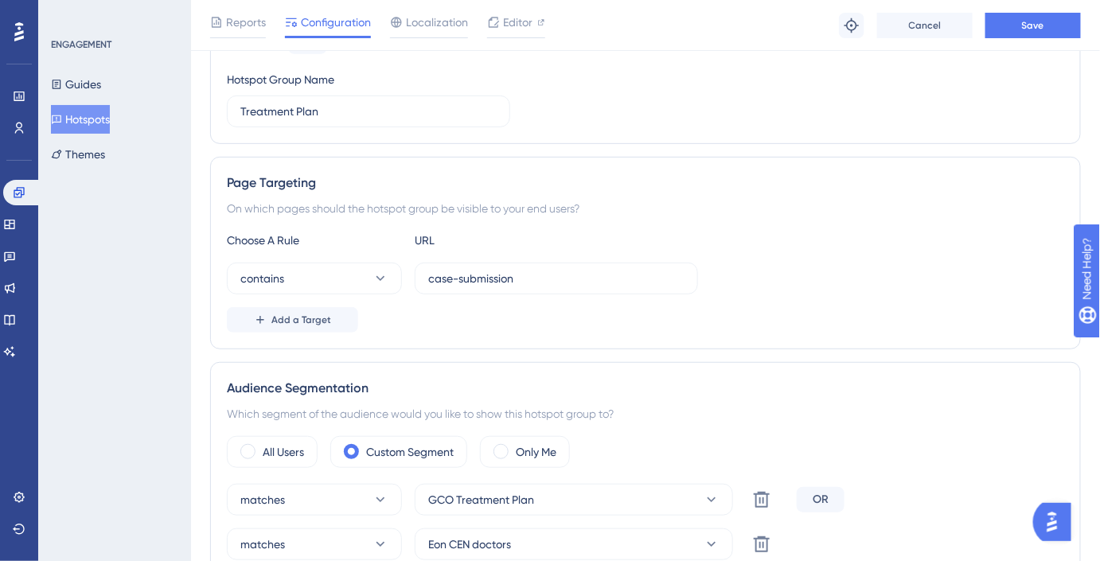
scroll to position [0, 0]
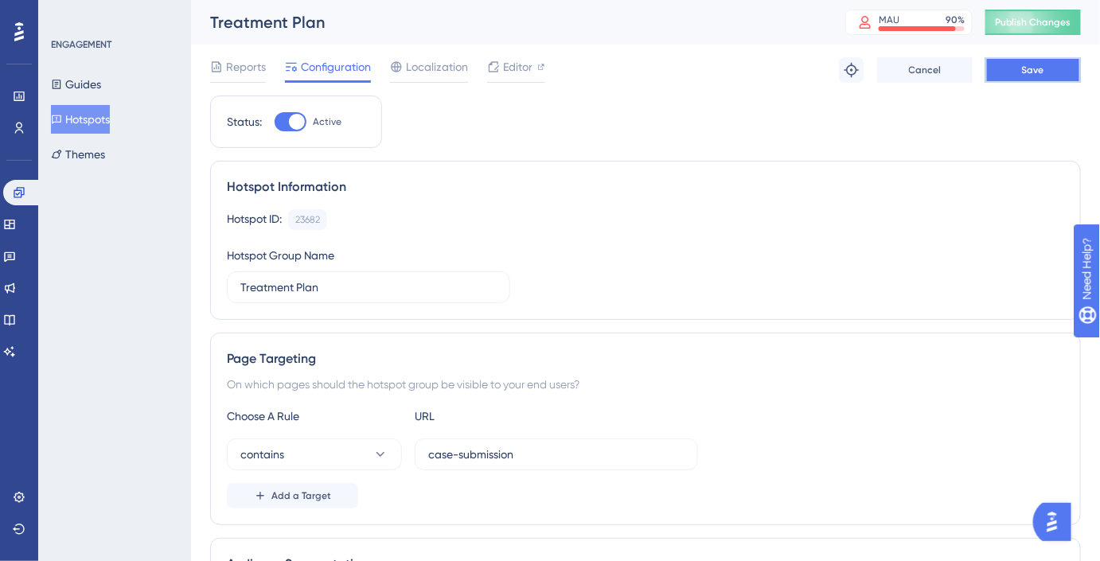
click at [1023, 73] on span "Save" at bounding box center [1033, 70] width 22 height 13
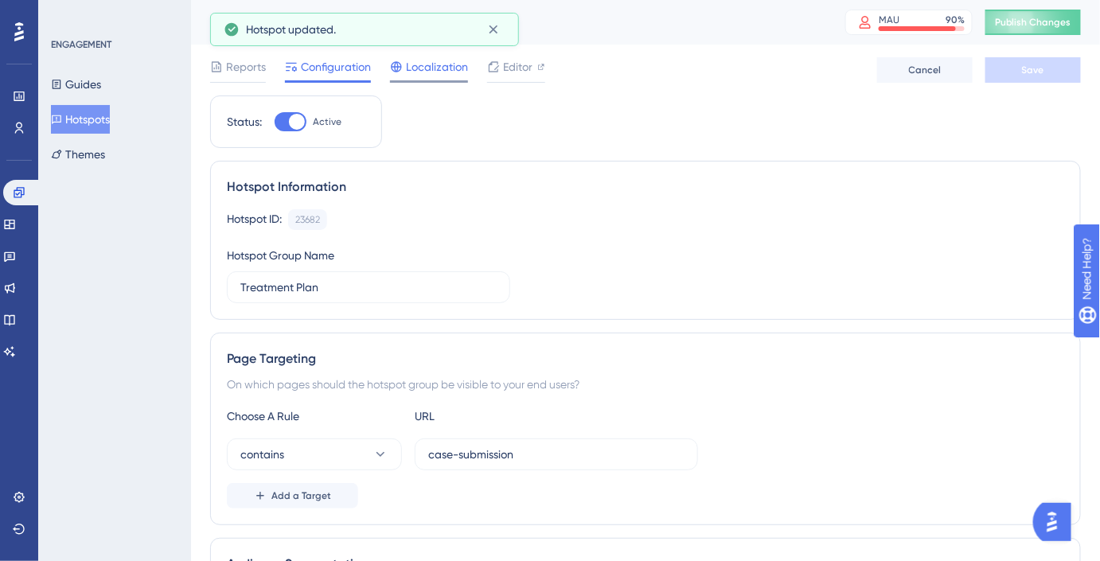
click at [440, 68] on span "Localization" at bounding box center [437, 66] width 62 height 19
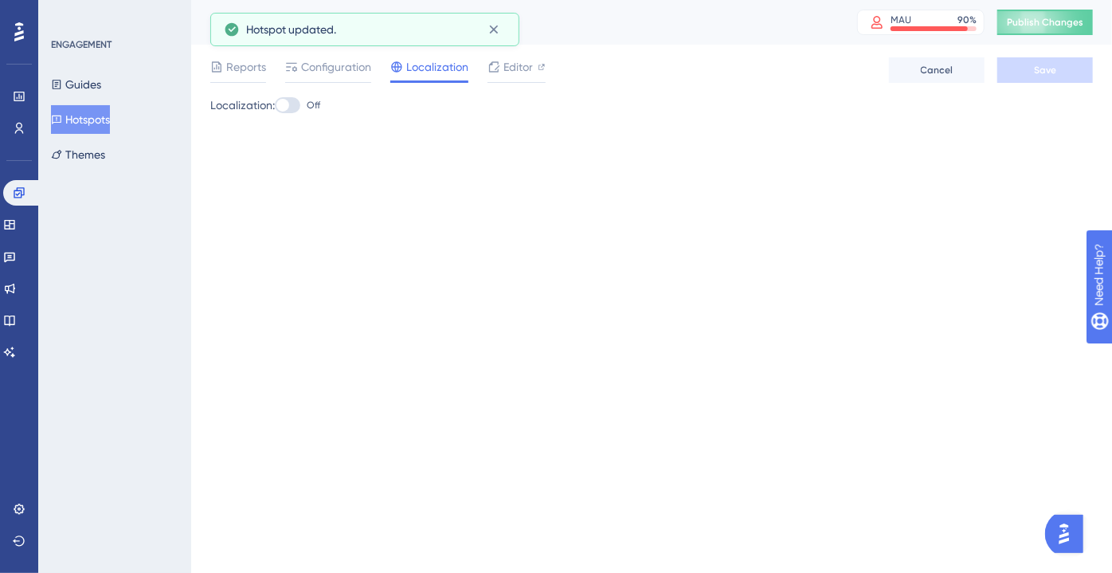
click at [289, 105] on div at bounding box center [282, 105] width 13 height 13
click at [275, 105] on input "Off" at bounding box center [274, 105] width 1 height 1
checkbox input "true"
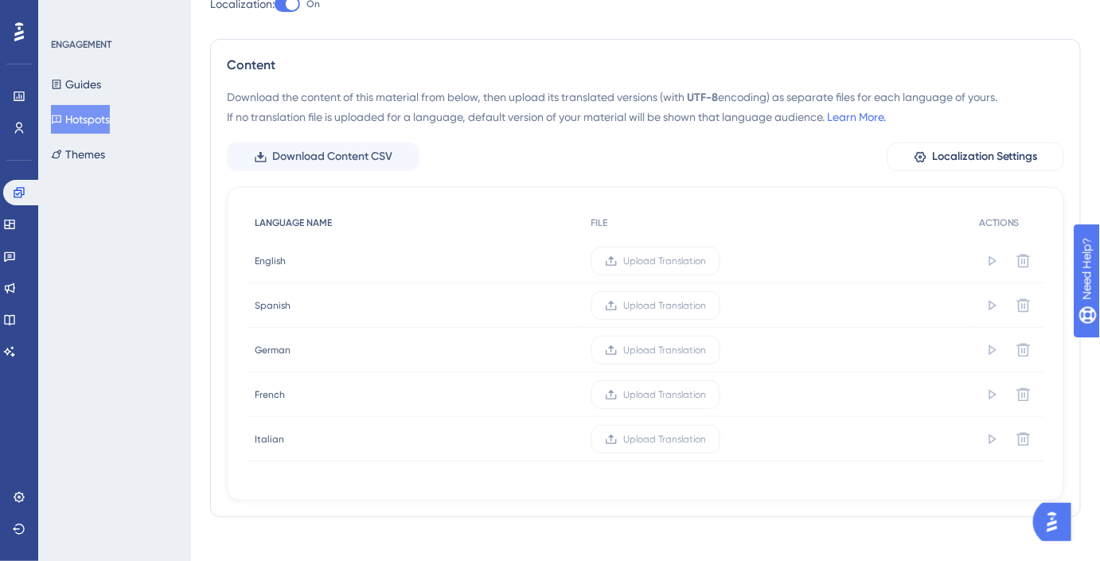
scroll to position [104, 0]
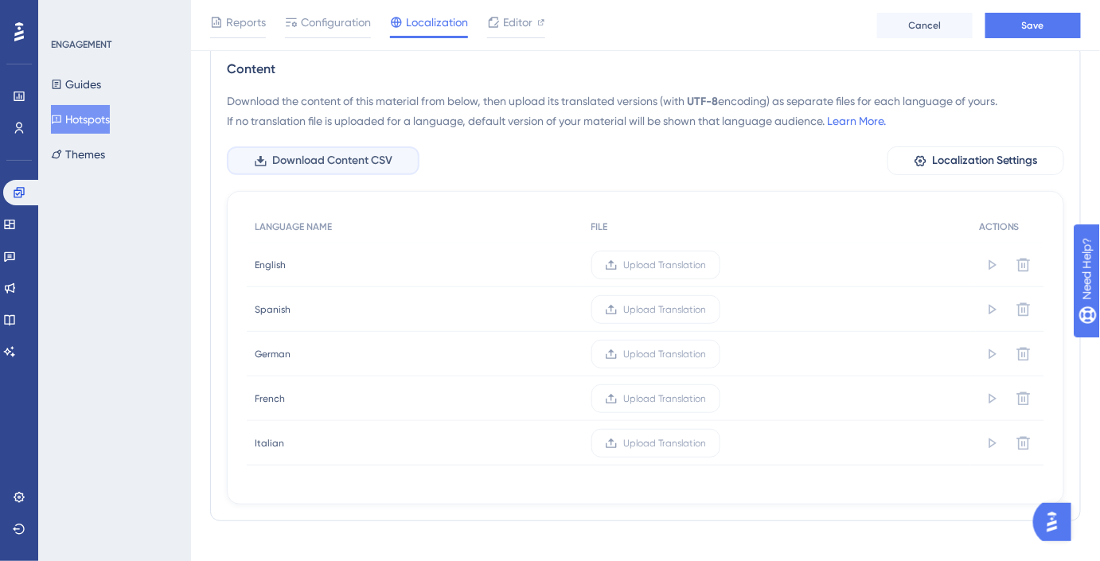
click at [326, 156] on span "Download Content CSV" at bounding box center [332, 160] width 120 height 19
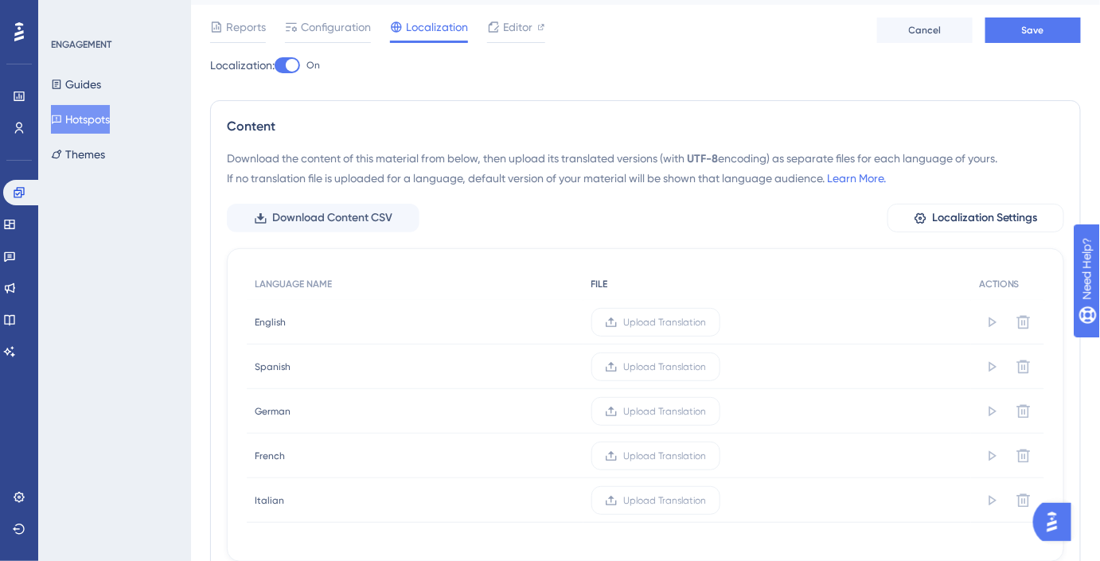
scroll to position [72, 0]
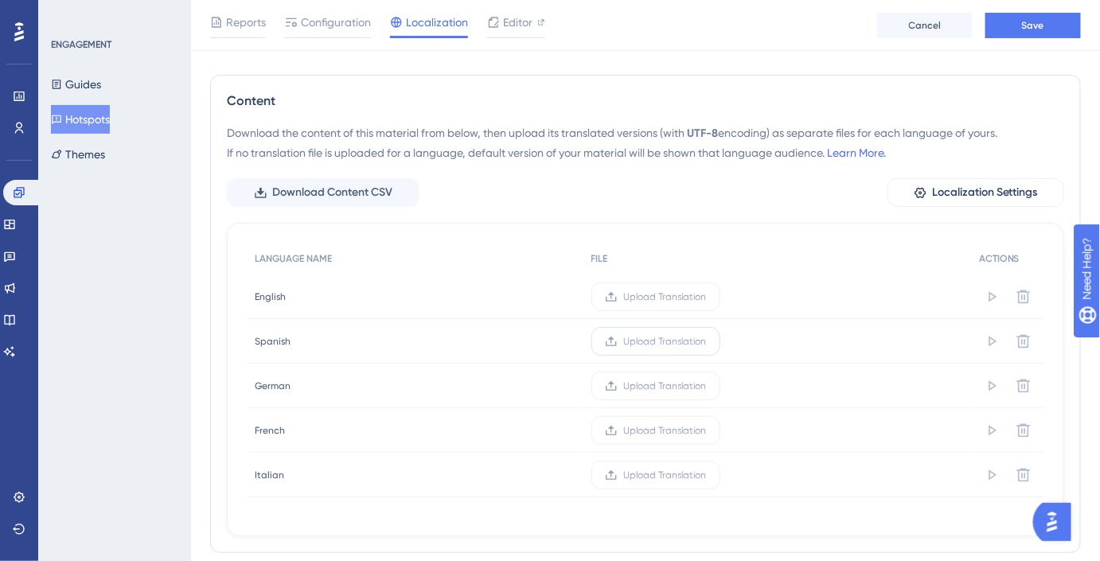
click at [659, 327] on label "Upload Translation" at bounding box center [656, 341] width 129 height 29
click at [707, 342] on input "Upload Translation" at bounding box center [707, 342] width 0 height 0
click at [669, 381] on span "Upload Translation" at bounding box center [665, 386] width 83 height 13
click at [707, 386] on input "Upload Translation" at bounding box center [707, 386] width 0 height 0
click at [602, 428] on span "Upload Translation" at bounding box center [643, 430] width 83 height 13
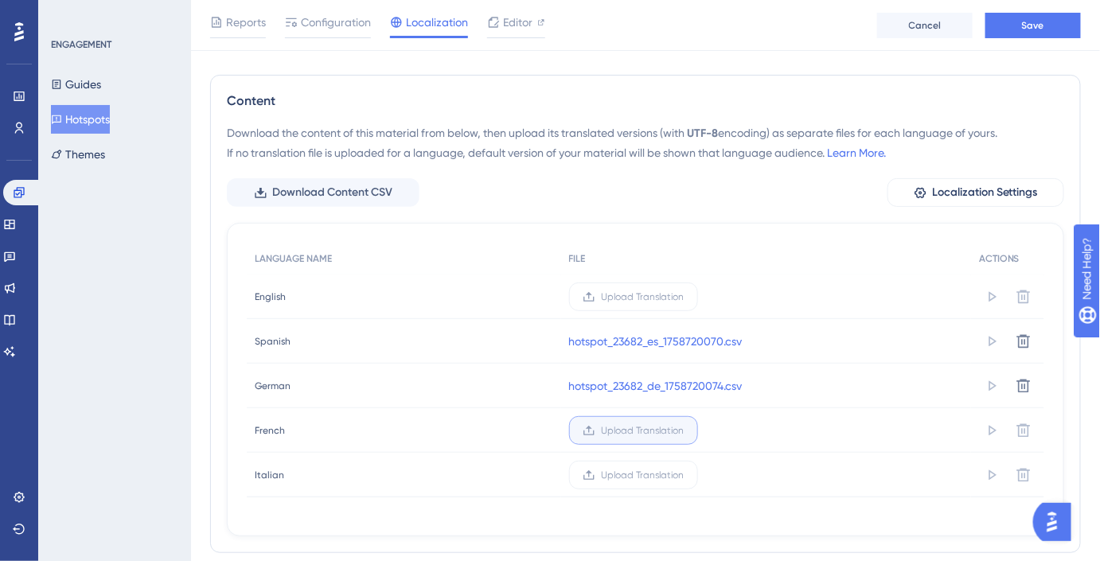
click at [685, 431] on input "Upload Translation" at bounding box center [685, 431] width 0 height 0
click at [663, 469] on span "Upload Translation" at bounding box center [643, 475] width 83 height 13
click at [685, 475] on input "Upload Translation" at bounding box center [685, 475] width 0 height 0
click at [1030, 33] on button "Save" at bounding box center [1034, 25] width 96 height 25
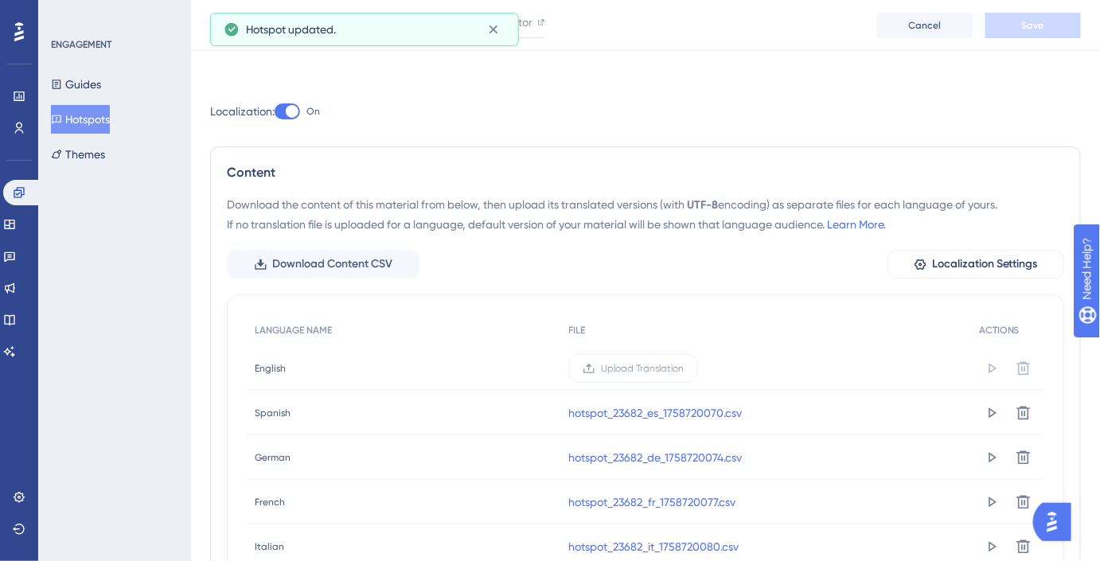
scroll to position [0, 0]
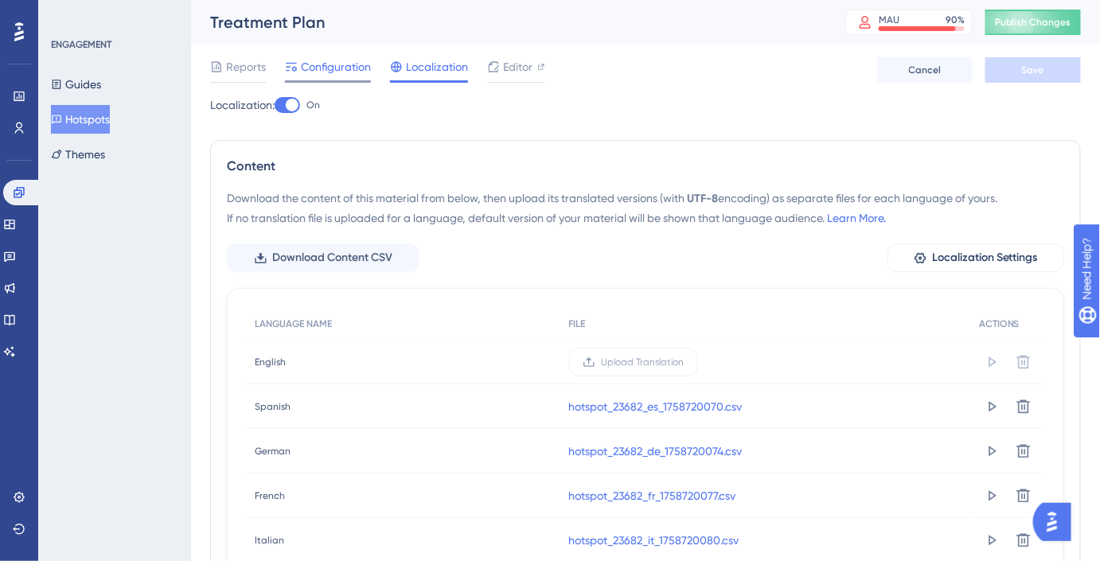
drag, startPoint x: 281, startPoint y: 72, endPoint x: 320, endPoint y: 71, distance: 39.0
click at [291, 71] on div "Reports Configuration Localization Editor" at bounding box center [377, 69] width 335 height 25
click at [320, 71] on span "Configuration" at bounding box center [336, 66] width 70 height 19
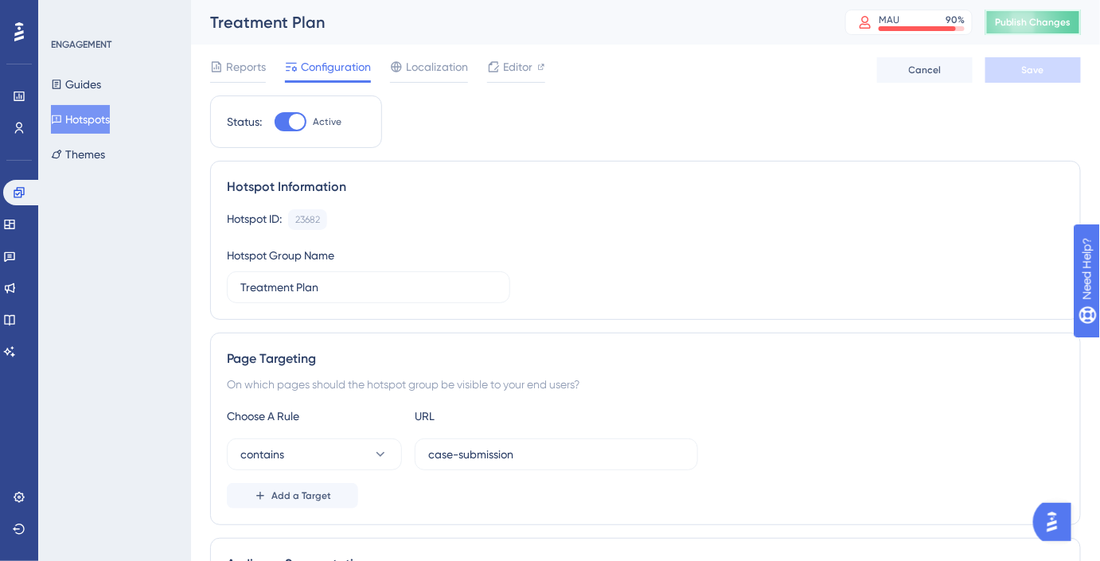
click at [1021, 18] on span "Publish Changes" at bounding box center [1033, 22] width 76 height 13
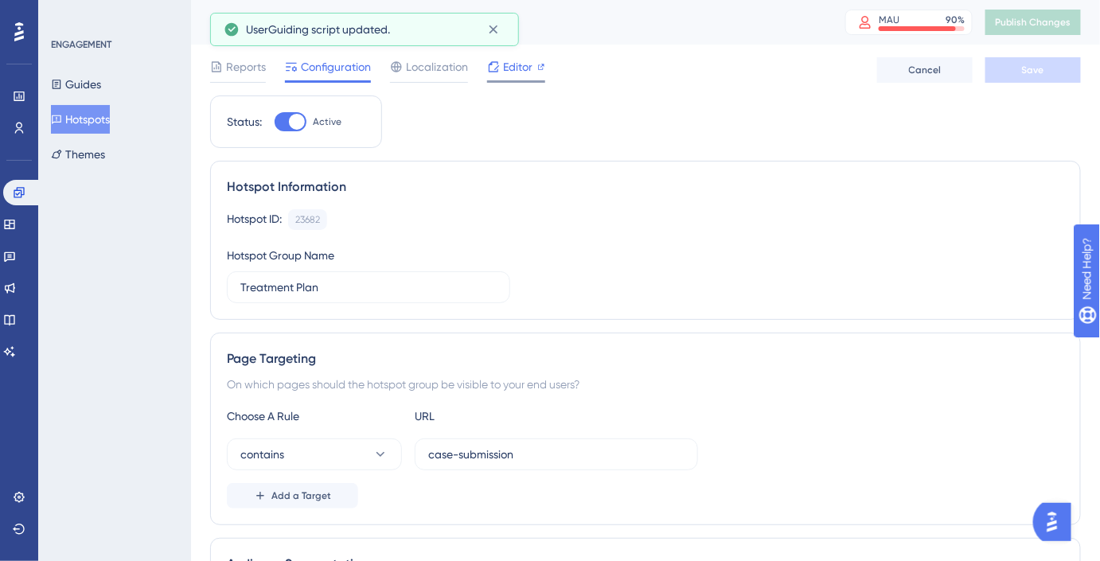
click at [488, 67] on icon at bounding box center [493, 67] width 13 height 13
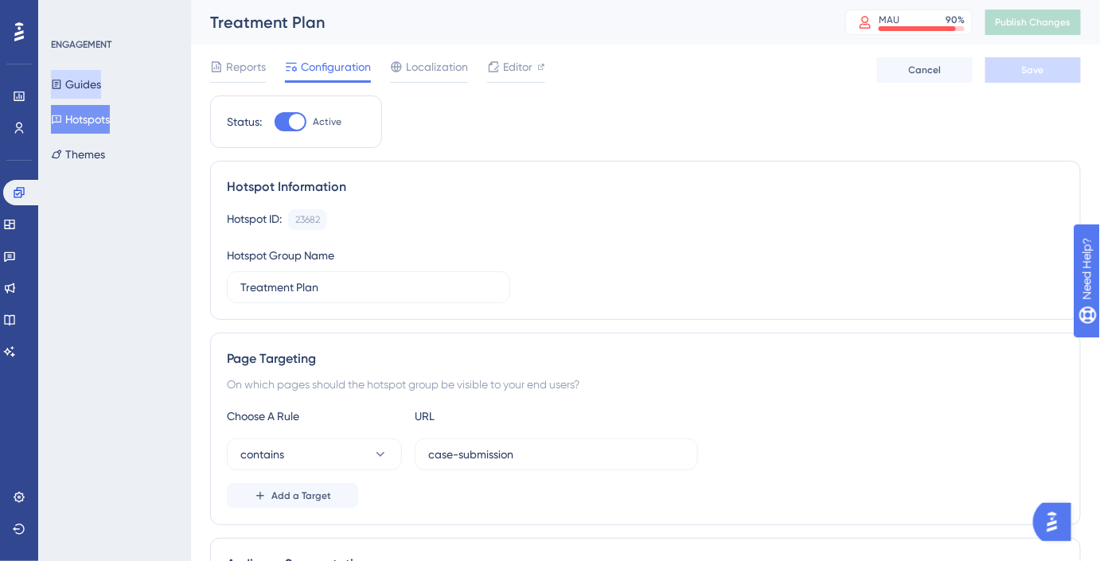
click at [100, 91] on button "Guides" at bounding box center [76, 84] width 50 height 29
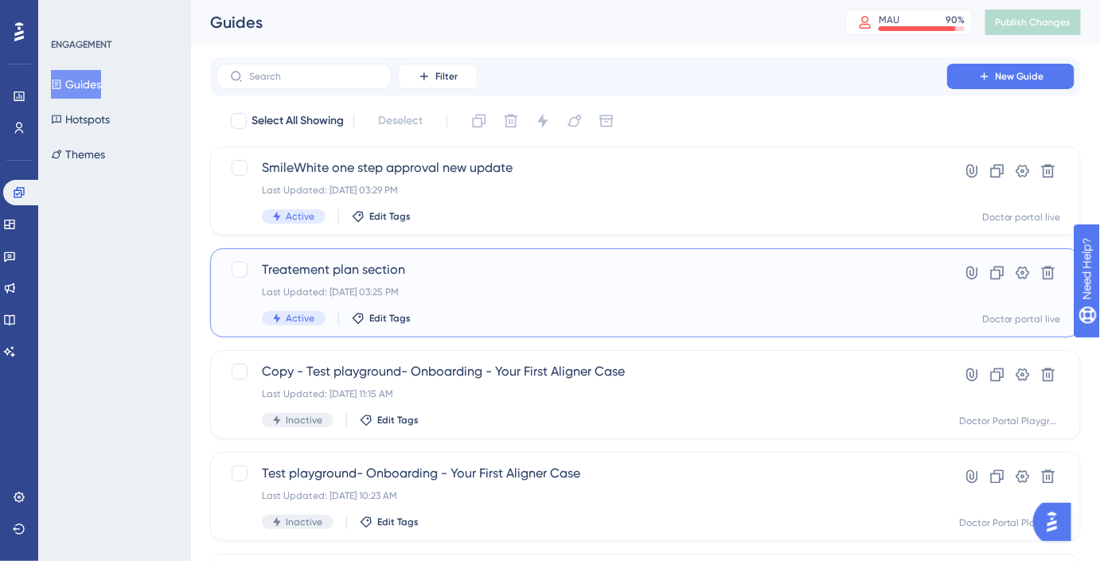
click at [479, 268] on span "Treatement plan section" at bounding box center [582, 269] width 640 height 19
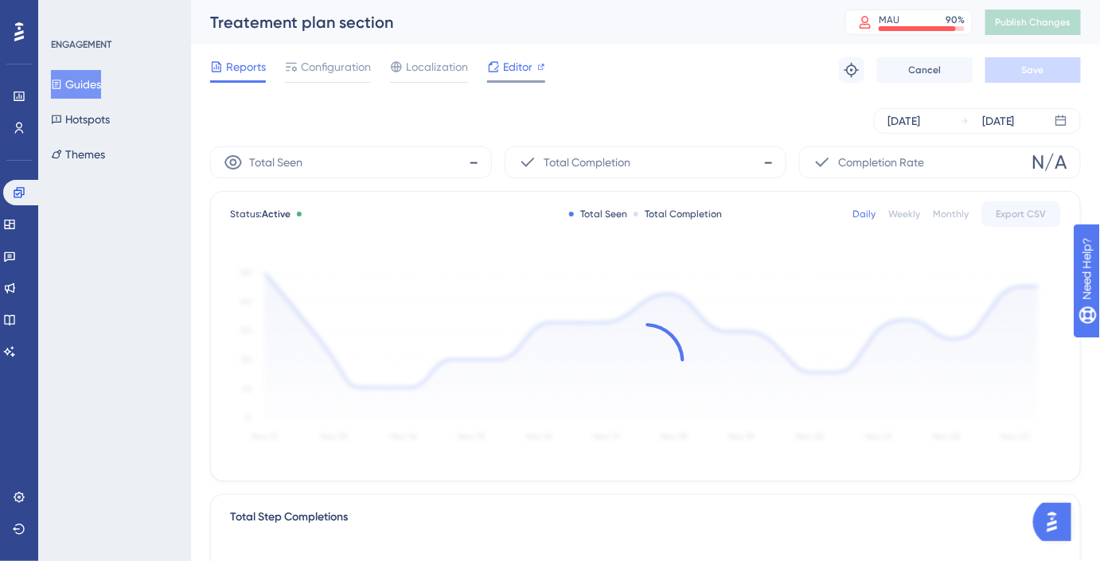
click at [511, 69] on span "Editor" at bounding box center [517, 66] width 29 height 19
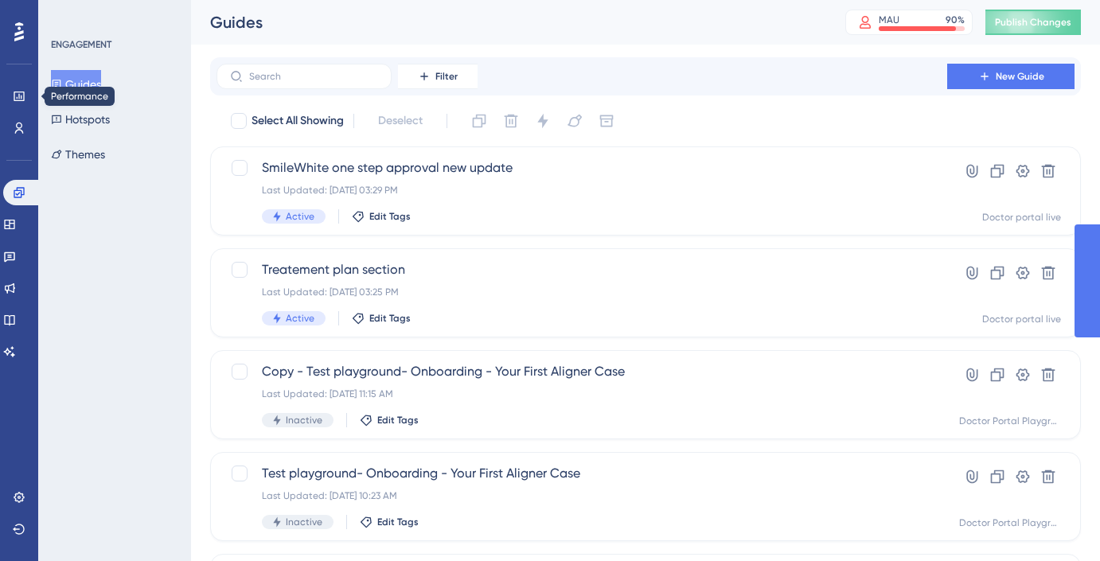
click at [22, 97] on icon at bounding box center [19, 96] width 13 height 13
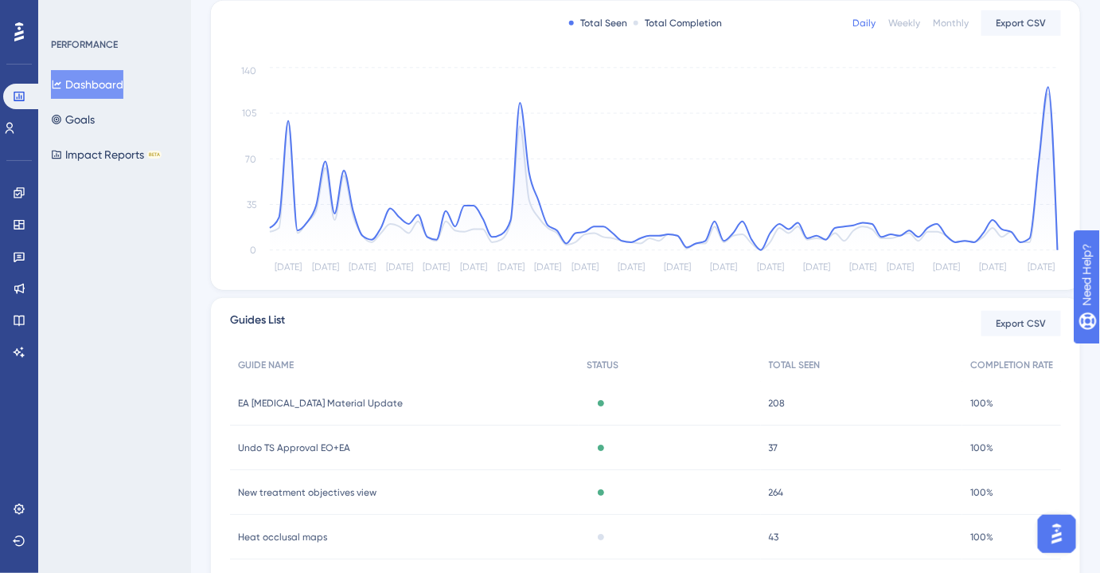
scroll to position [362, 0]
